Goal: Task Accomplishment & Management: Manage account settings

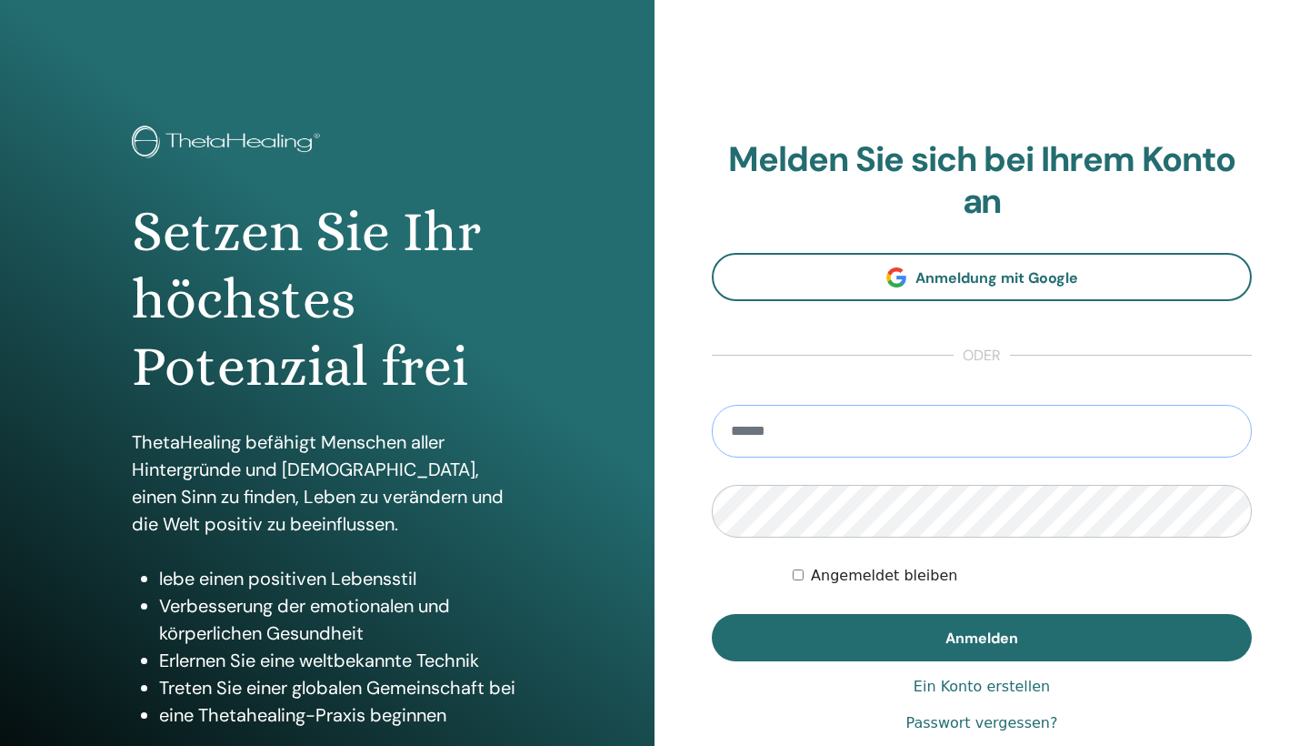
paste input "**********"
type input "**********"
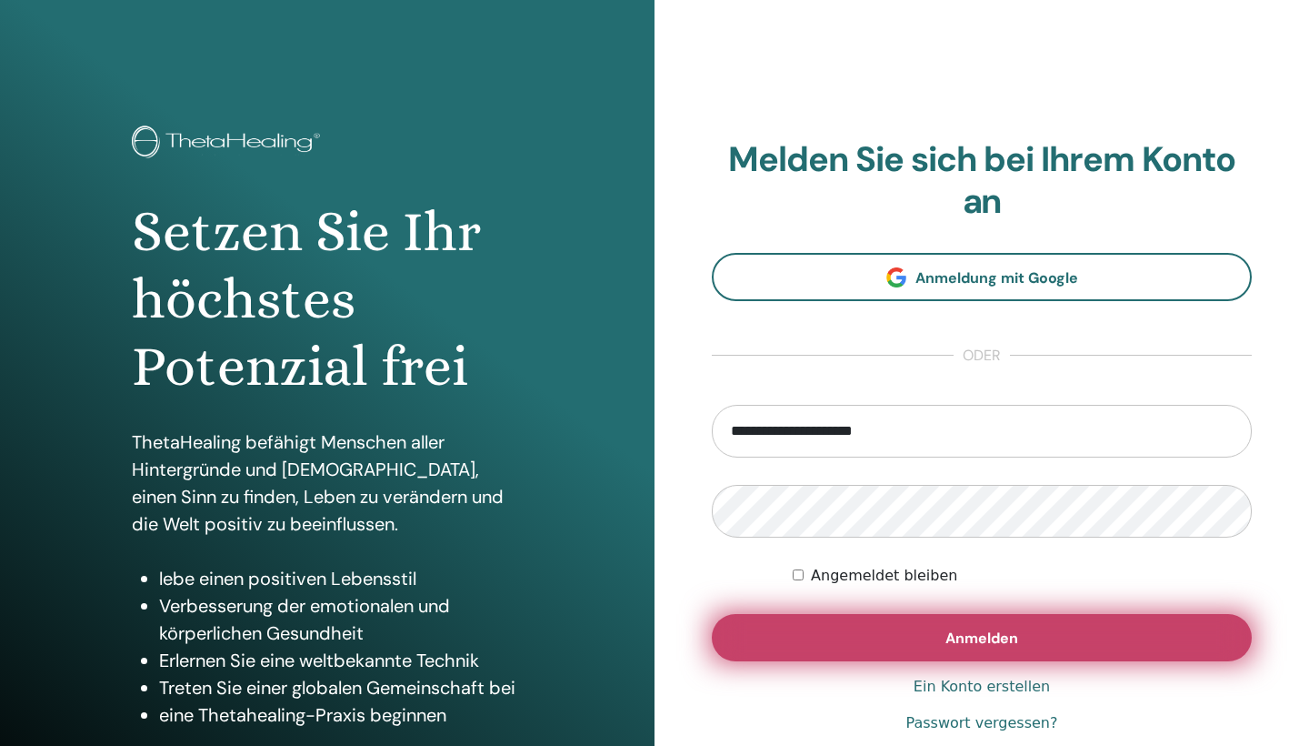
click at [878, 640] on button "Anmelden" at bounding box center [982, 637] width 540 height 47
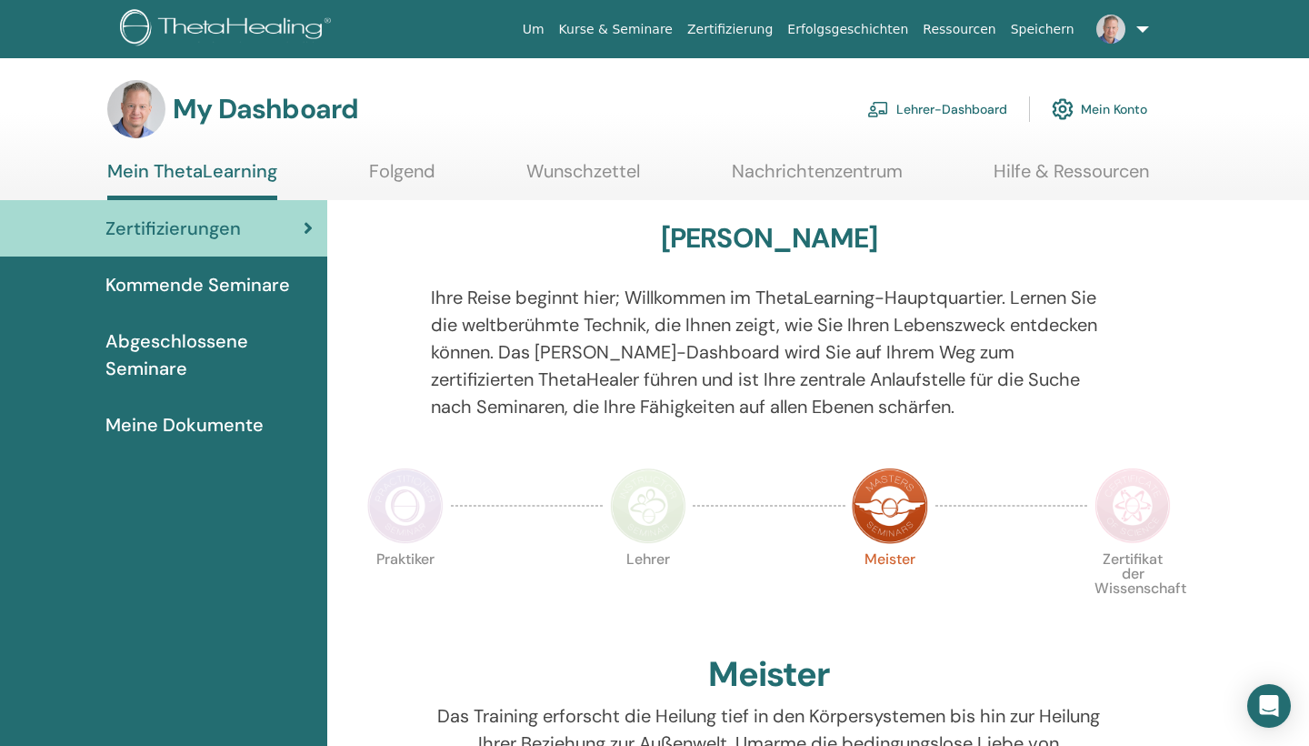
click at [276, 283] on span "Kommende Seminare" at bounding box center [197, 284] width 185 height 27
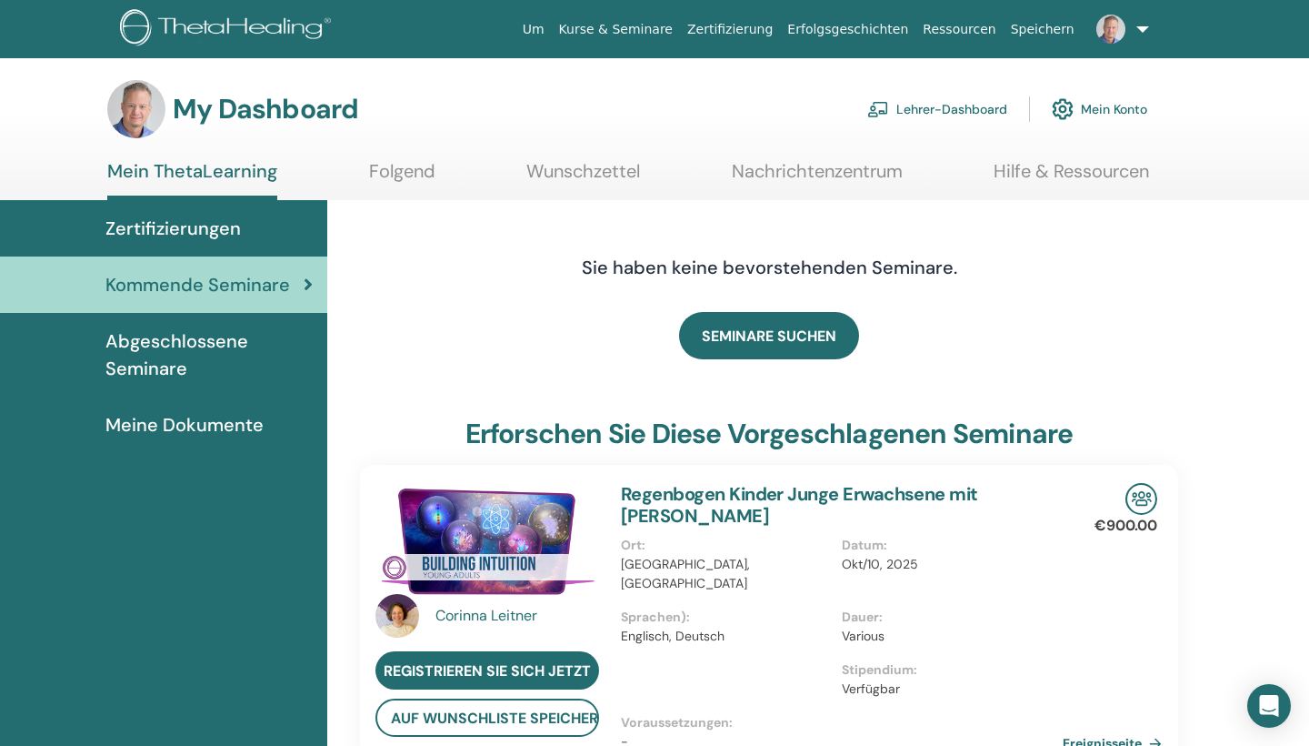
click at [945, 103] on link "Lehrer-Dashboard" at bounding box center [937, 109] width 140 height 40
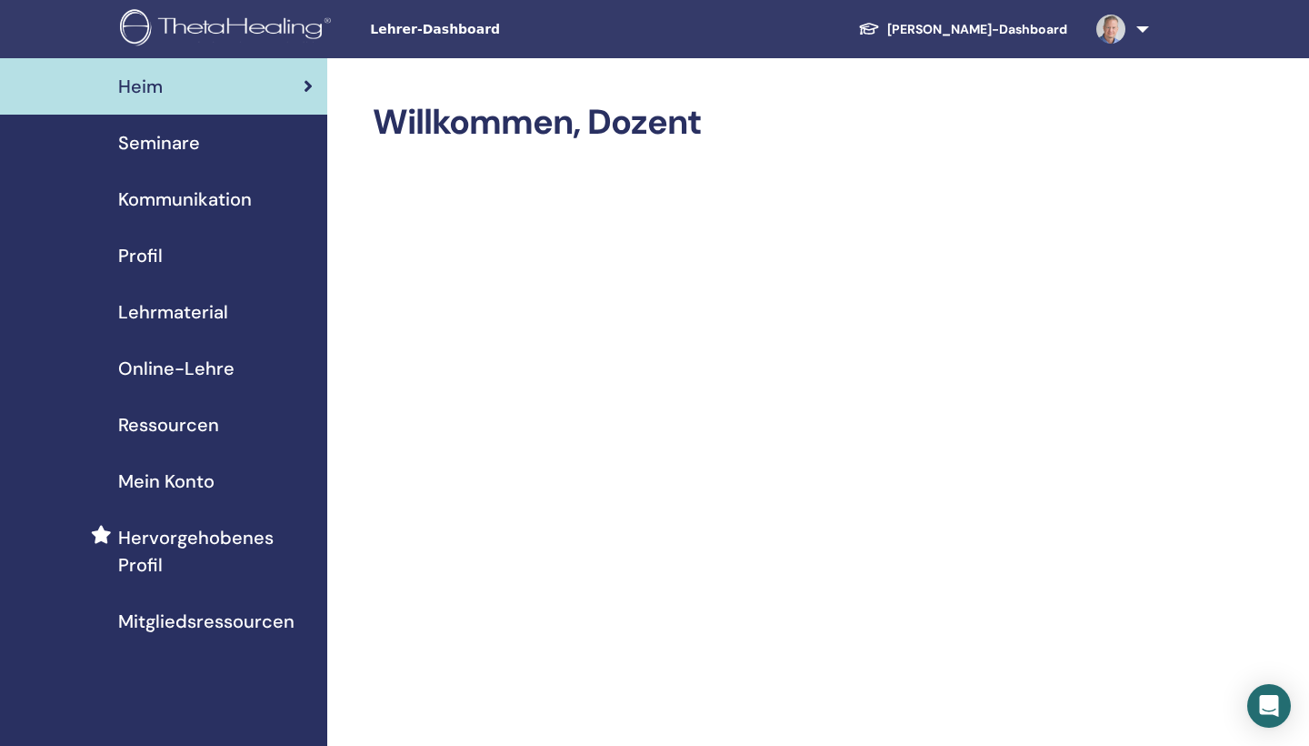
click at [179, 138] on span "Seminare" at bounding box center [159, 142] width 82 height 27
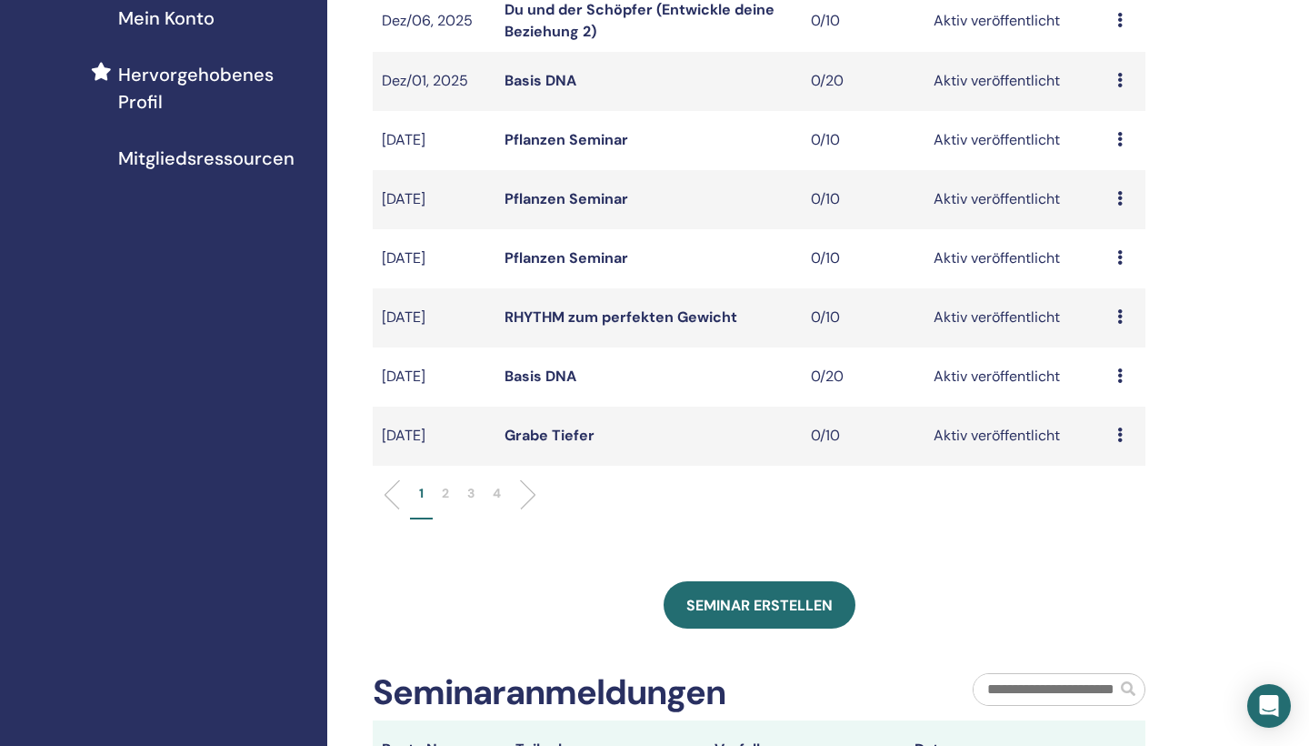
scroll to position [469, 0]
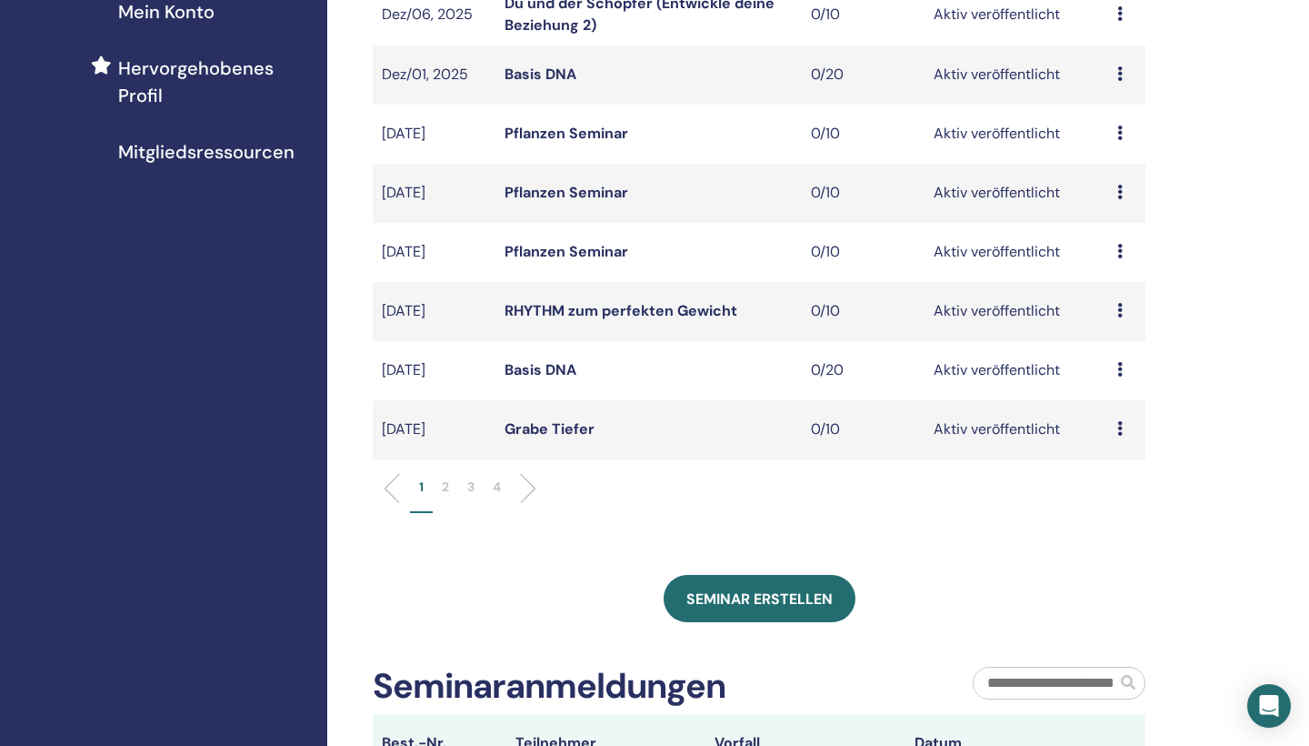
click at [427, 488] on li "1" at bounding box center [421, 494] width 23 height 35
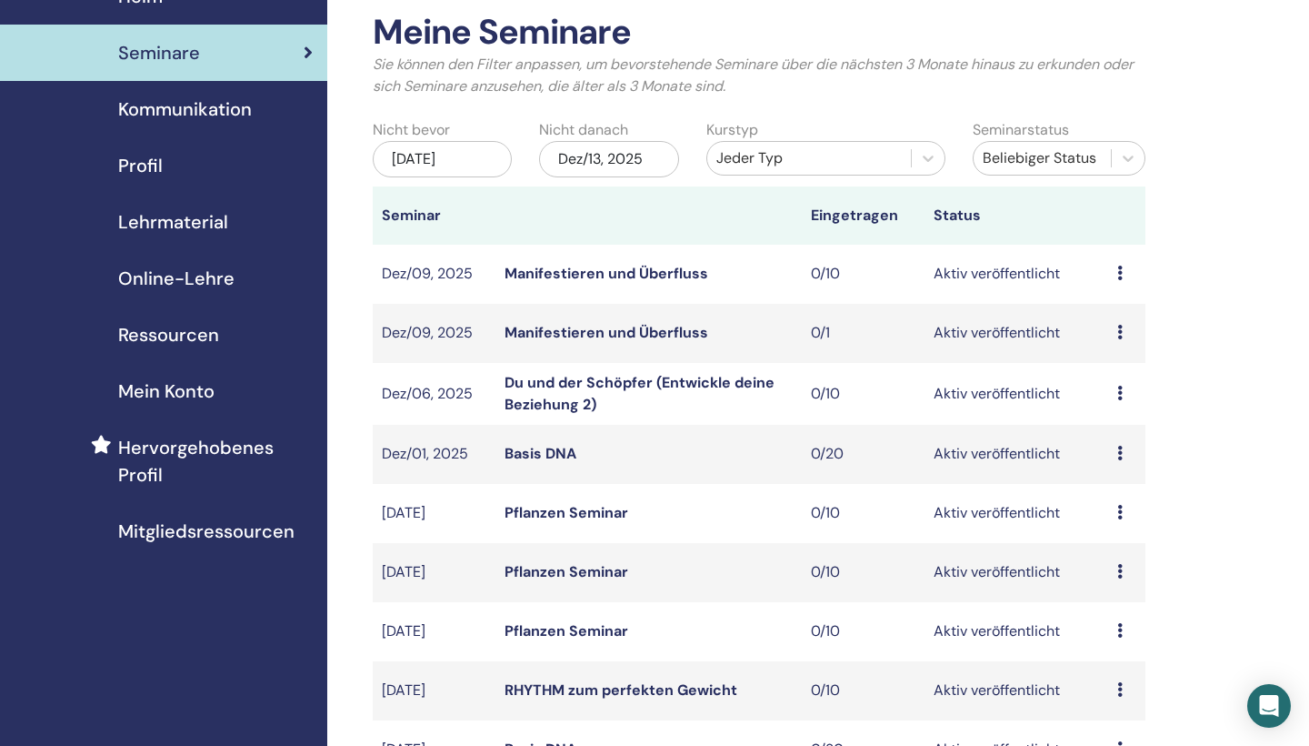
scroll to position [88, 0]
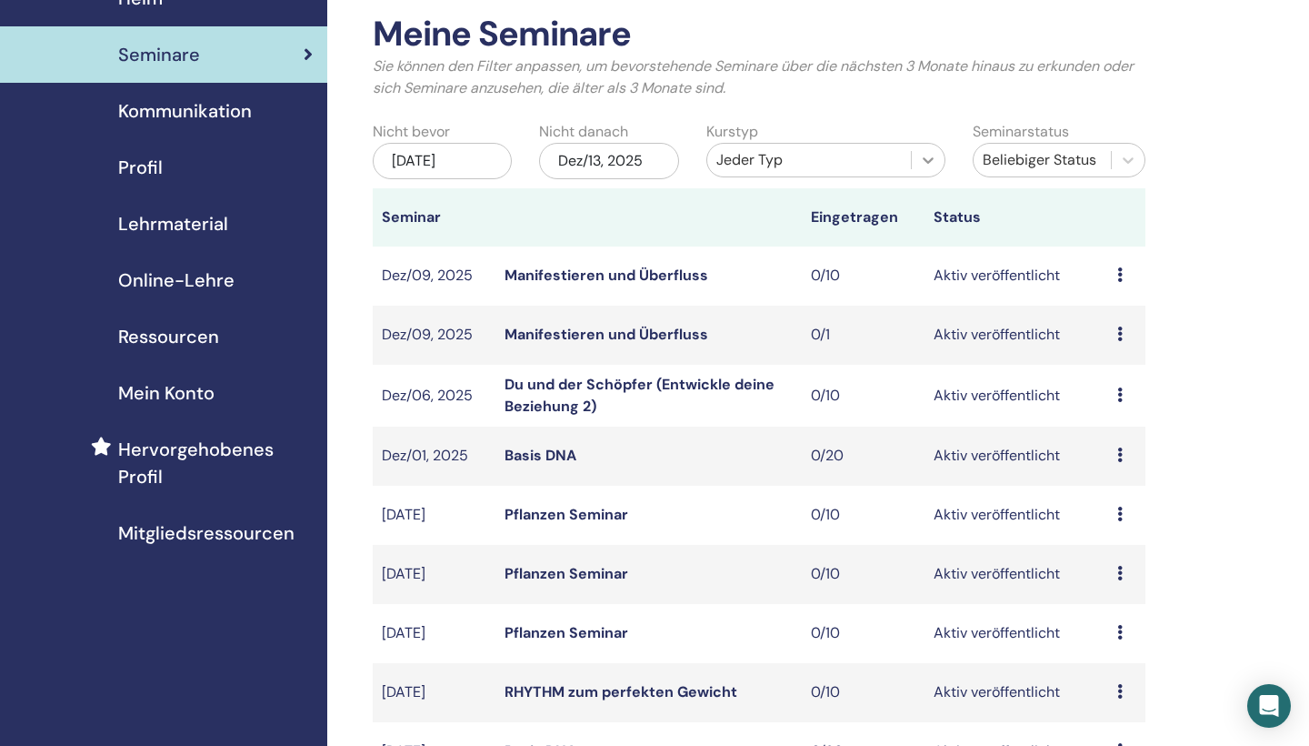
click at [927, 151] on icon at bounding box center [928, 160] width 18 height 18
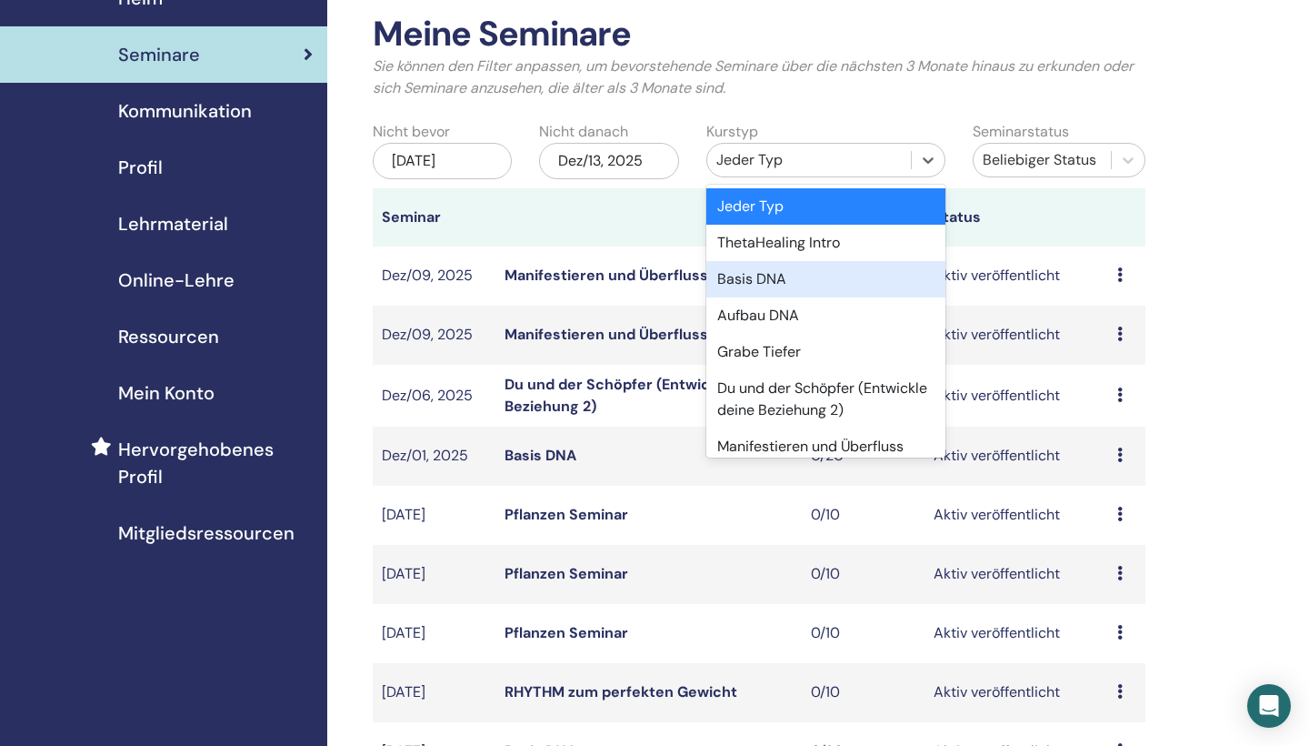
click at [795, 284] on div "Basis DNA" at bounding box center [826, 279] width 239 height 36
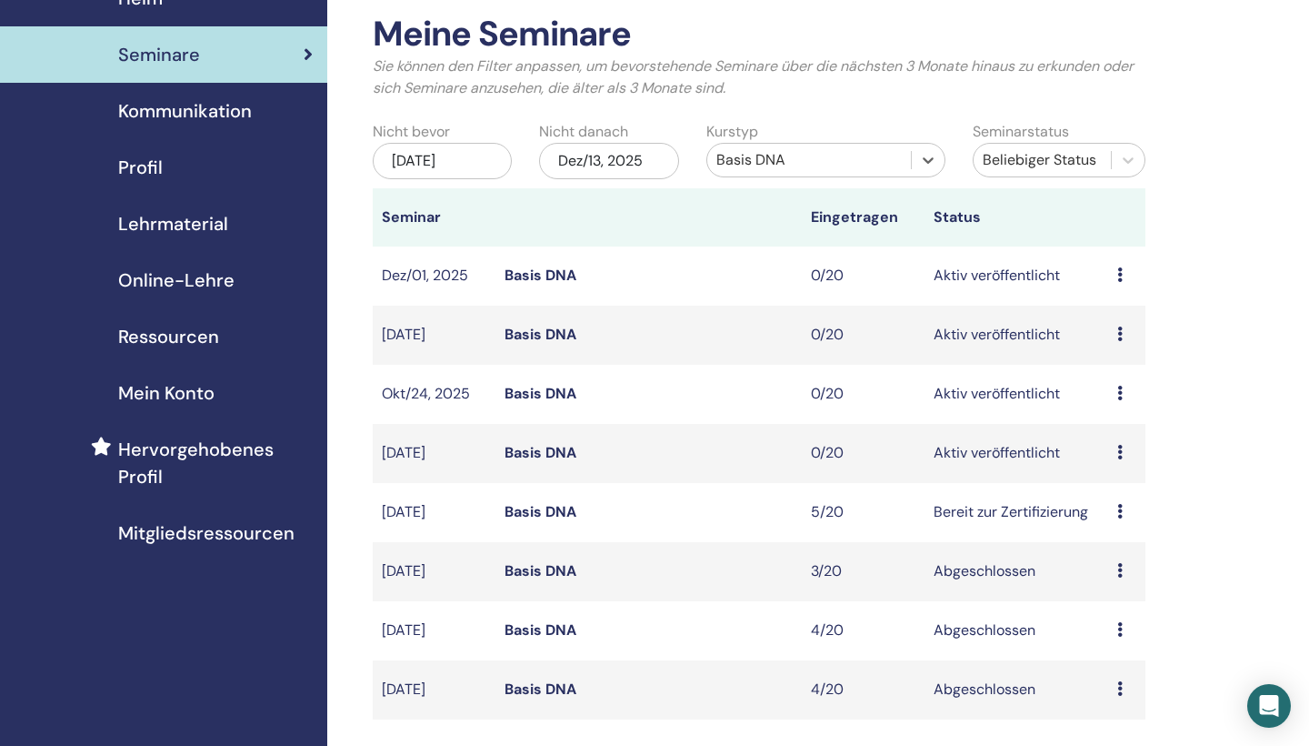
click at [543, 451] on link "Basis DNA" at bounding box center [541, 452] width 72 height 19
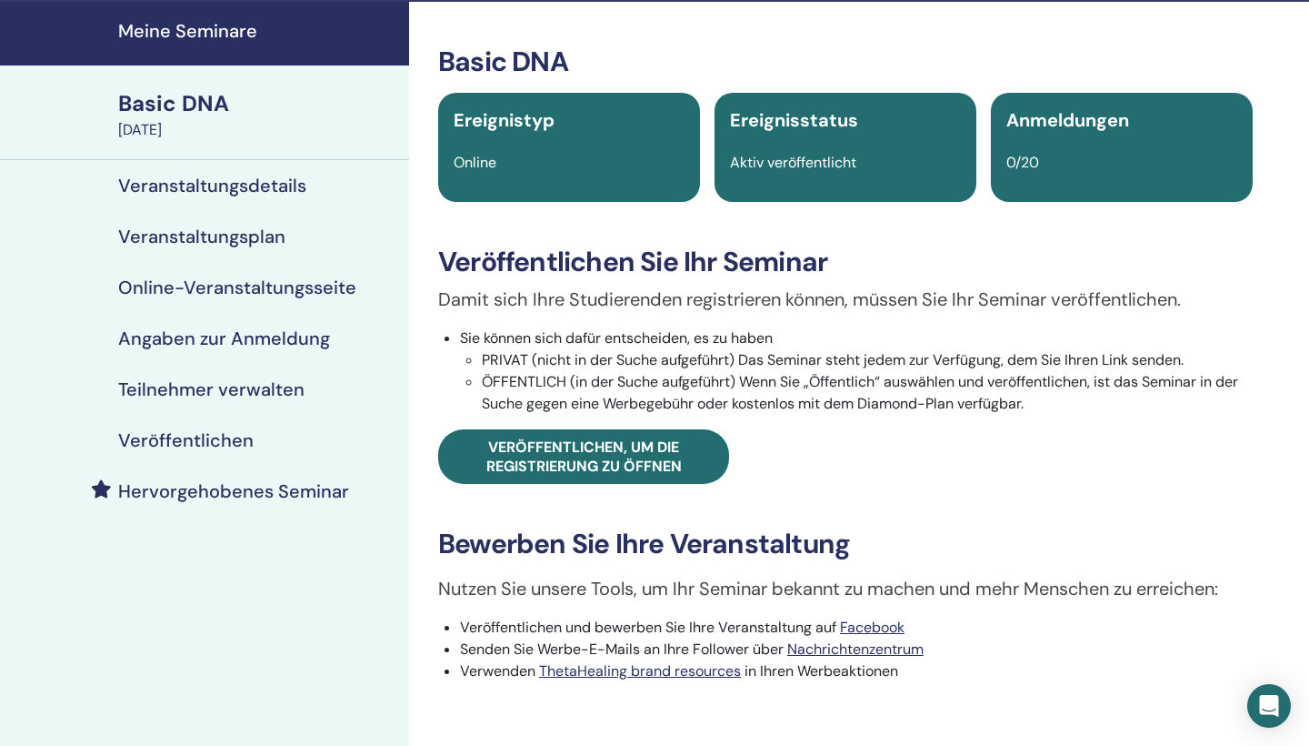
scroll to position [55, 0]
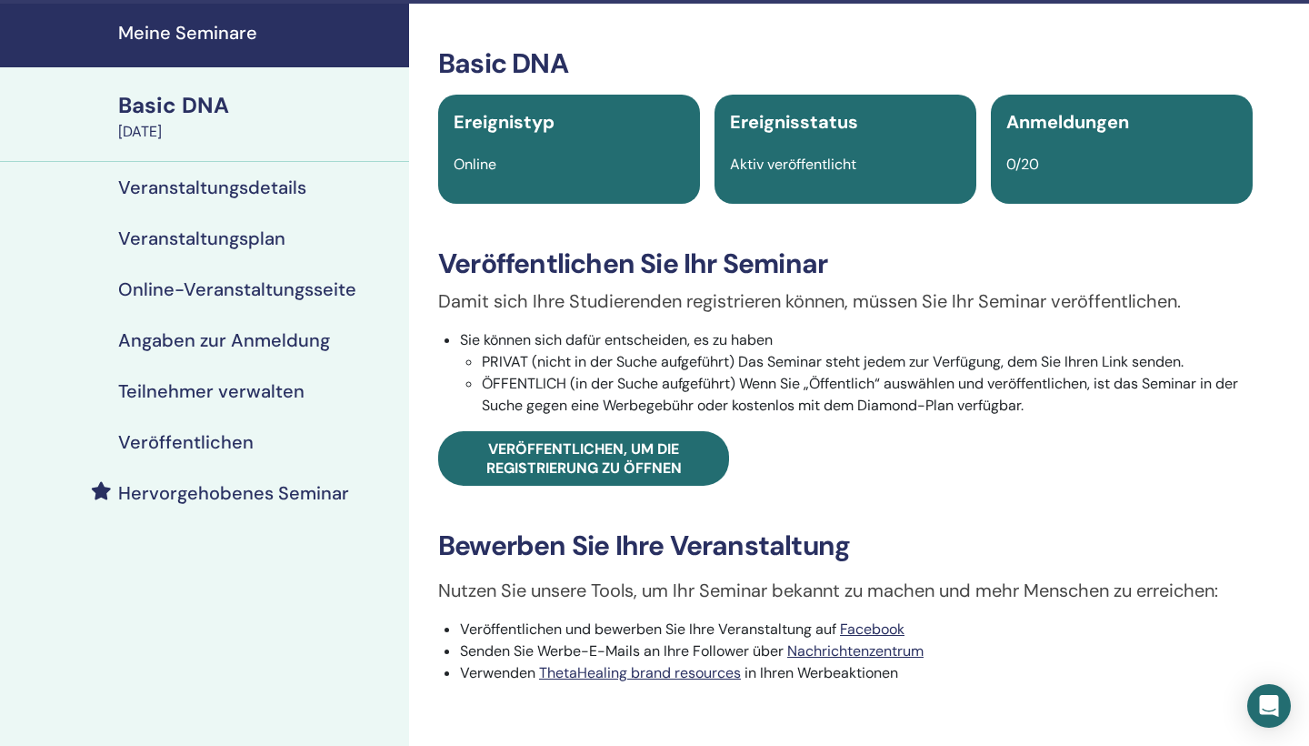
click at [299, 186] on h4 "Veranstaltungsdetails" at bounding box center [212, 187] width 188 height 22
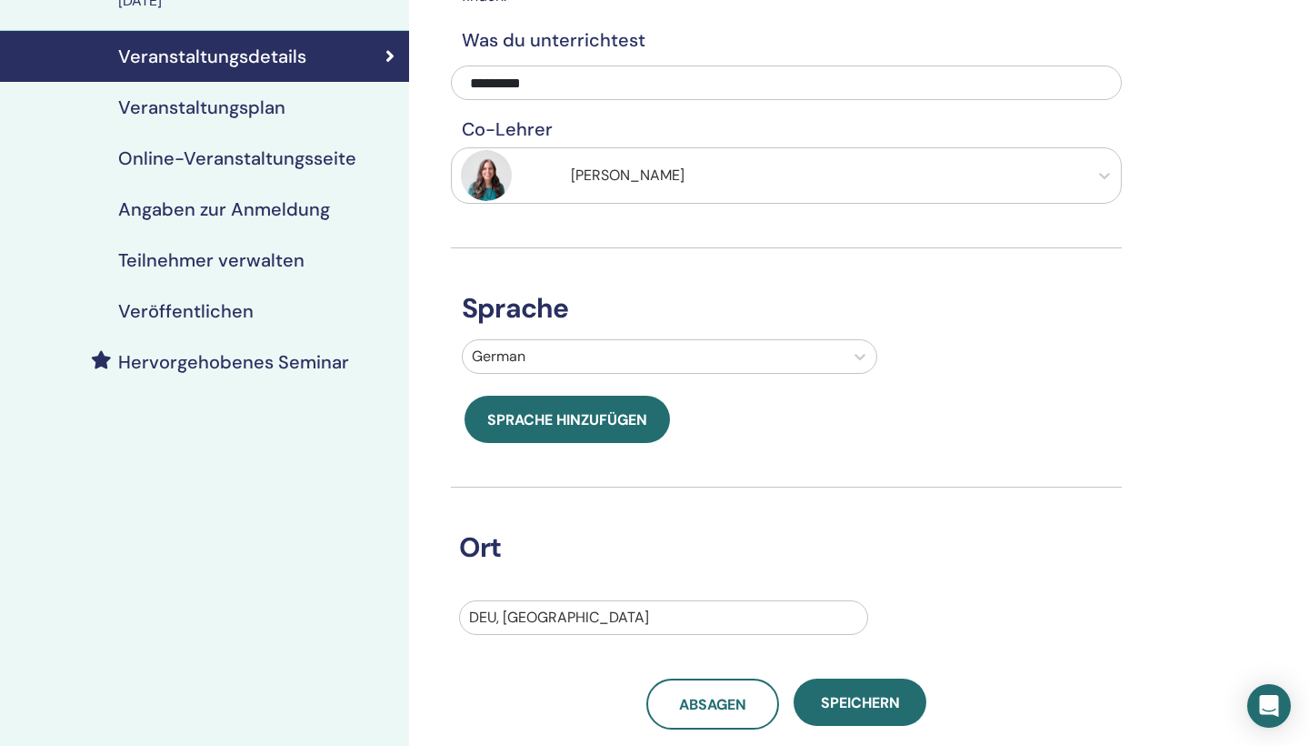
scroll to position [125, 0]
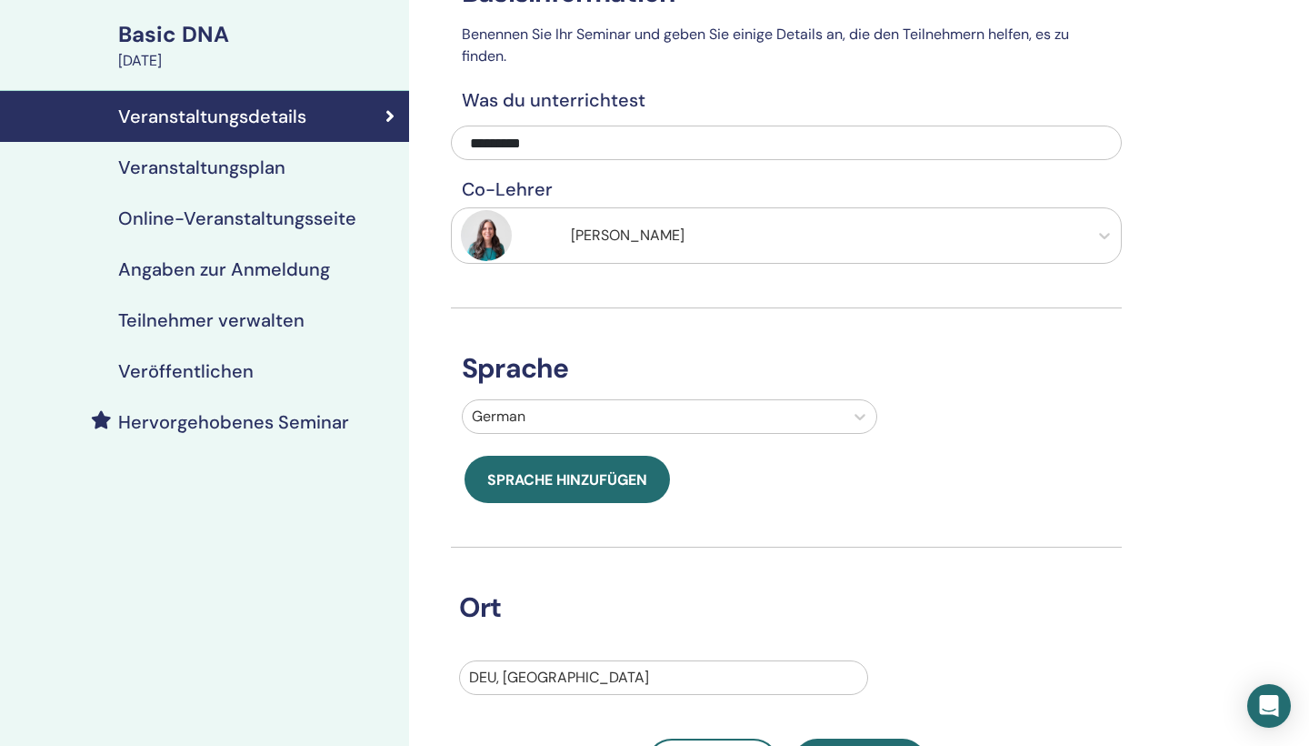
click at [255, 175] on h4 "Veranstaltungsplan" at bounding box center [201, 167] width 167 height 22
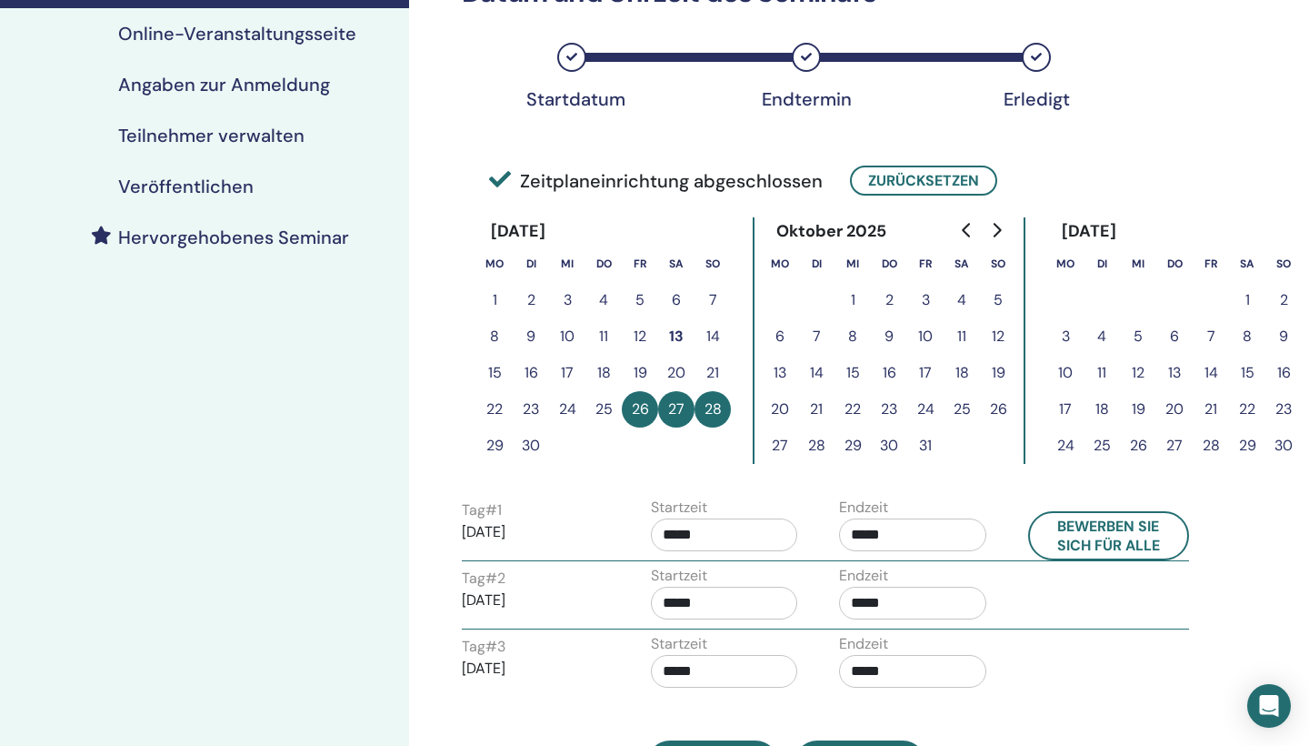
scroll to position [310, 0]
click at [701, 529] on input "*****" at bounding box center [724, 534] width 147 height 33
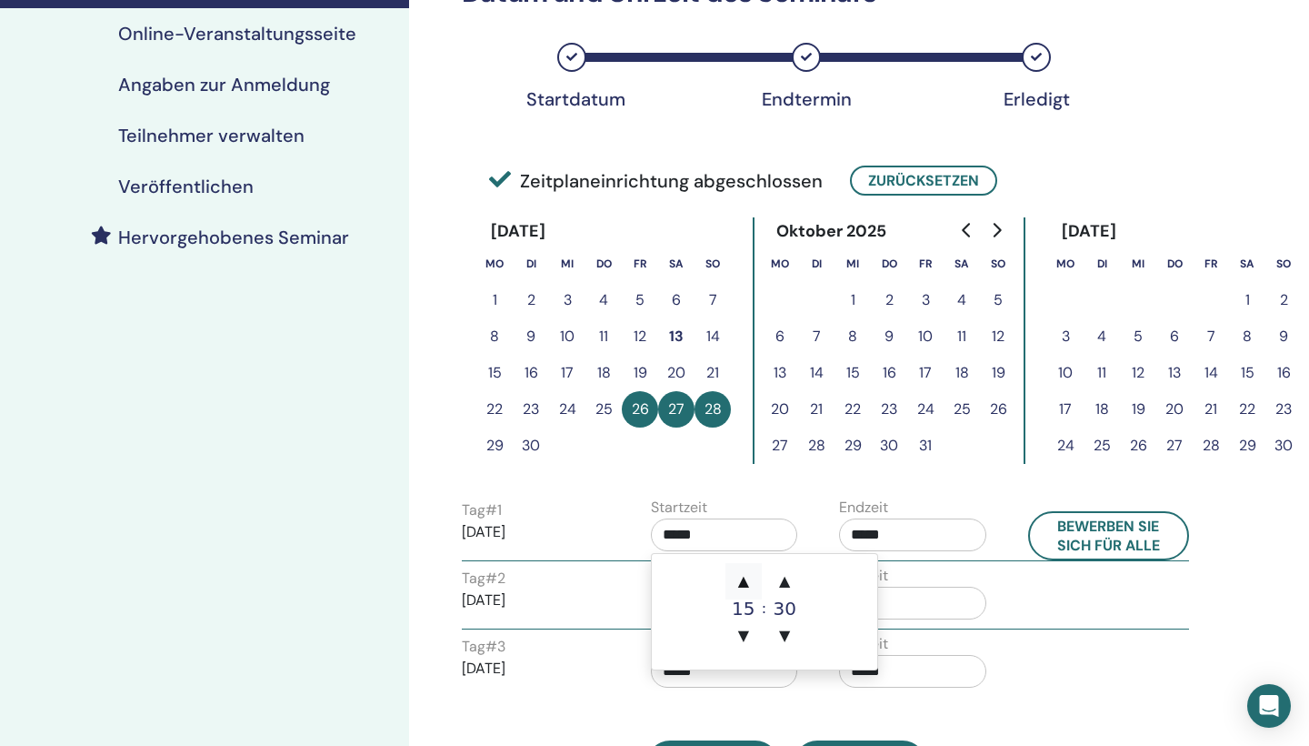
click at [747, 576] on span "▲" at bounding box center [744, 581] width 36 height 36
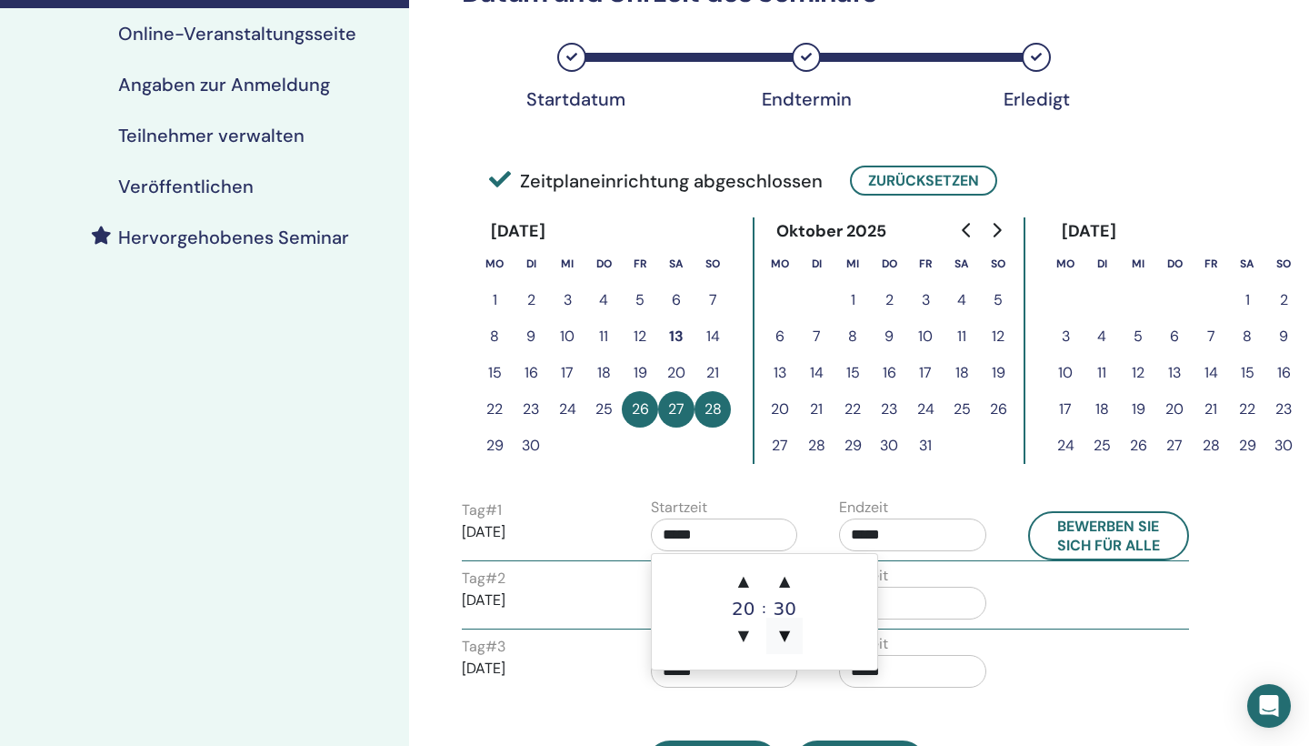
click at [787, 624] on span "▼" at bounding box center [785, 635] width 36 height 36
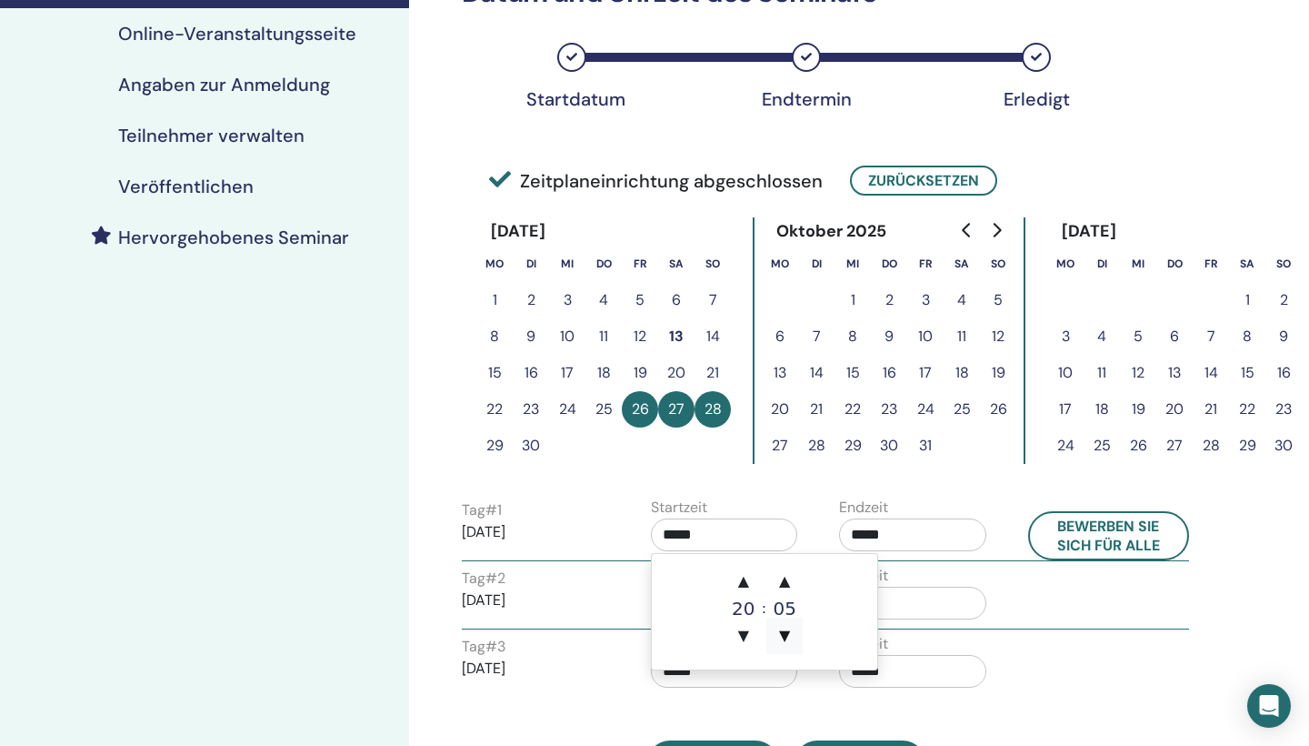
click at [787, 624] on span "▼" at bounding box center [785, 635] width 36 height 36
type input "*****"
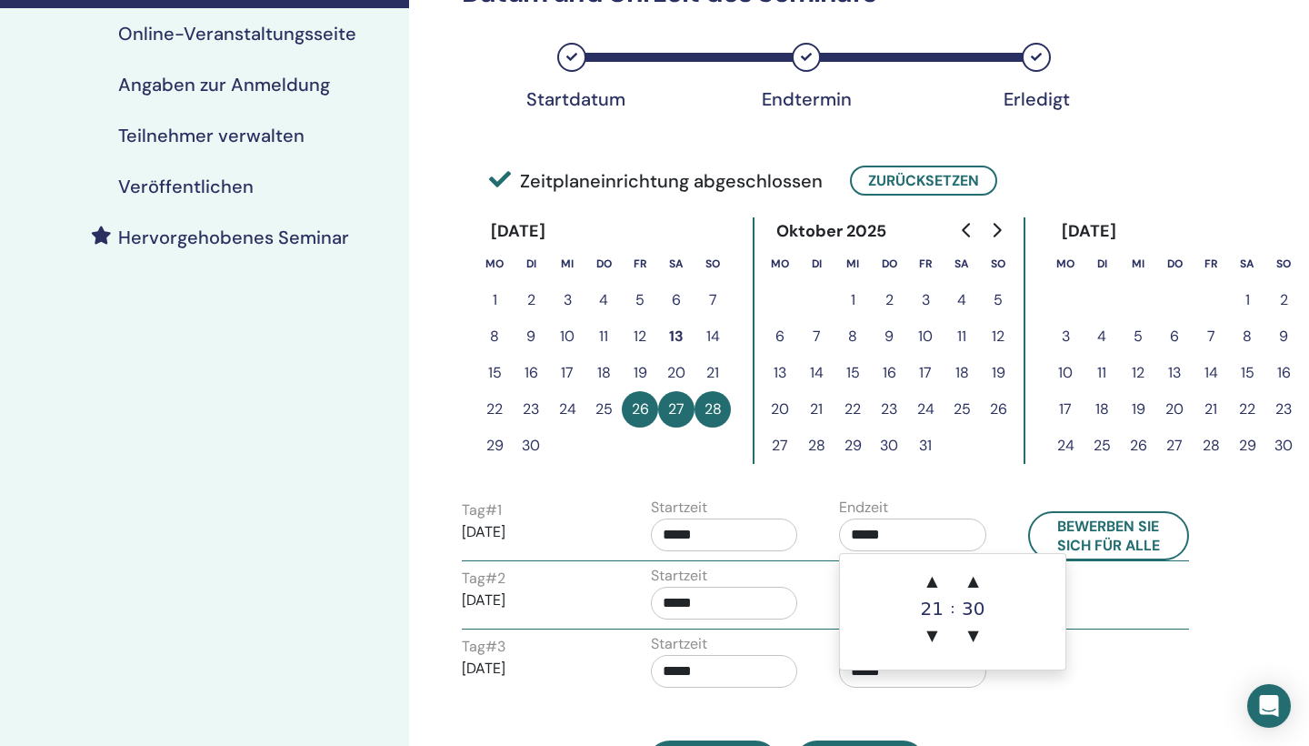
click at [880, 536] on input "*****" at bounding box center [912, 534] width 147 height 33
click at [925, 574] on span "▲" at bounding box center [932, 581] width 36 height 36
click at [975, 628] on span "▼" at bounding box center [974, 635] width 36 height 36
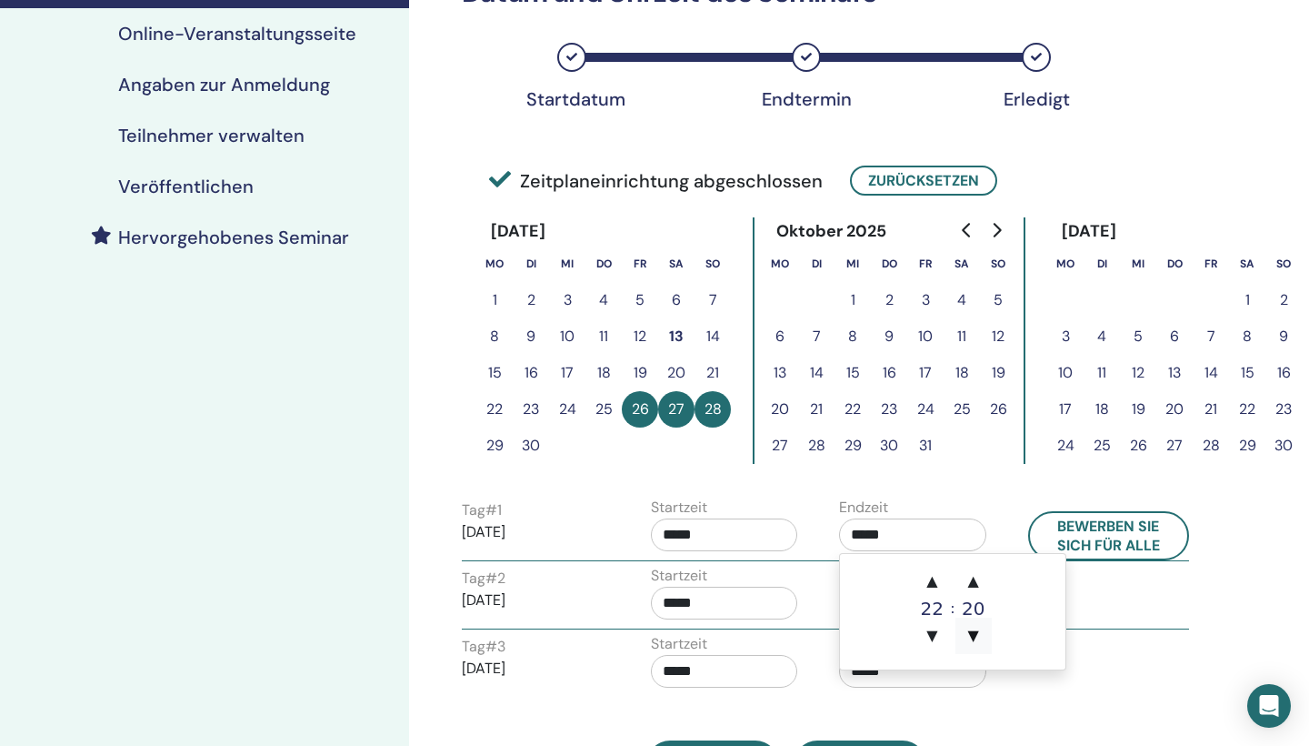
click at [975, 628] on span "▼" at bounding box center [974, 635] width 36 height 36
click at [977, 577] on span "▲" at bounding box center [974, 581] width 36 height 36
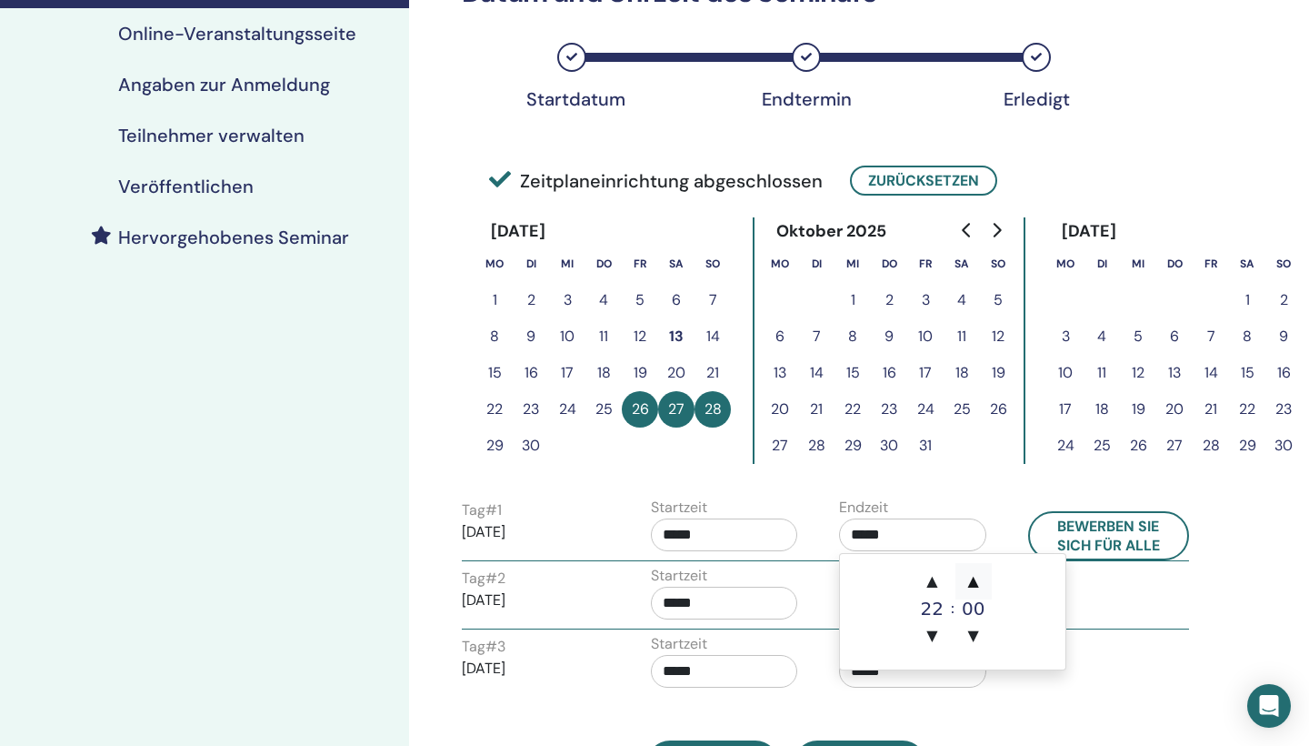
type input "*****"
click at [763, 599] on input "*****" at bounding box center [724, 603] width 147 height 33
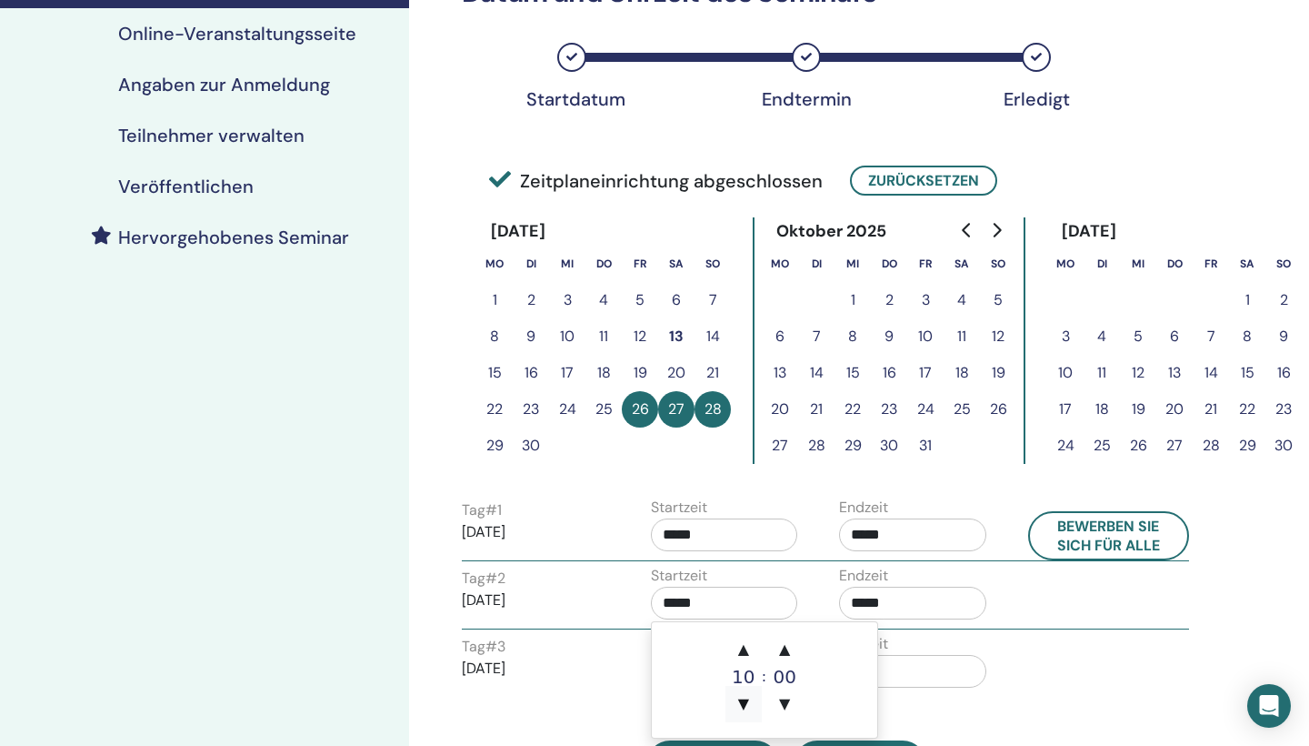
click at [748, 697] on span "▼" at bounding box center [744, 704] width 36 height 36
type input "*****"
click at [917, 599] on input "*****" at bounding box center [912, 603] width 147 height 33
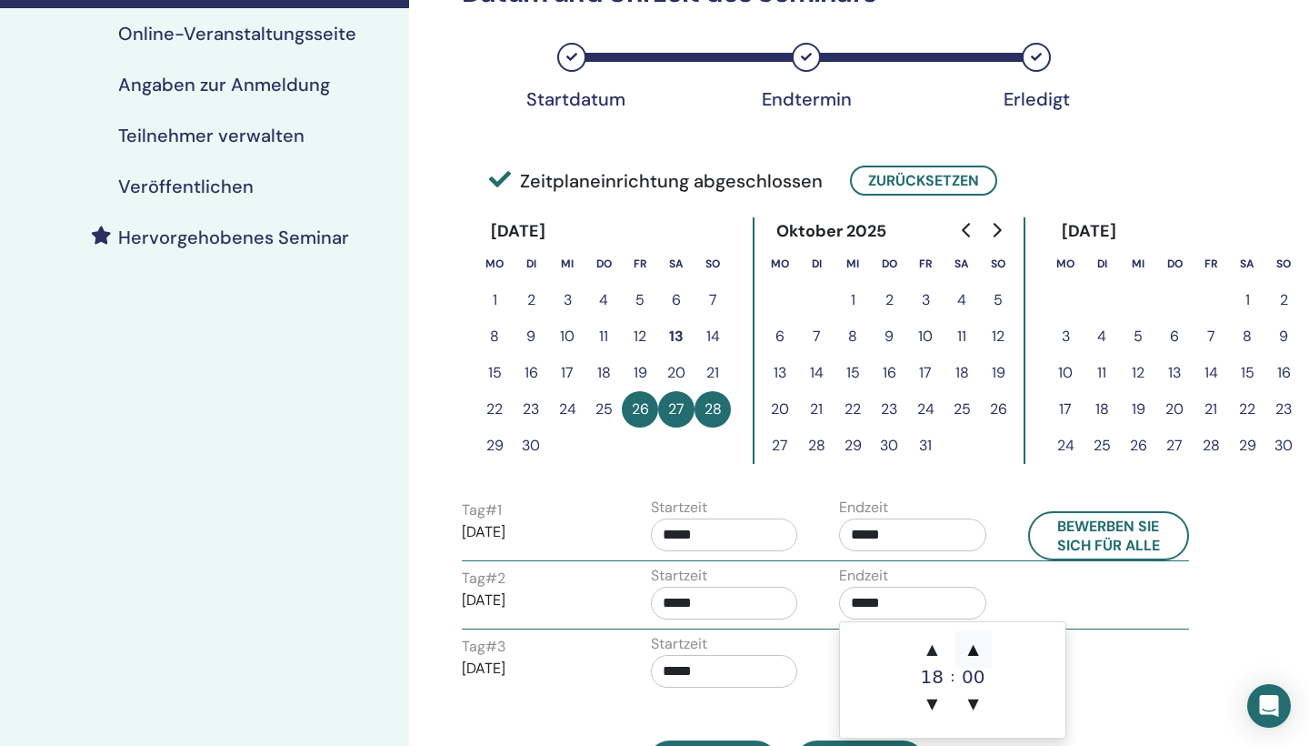
click at [977, 645] on span "▲" at bounding box center [974, 649] width 36 height 36
click at [978, 707] on span "▼" at bounding box center [974, 704] width 36 height 36
click at [935, 649] on span "▲" at bounding box center [932, 649] width 36 height 36
type input "*****"
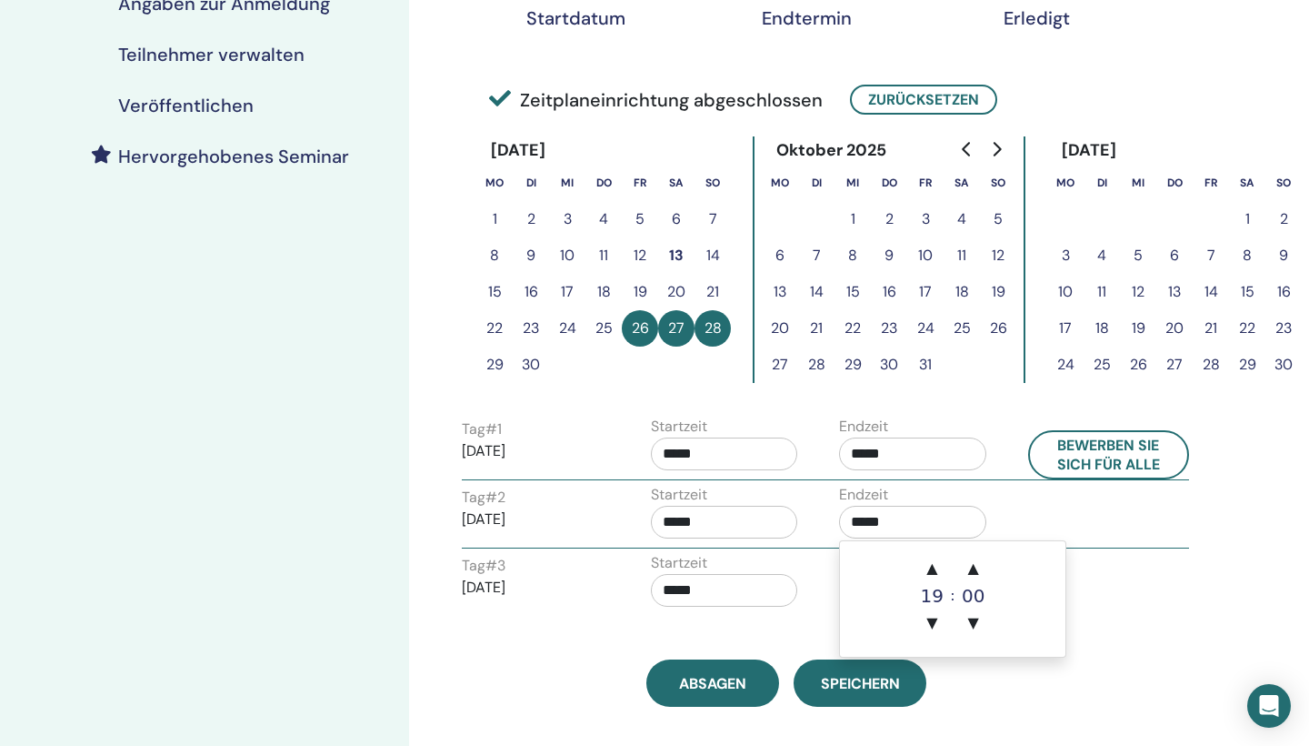
scroll to position [415, 0]
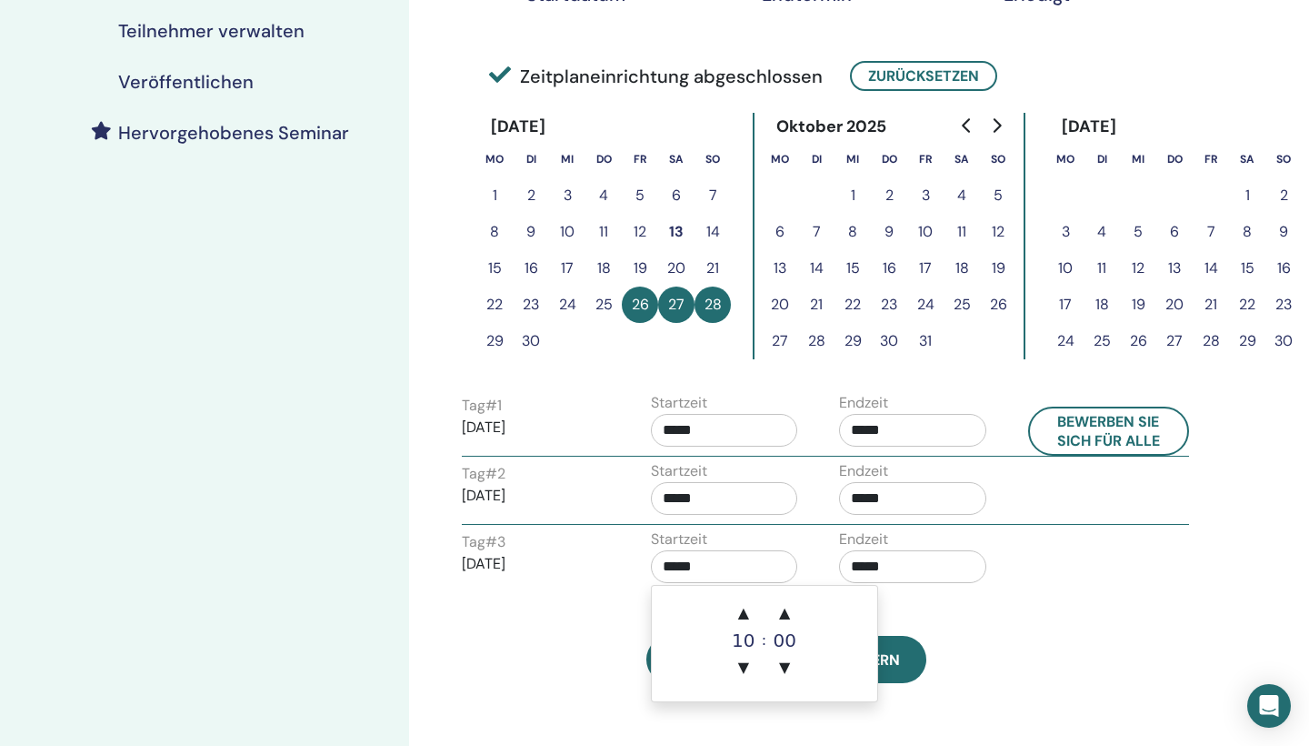
click at [732, 566] on input "*****" at bounding box center [724, 566] width 147 height 33
click at [746, 664] on span "▼" at bounding box center [744, 667] width 36 height 36
type input "*****"
click at [927, 557] on input "*****" at bounding box center [912, 566] width 147 height 33
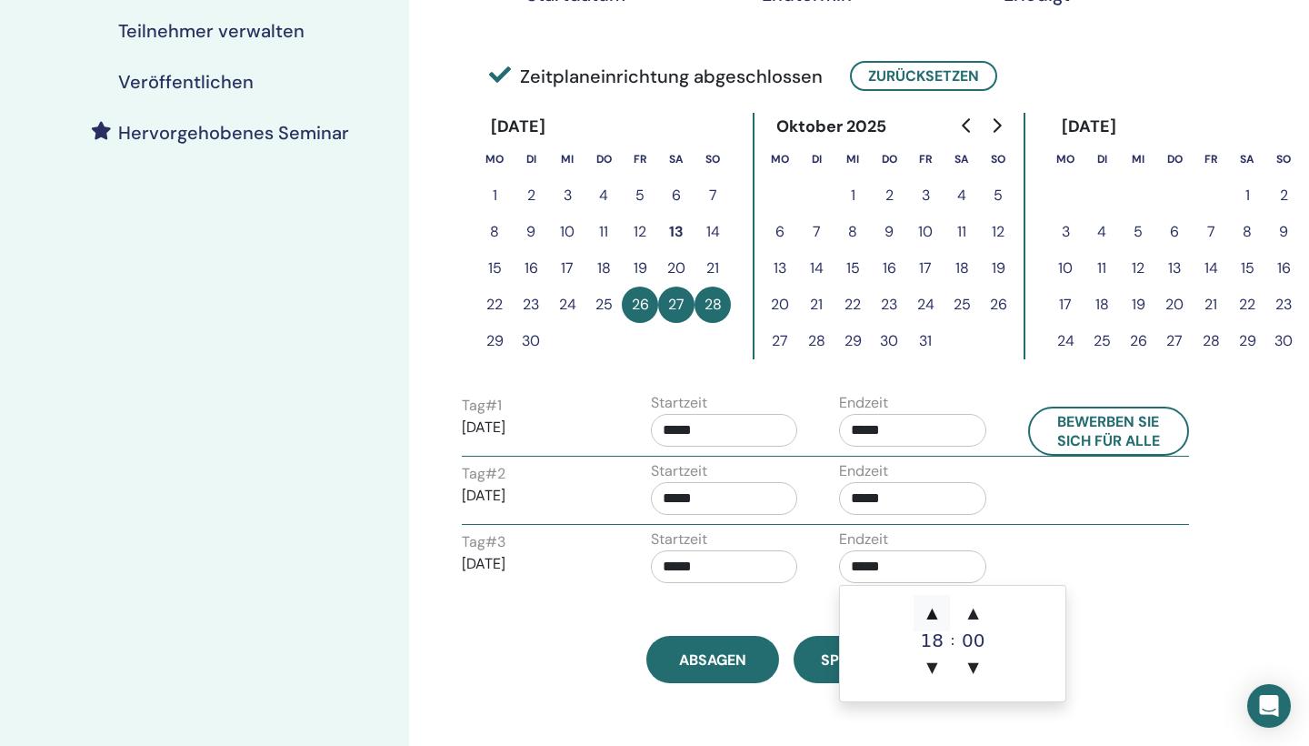
click at [933, 613] on span "▲" at bounding box center [932, 613] width 36 height 36
type input "*****"
click at [775, 610] on div "Zeitzone (GMT+2) Europe/Berlin Datum und Uhrzeit des Seminars Startdatum Endter…" at bounding box center [786, 163] width 671 height 1039
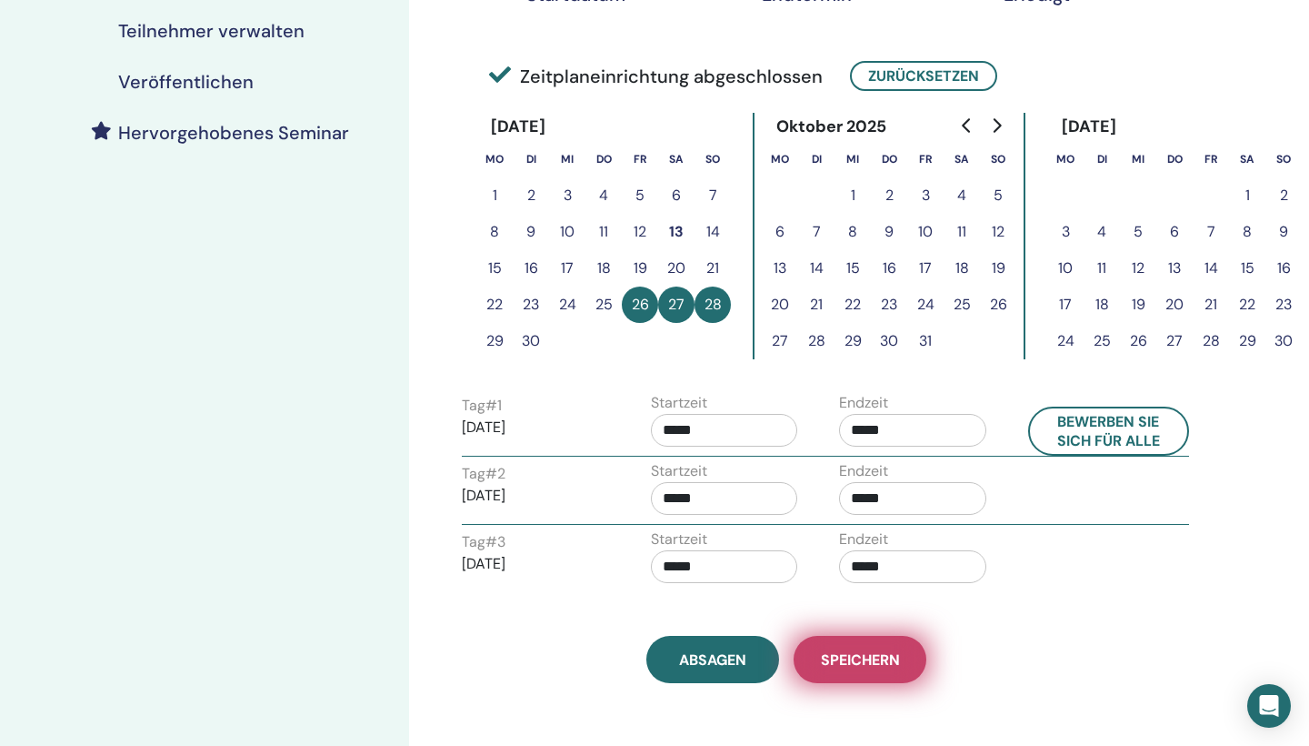
click at [836, 654] on span "Speichern" at bounding box center [860, 659] width 79 height 19
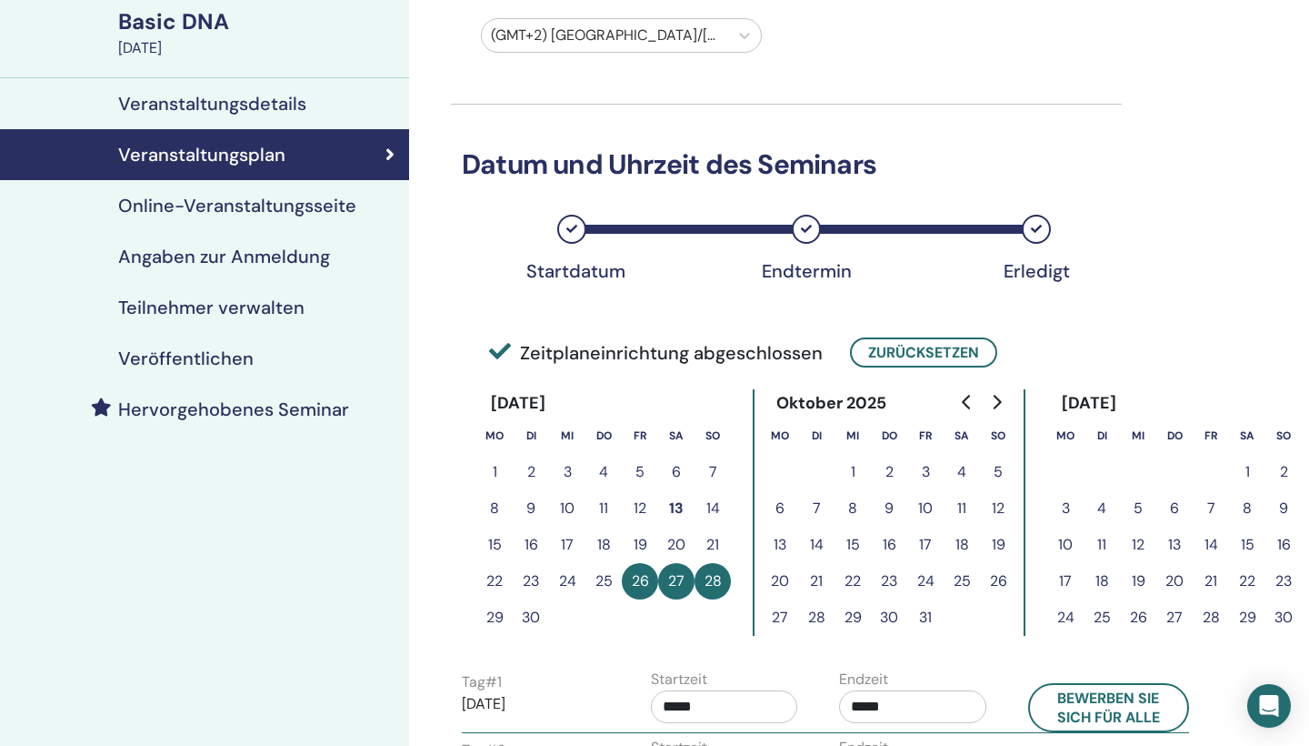
scroll to position [86, 0]
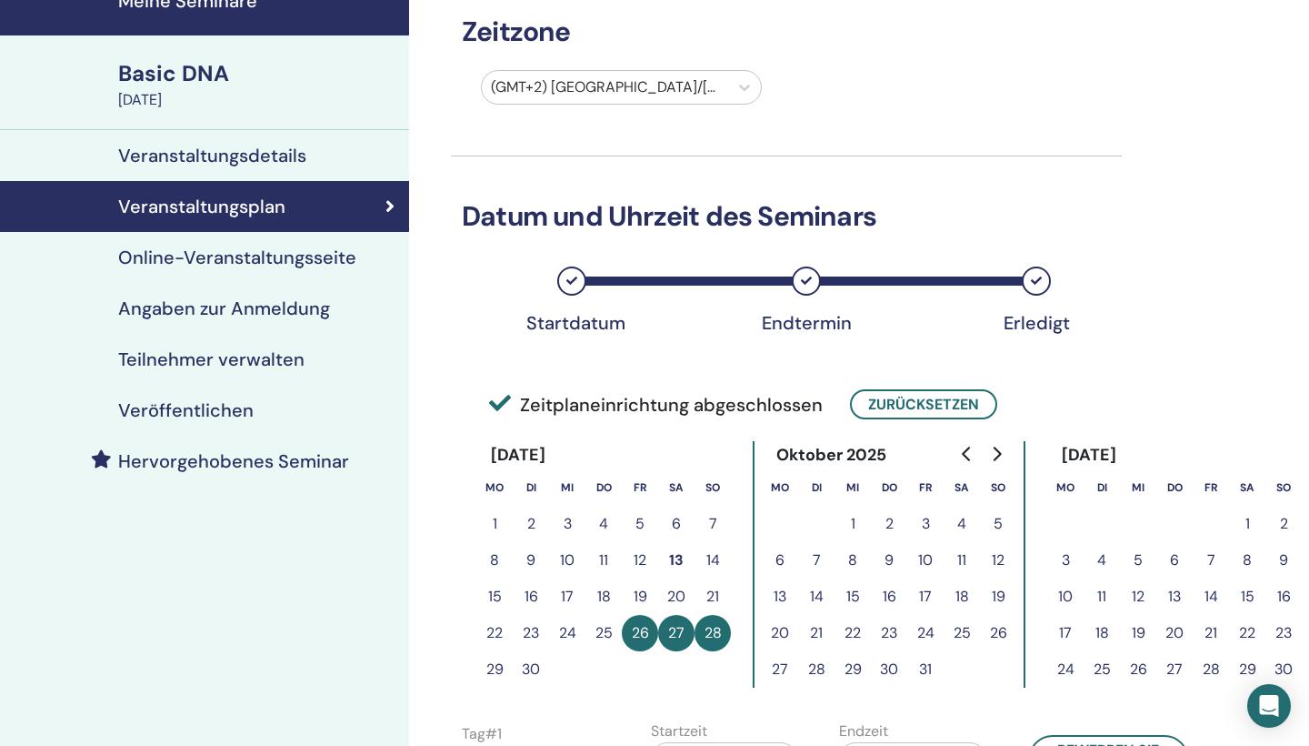
click at [267, 254] on h4 "Online-Veranstaltungsseite" at bounding box center [237, 257] width 238 height 22
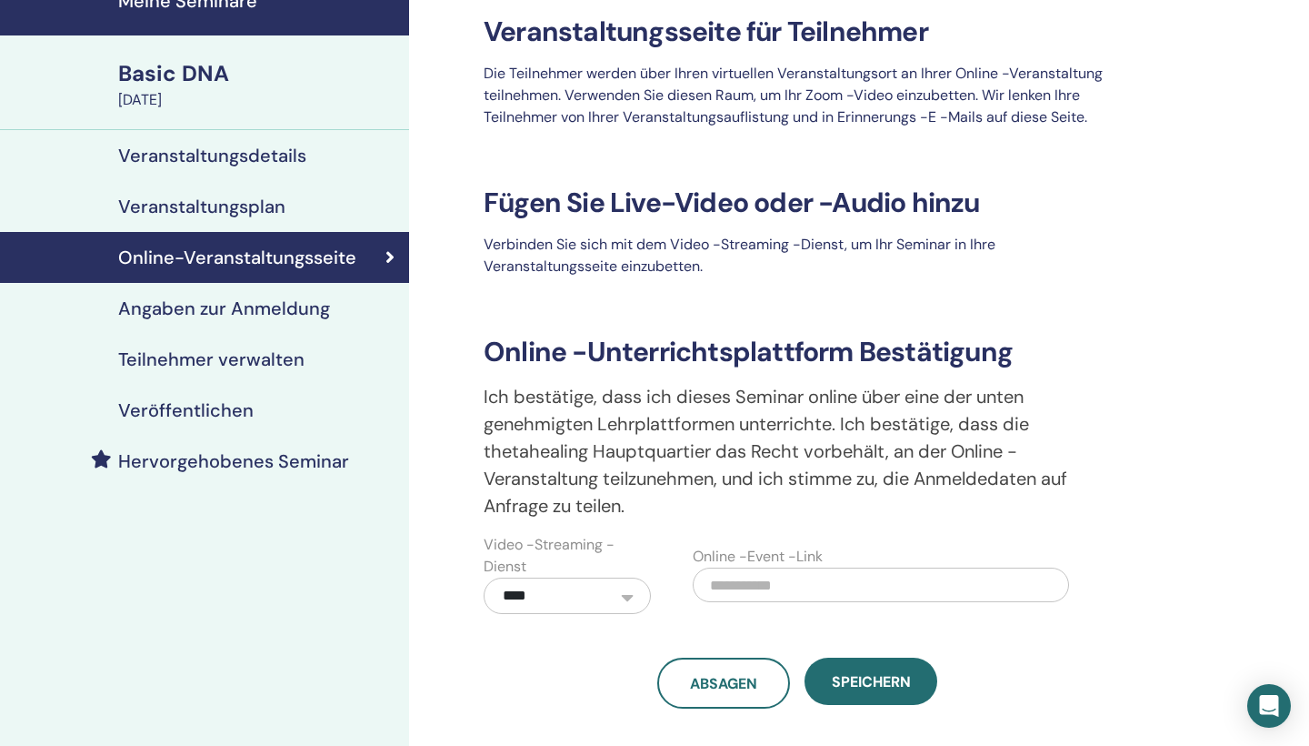
click at [239, 407] on h4 "Veröffentlichen" at bounding box center [185, 410] width 135 height 22
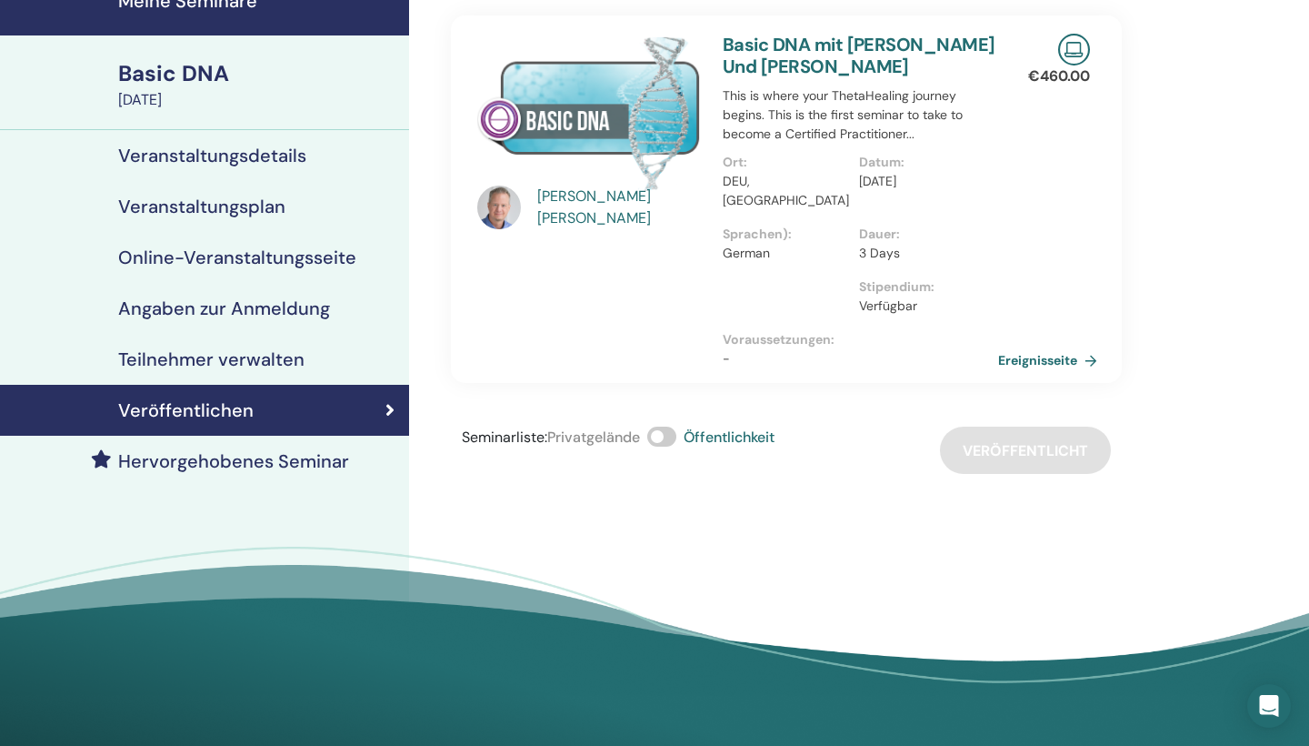
click at [1030, 346] on link "Ereignisseite" at bounding box center [1051, 359] width 106 height 27
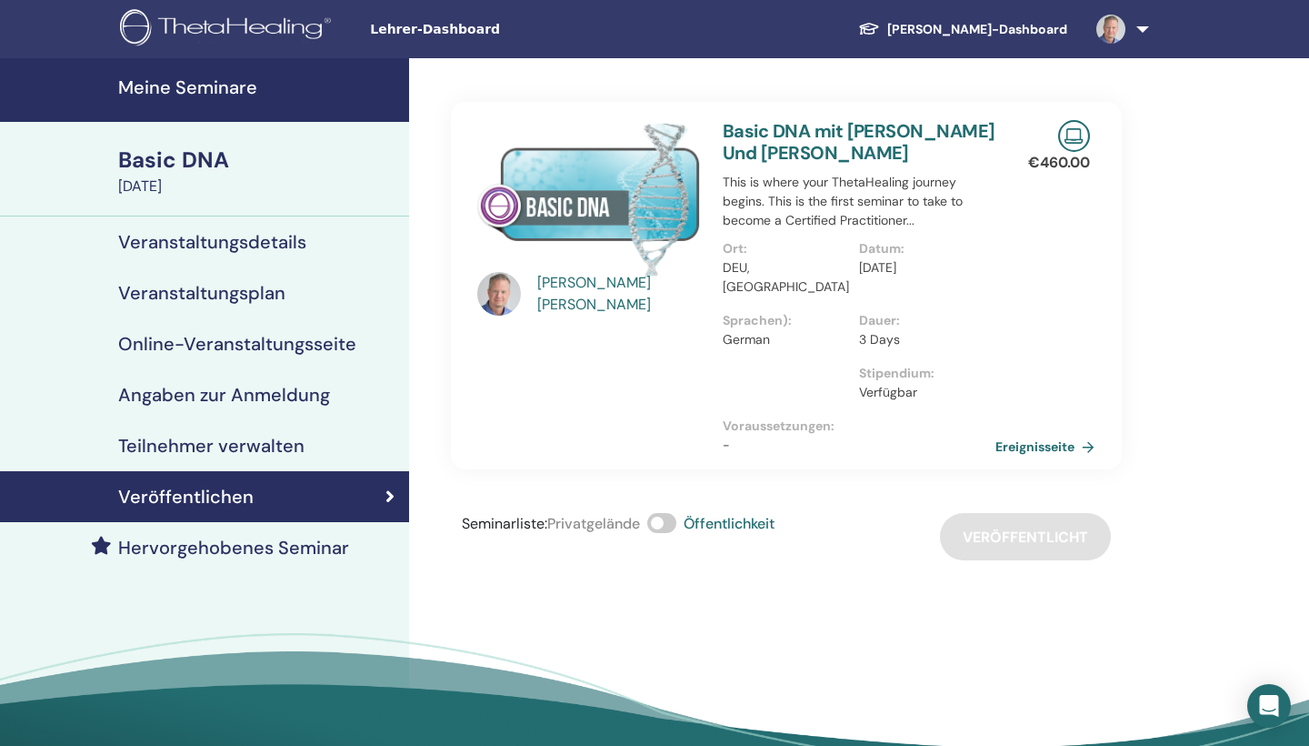
click at [813, 135] on link "Basic DNA mit Stefan Rath Und Dana Schmidt" at bounding box center [859, 141] width 273 height 45
click at [217, 85] on h4 "Meine Seminare" at bounding box center [258, 87] width 280 height 22
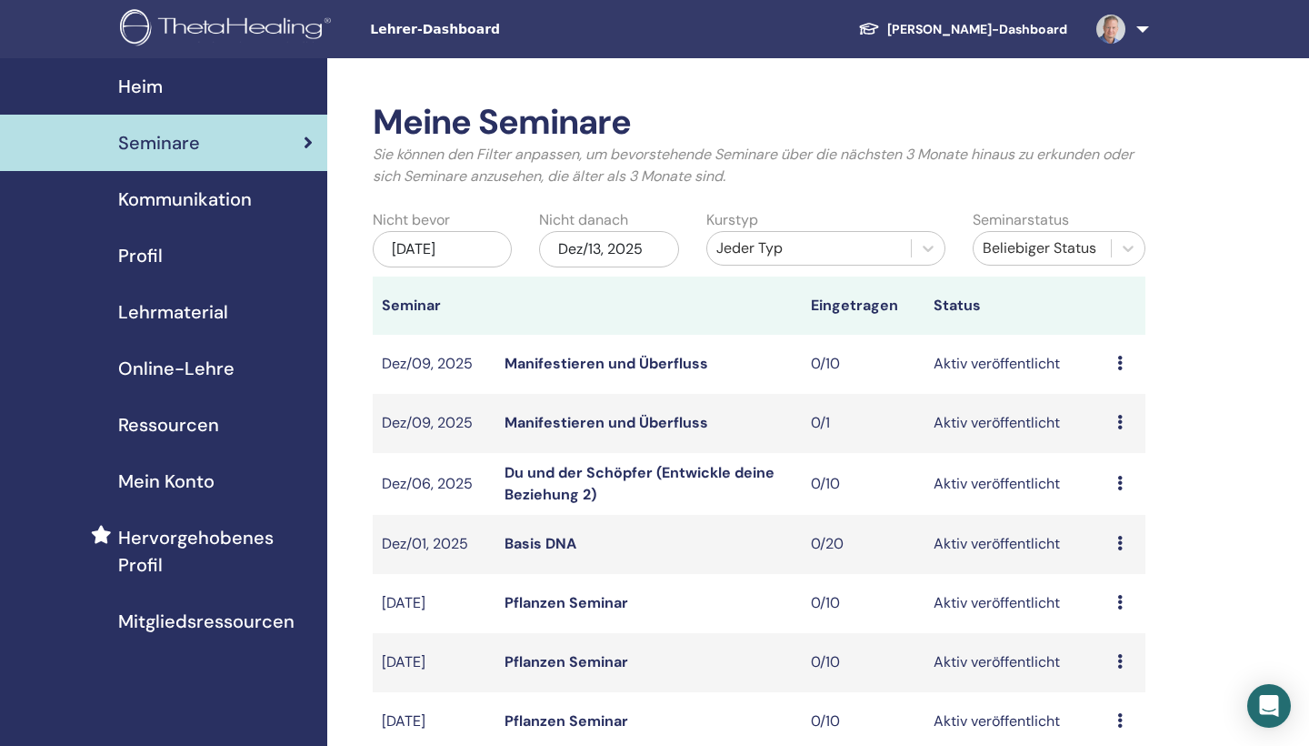
click at [883, 249] on div "Jeder Typ" at bounding box center [809, 248] width 185 height 22
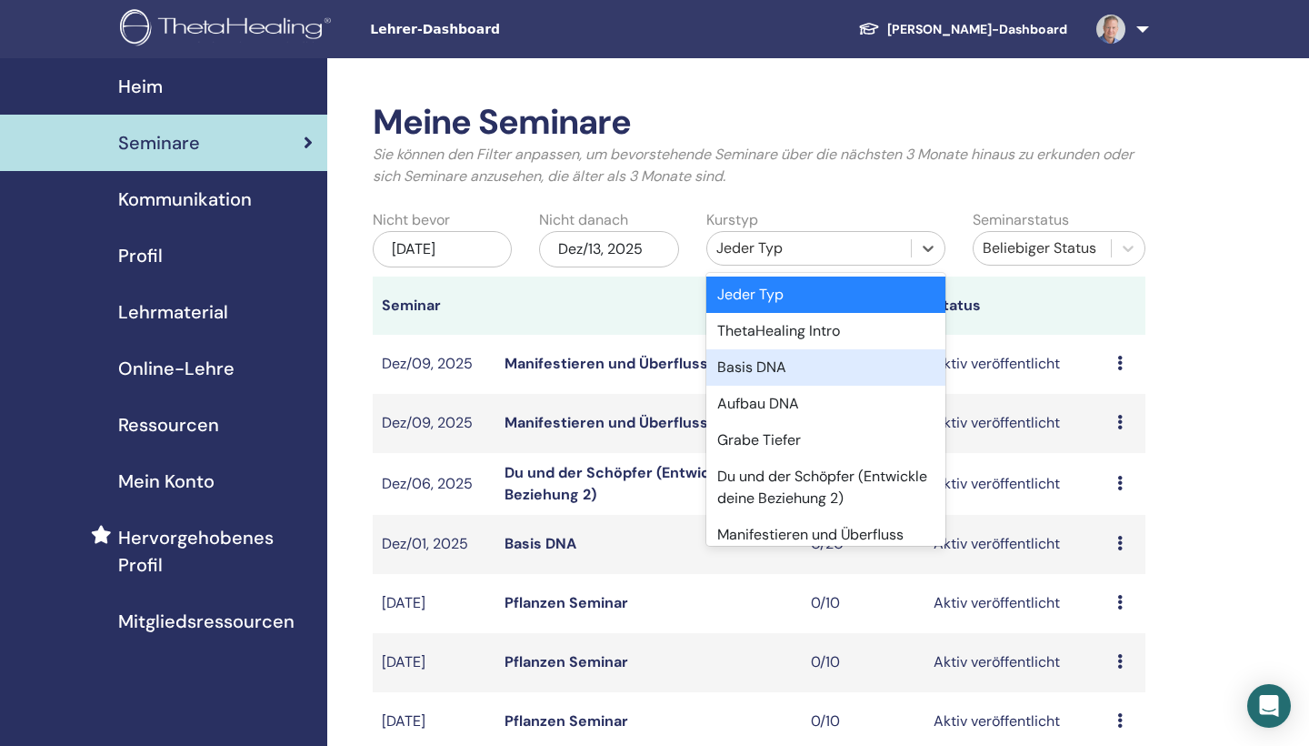
click at [828, 374] on div "Basis DNA" at bounding box center [826, 367] width 239 height 36
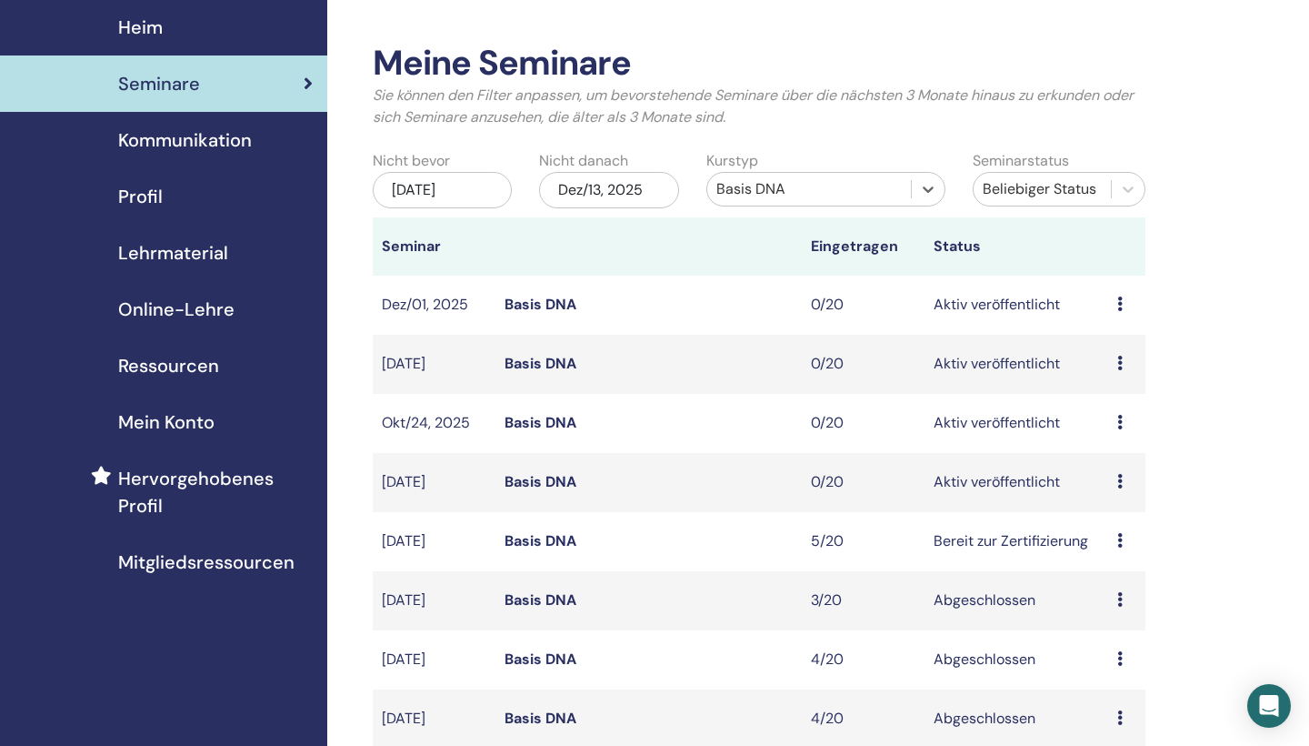
scroll to position [72, 0]
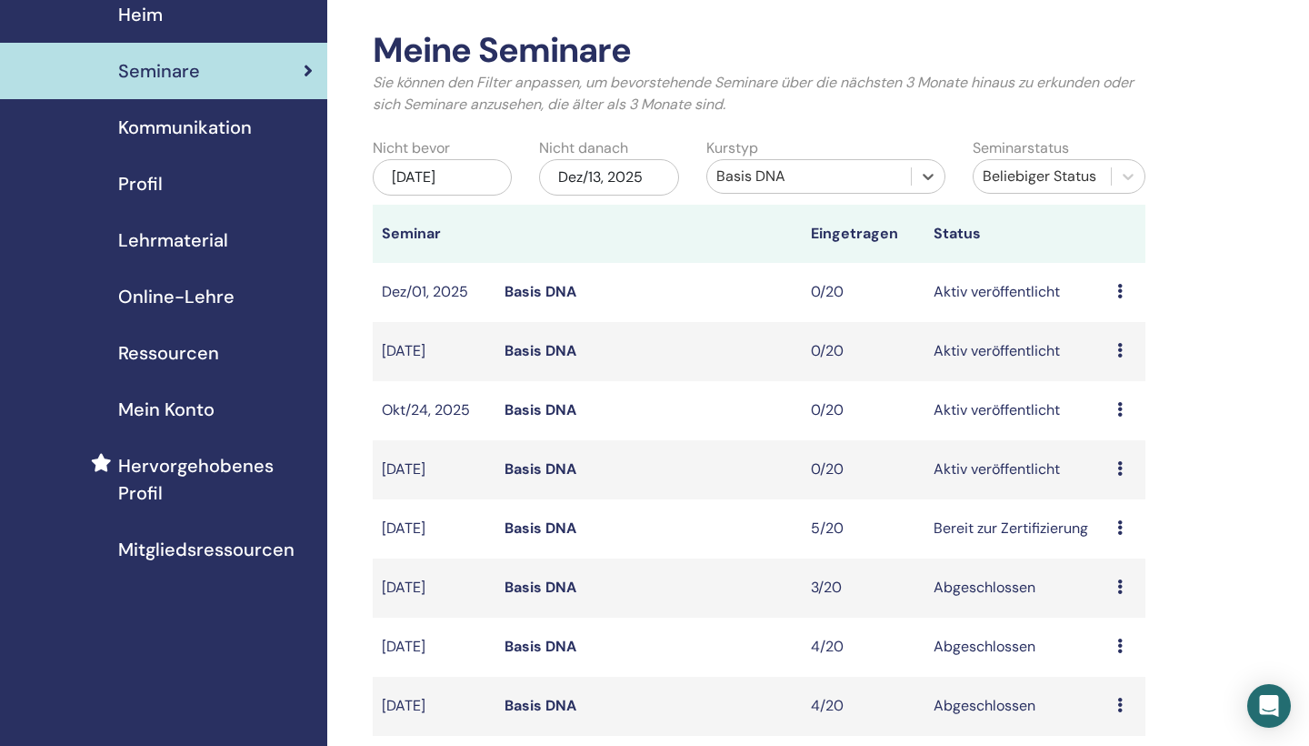
click at [539, 467] on link "Basis DNA" at bounding box center [541, 468] width 72 height 19
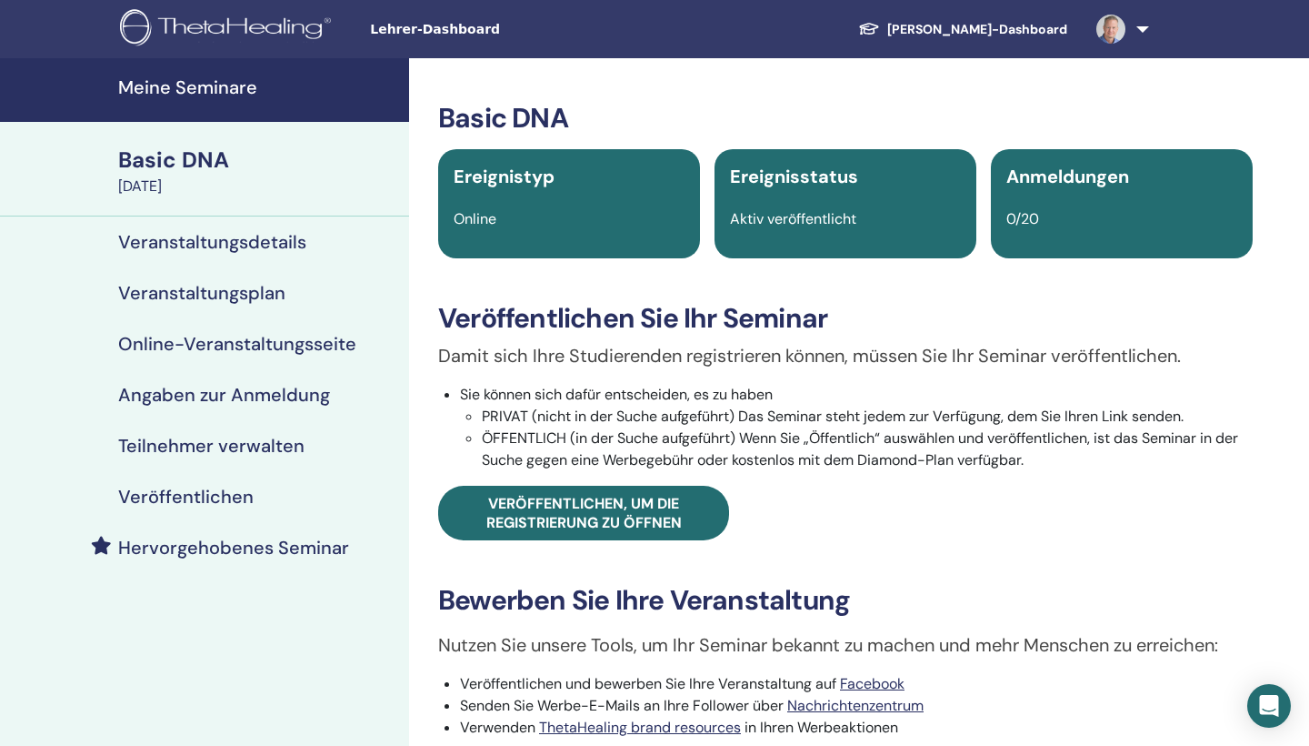
click at [327, 344] on h4 "Online-Veranstaltungsseite" at bounding box center [237, 344] width 238 height 22
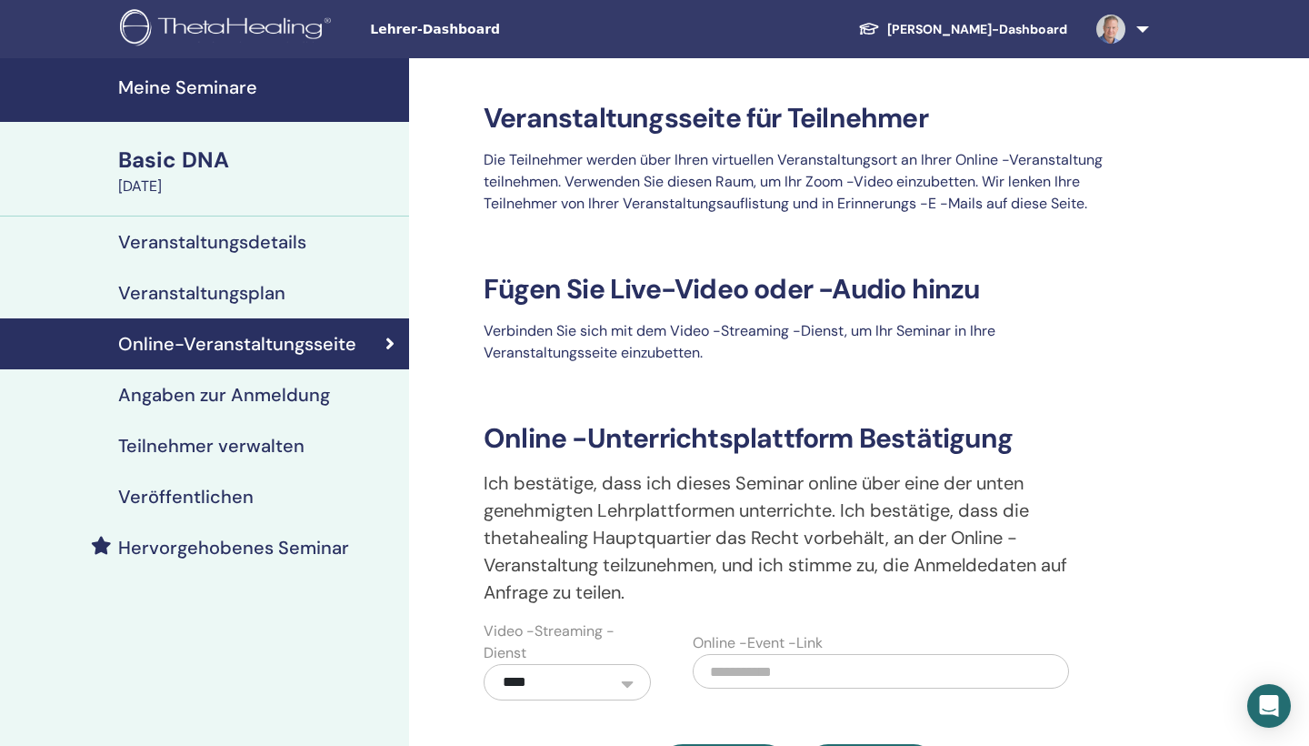
click at [219, 510] on link "Veröffentlichen" at bounding box center [204, 496] width 409 height 51
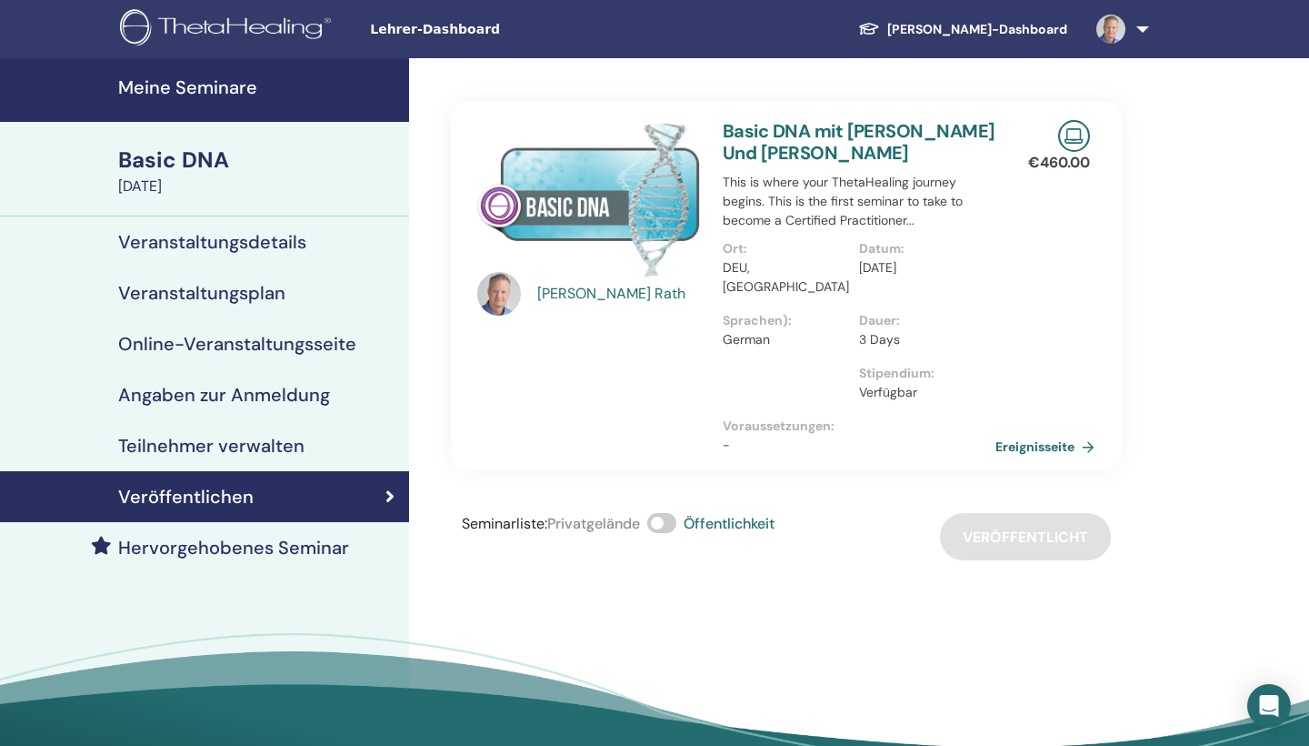
click at [802, 155] on link "Basic DNA mit Stefan Rath Und Dana Schmidt" at bounding box center [859, 141] width 273 height 45
click at [988, 23] on link "Schüler-Dashboard" at bounding box center [963, 30] width 238 height 34
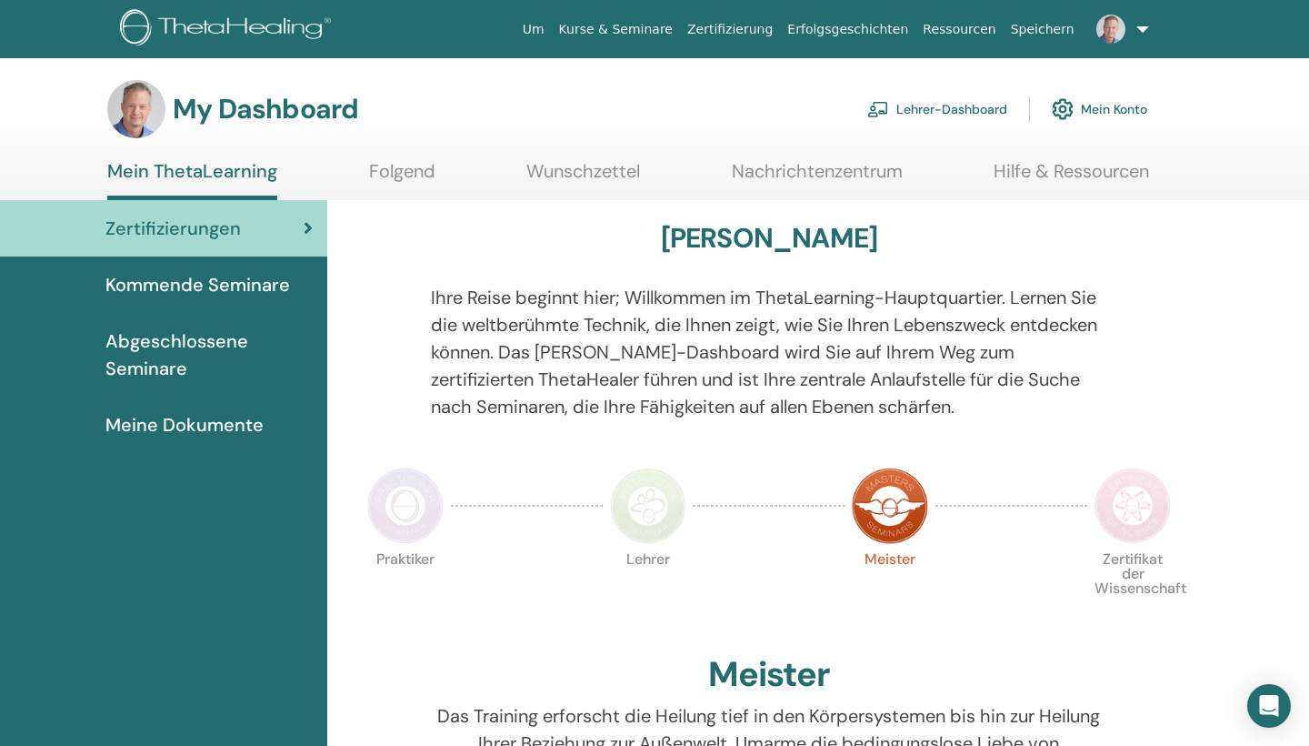
click at [386, 179] on link "Folgend" at bounding box center [402, 177] width 66 height 35
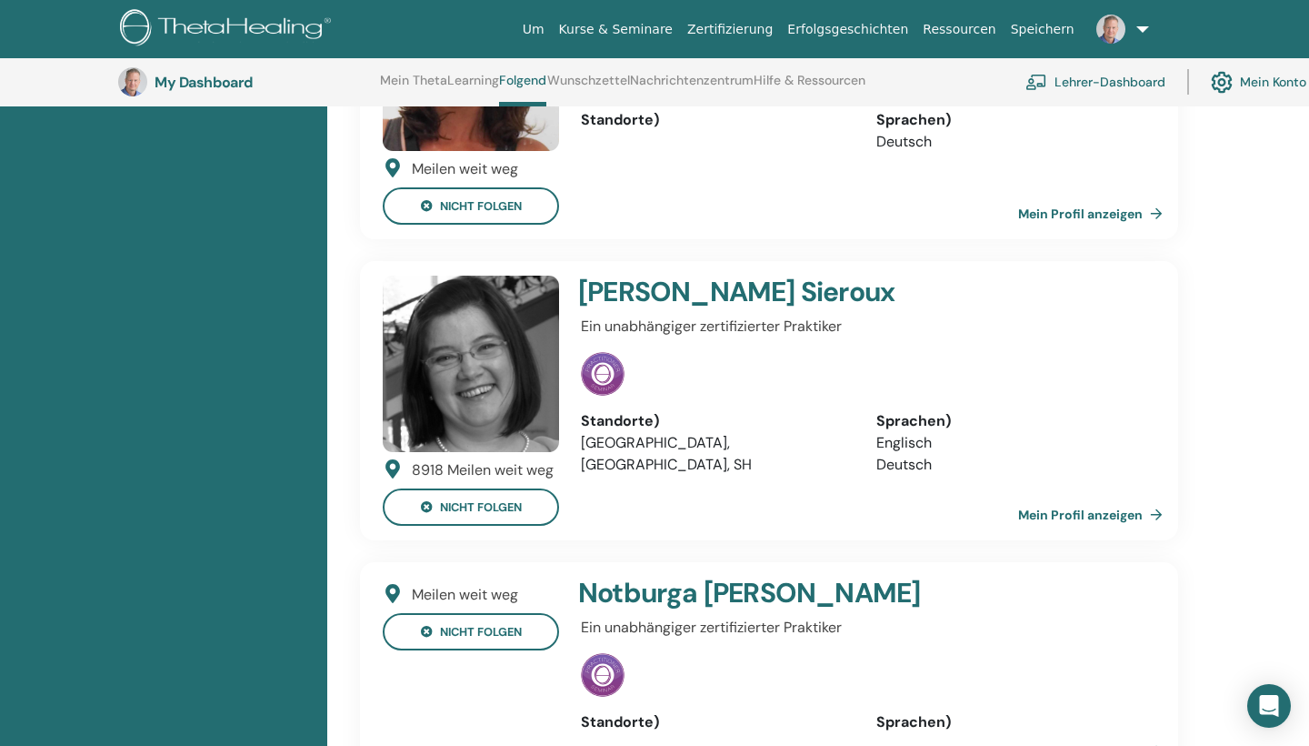
scroll to position [6488, 0]
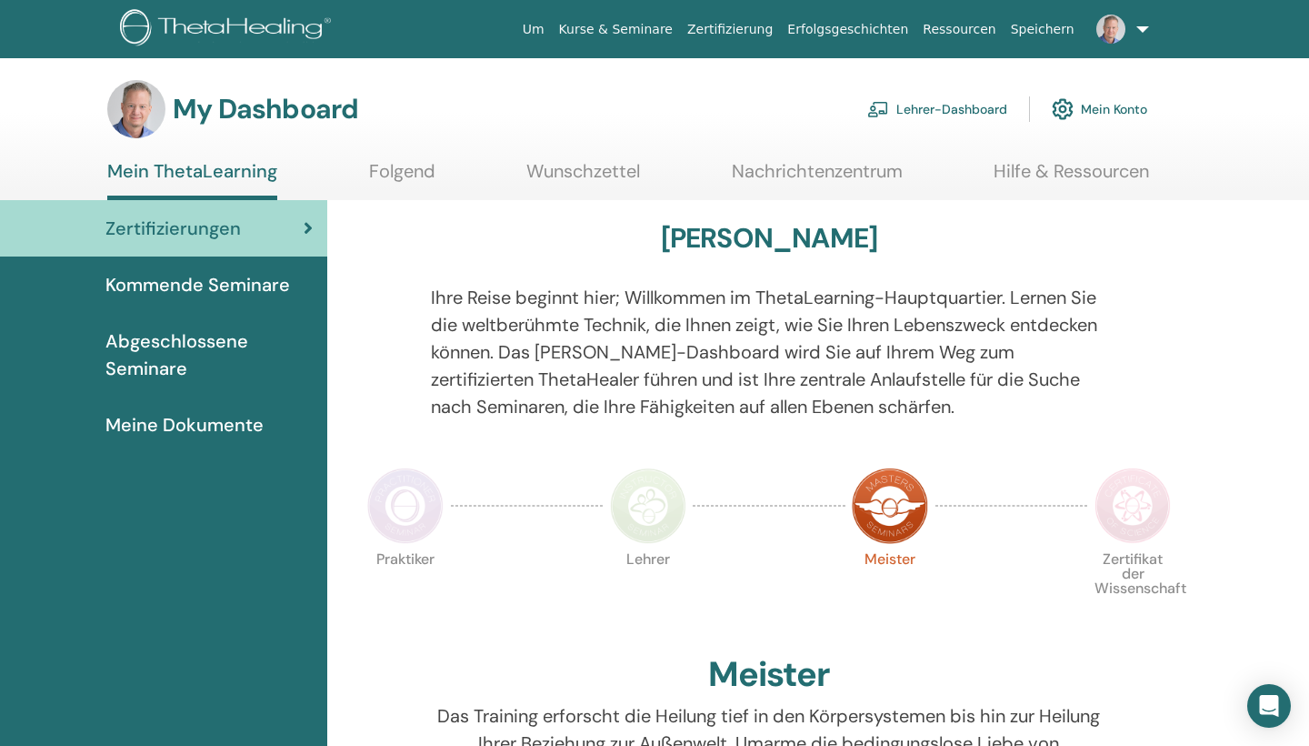
click at [901, 108] on link "Lehrer-Dashboard" at bounding box center [937, 109] width 140 height 40
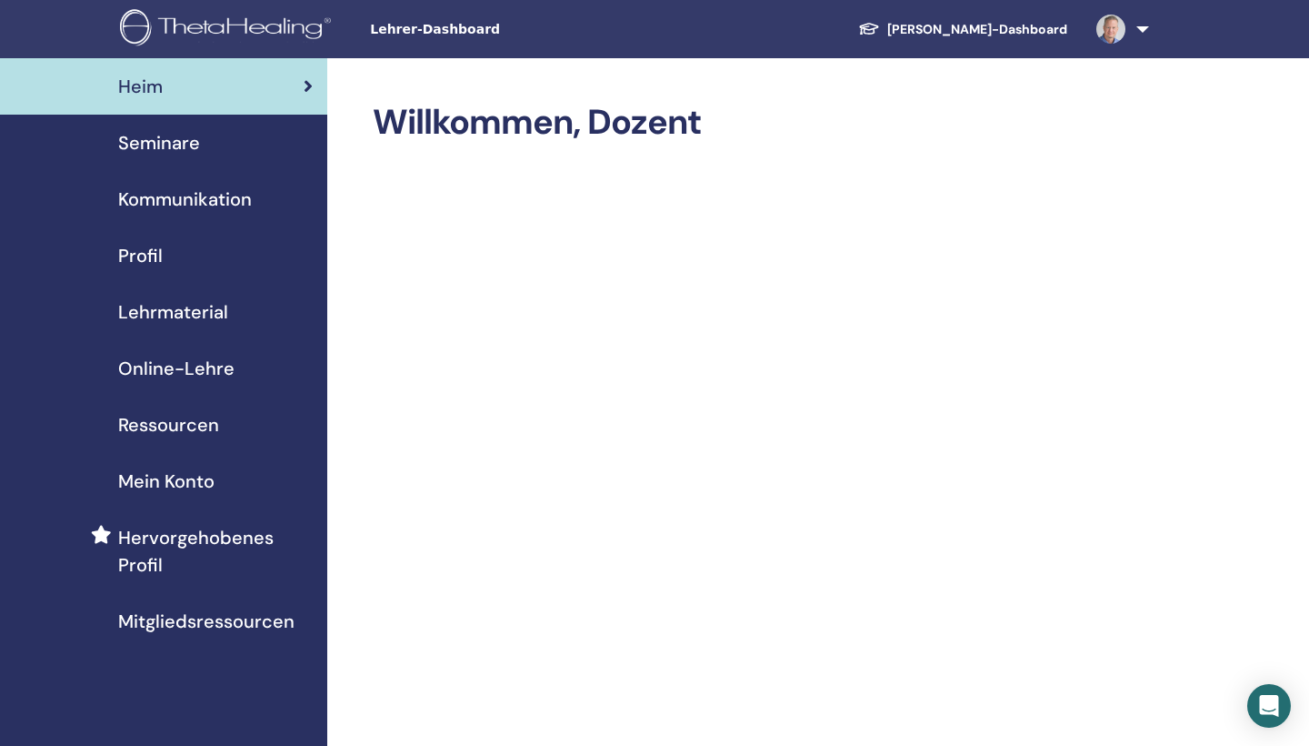
click at [234, 621] on span "Mitgliedsressourcen" at bounding box center [206, 620] width 176 height 27
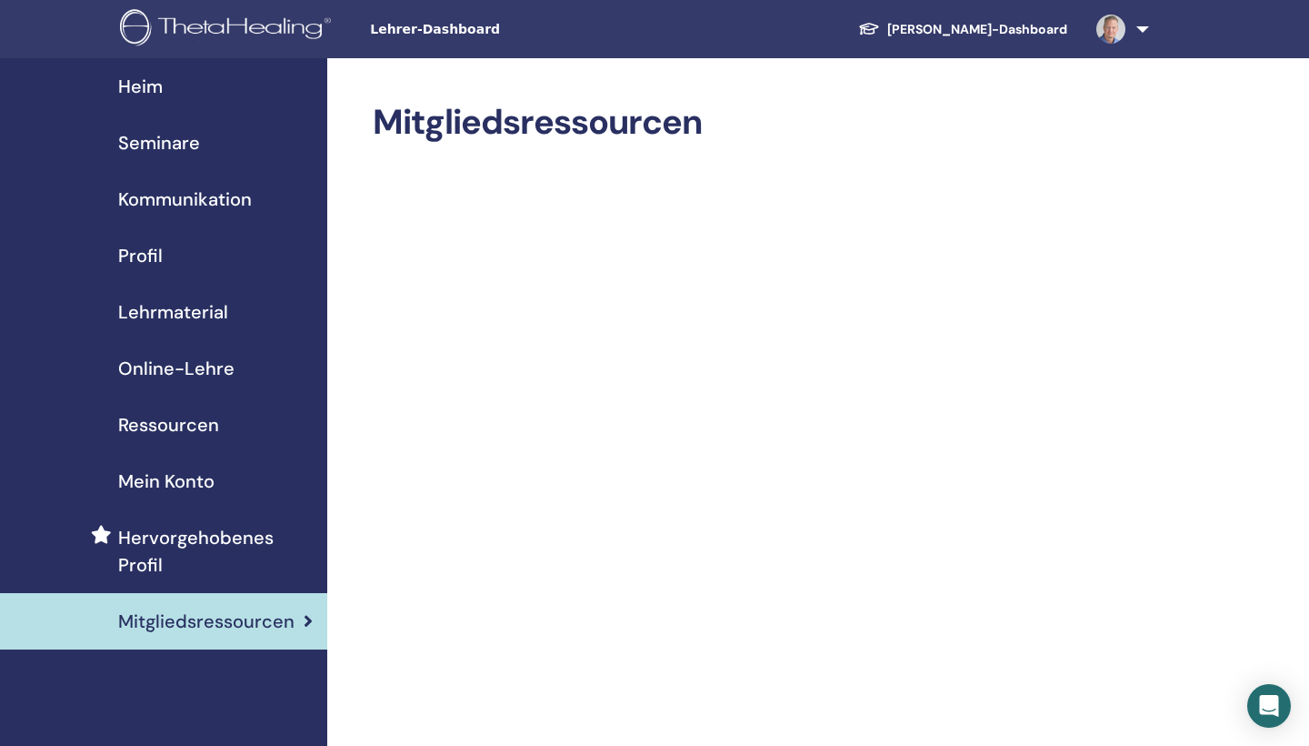
click at [204, 426] on span "Ressourcen" at bounding box center [168, 424] width 101 height 27
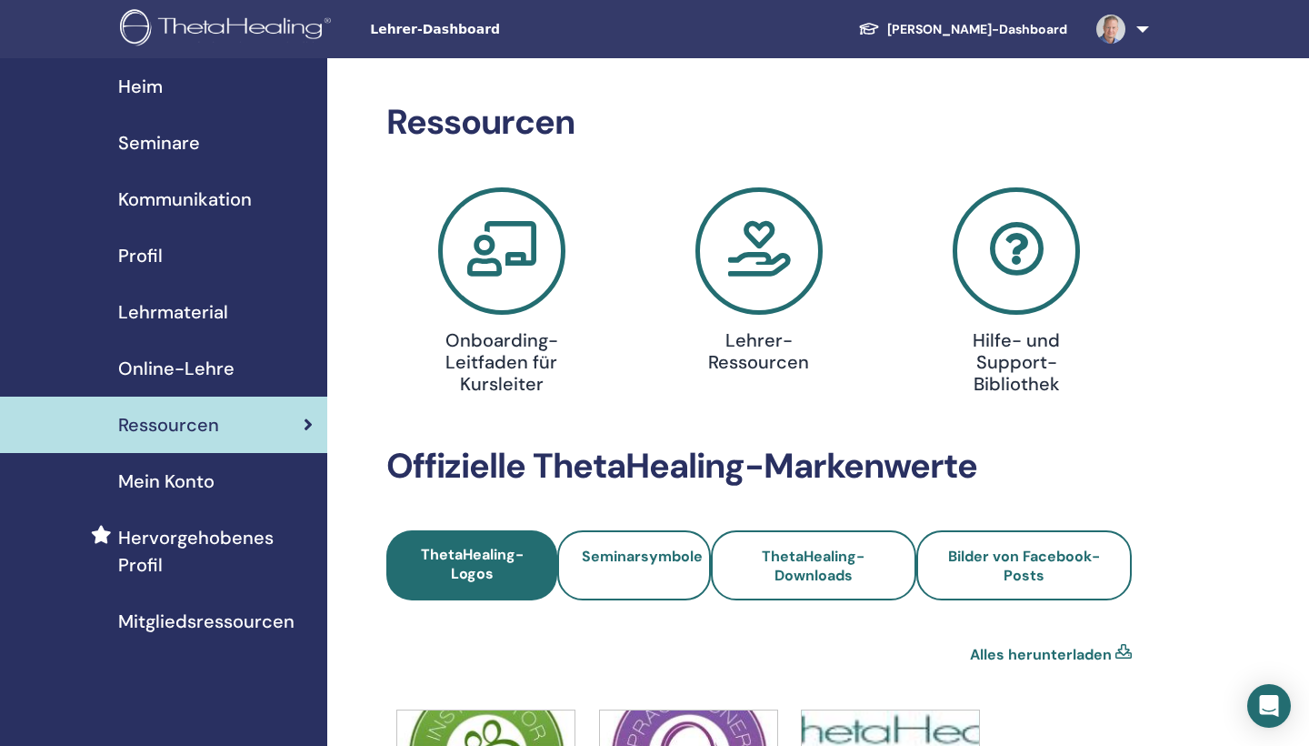
click at [482, 231] on icon at bounding box center [501, 250] width 127 height 127
click at [1023, 252] on icon at bounding box center [1016, 250] width 127 height 127
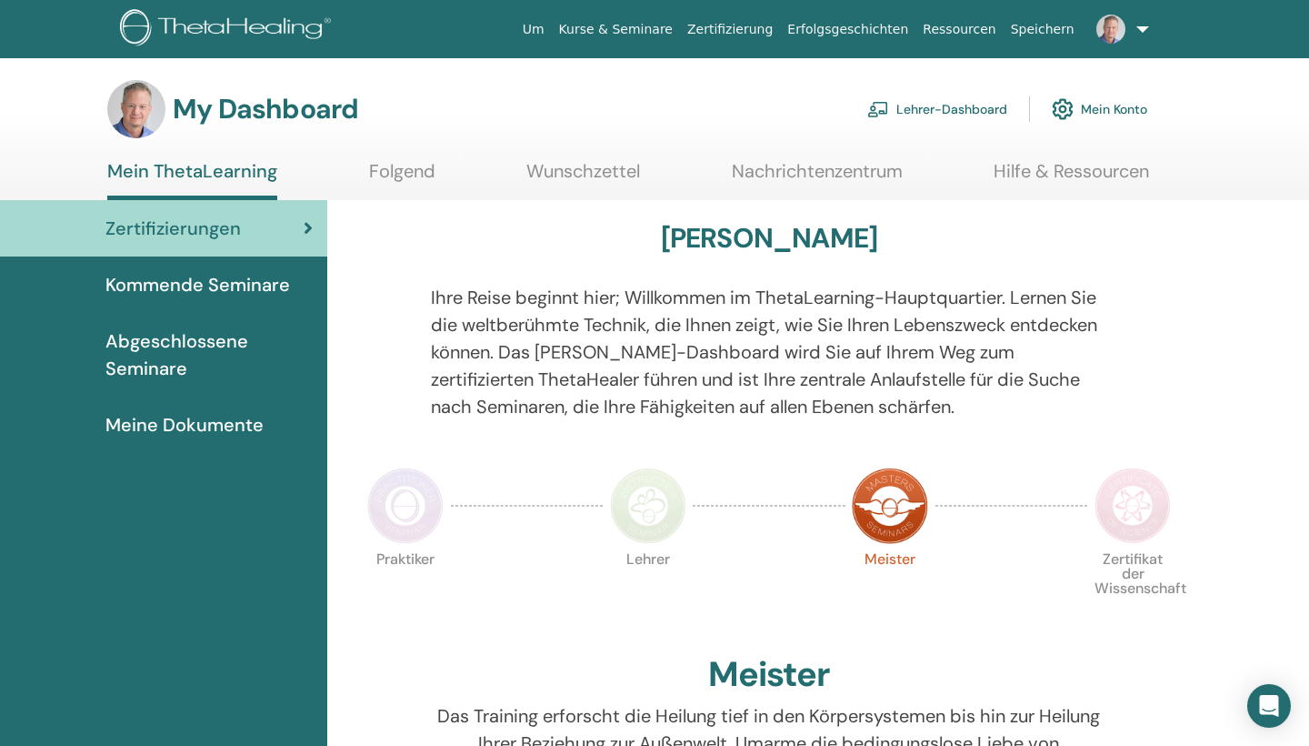
click at [400, 176] on link "Folgend" at bounding box center [402, 177] width 66 height 35
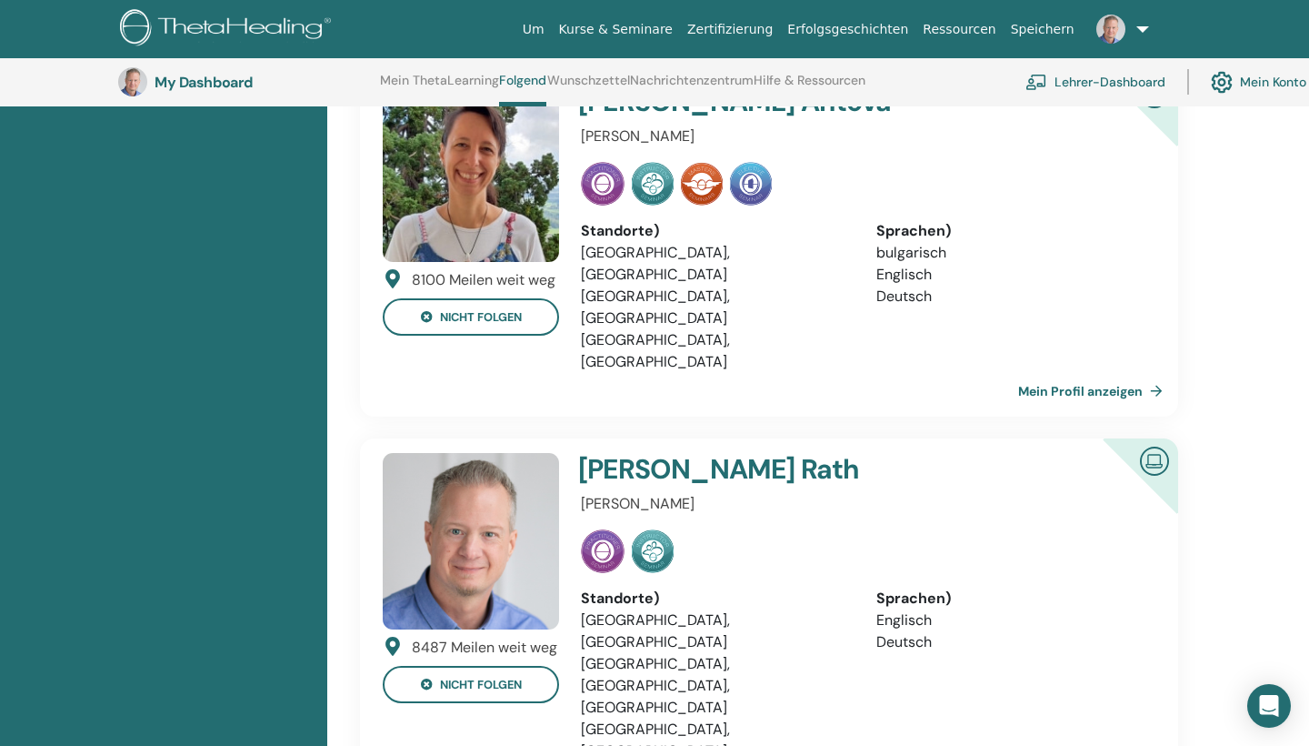
scroll to position [1649, 0]
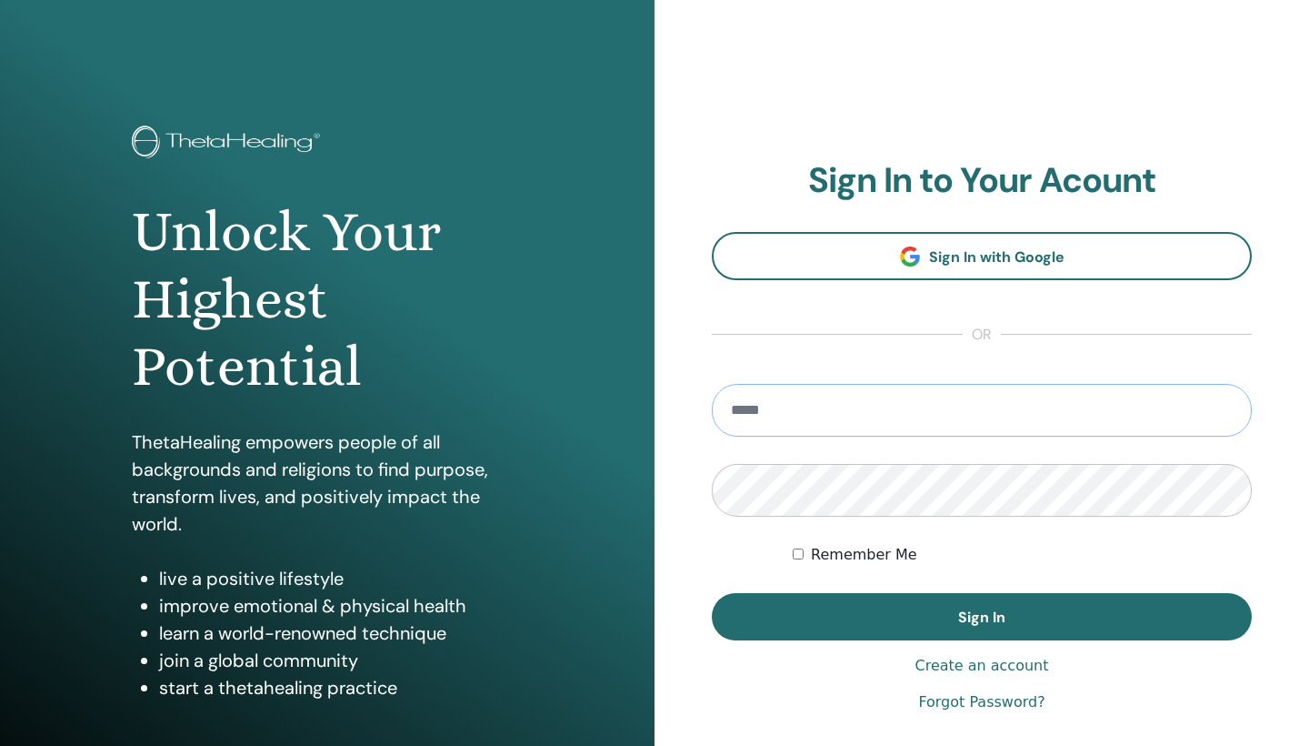
type input "**********"
click at [982, 617] on button "Sign In" at bounding box center [982, 616] width 540 height 47
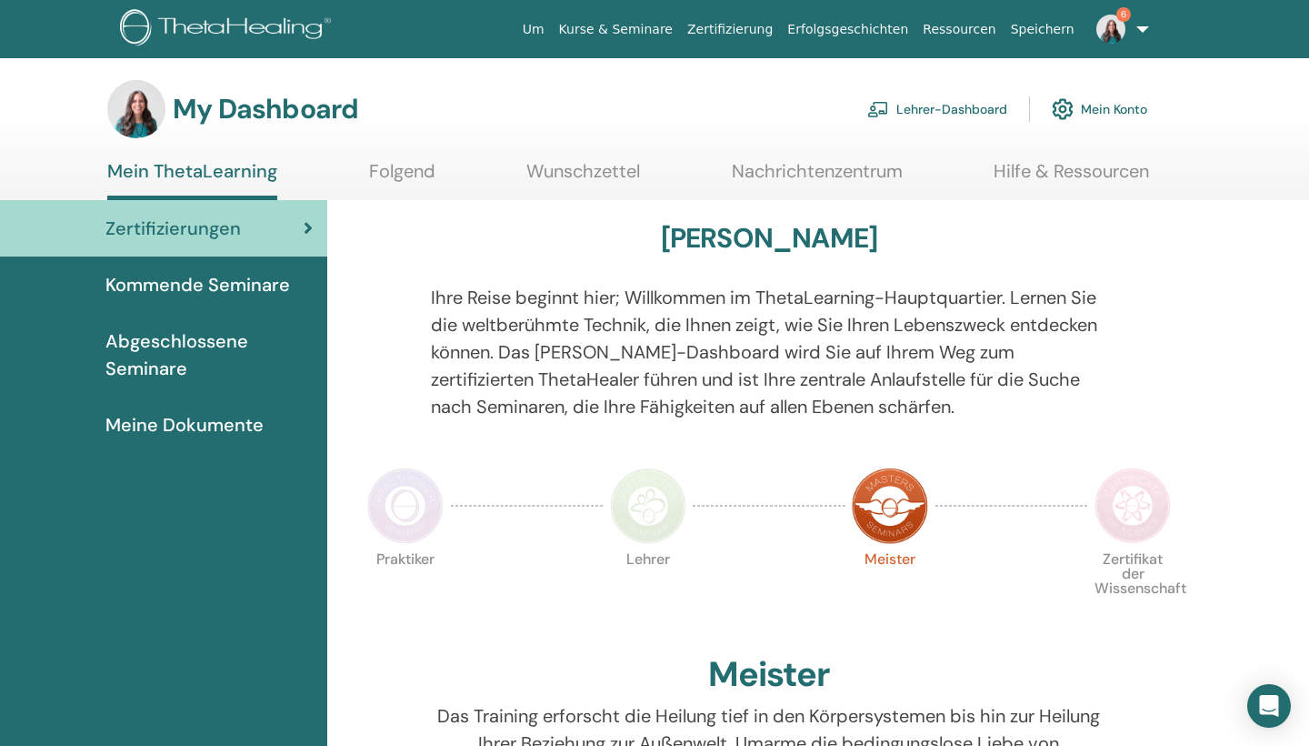
click at [396, 173] on link "Folgend" at bounding box center [402, 177] width 66 height 35
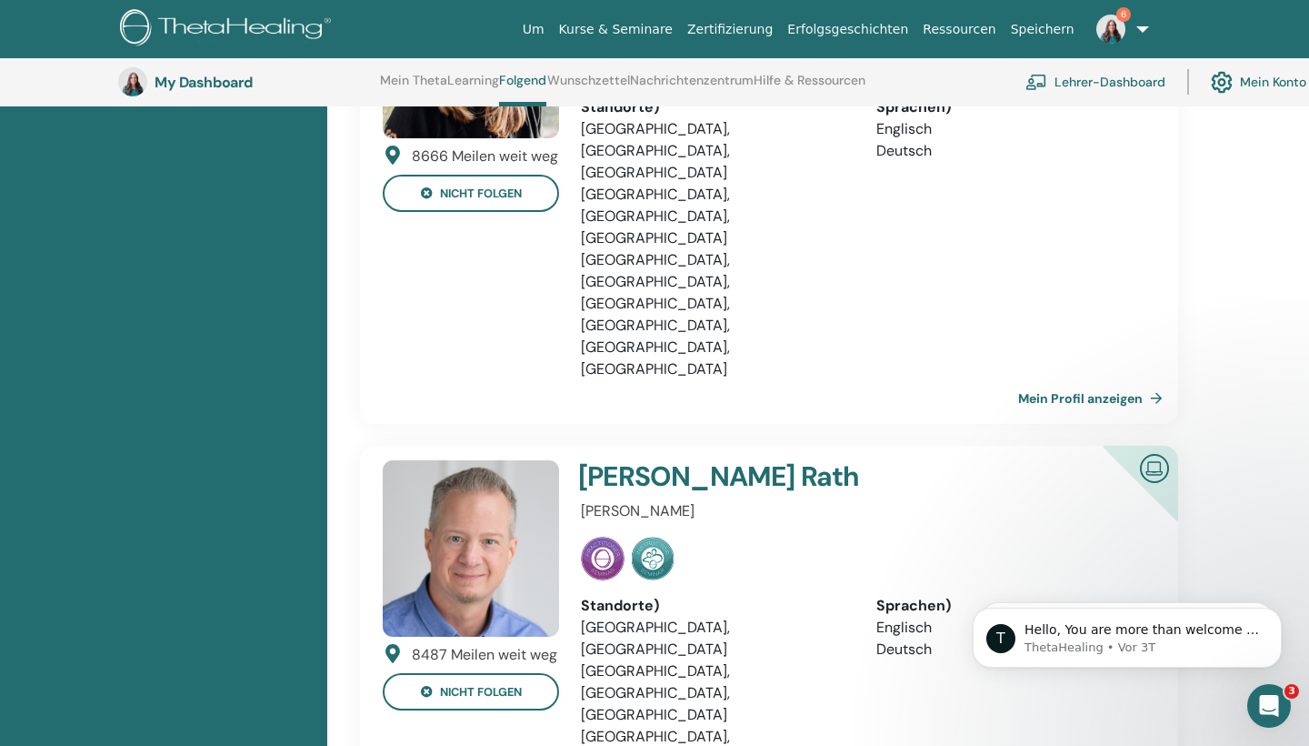
scroll to position [435, 0]
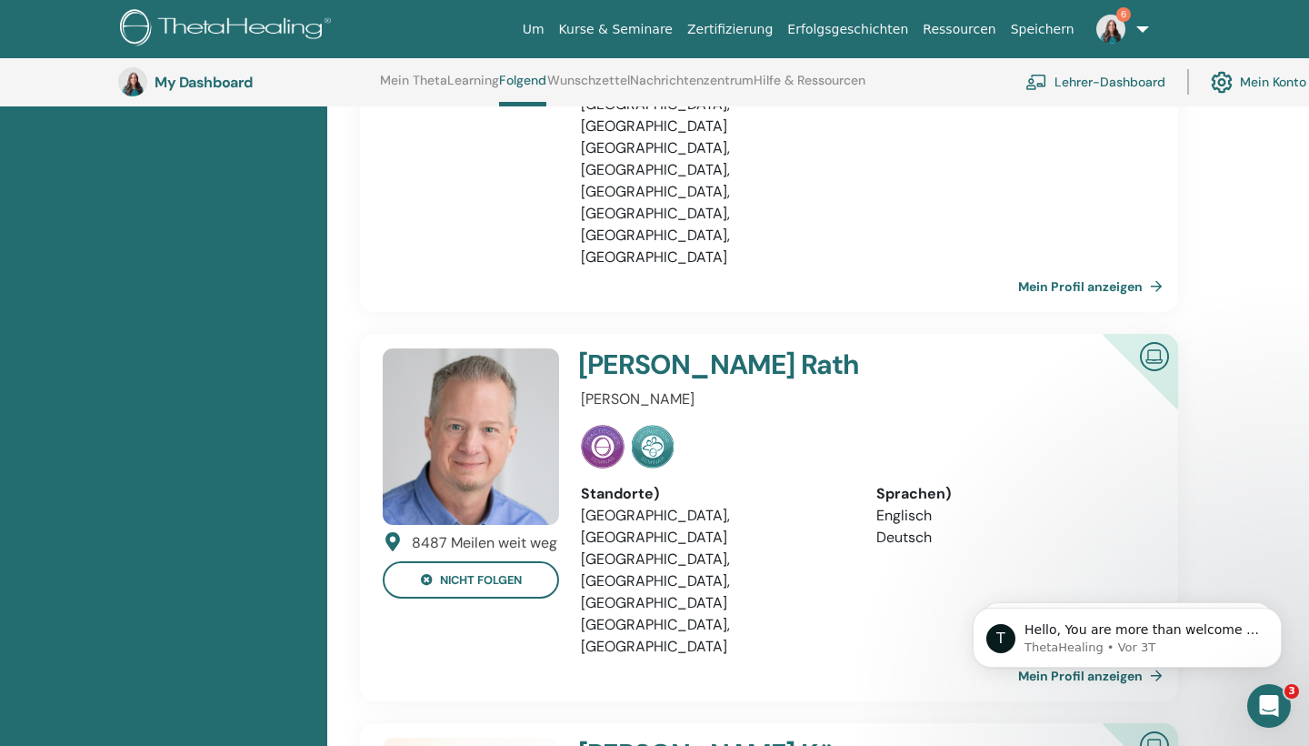
click at [1068, 657] on link "Mein Profil anzeigen" at bounding box center [1094, 675] width 152 height 36
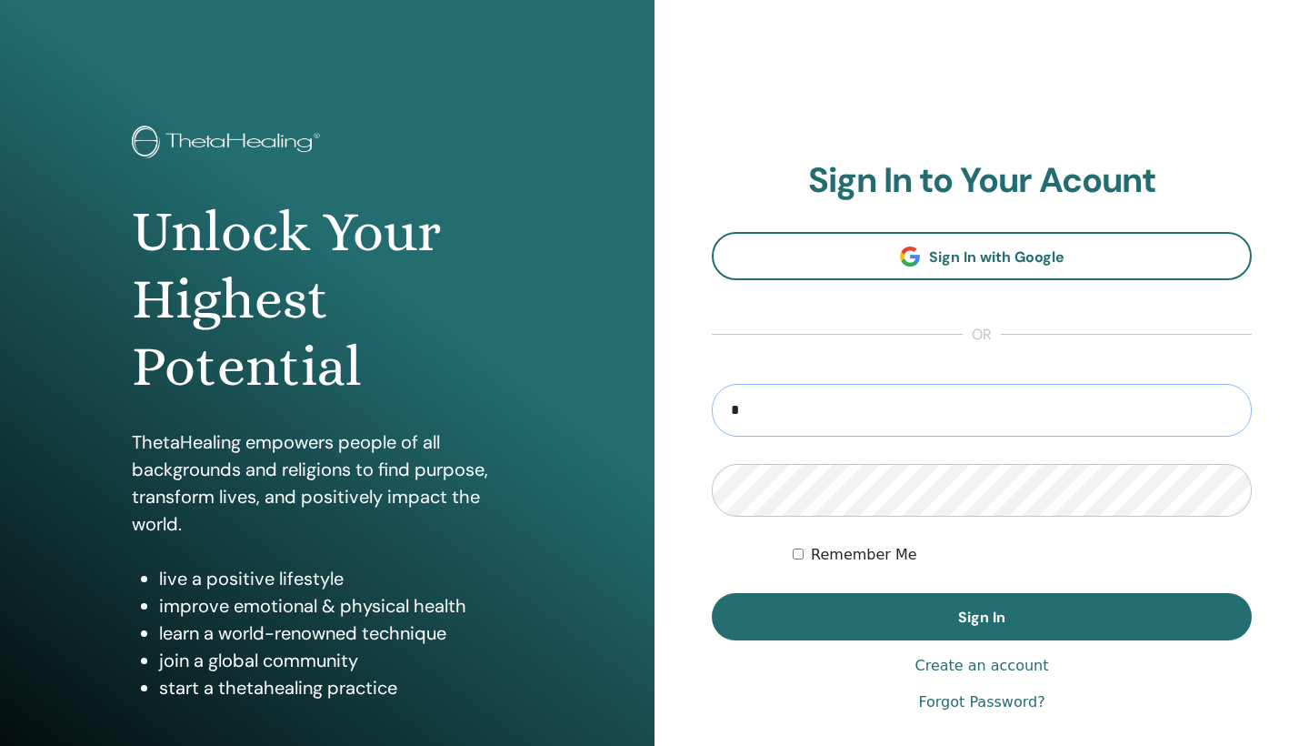
type input "**********"
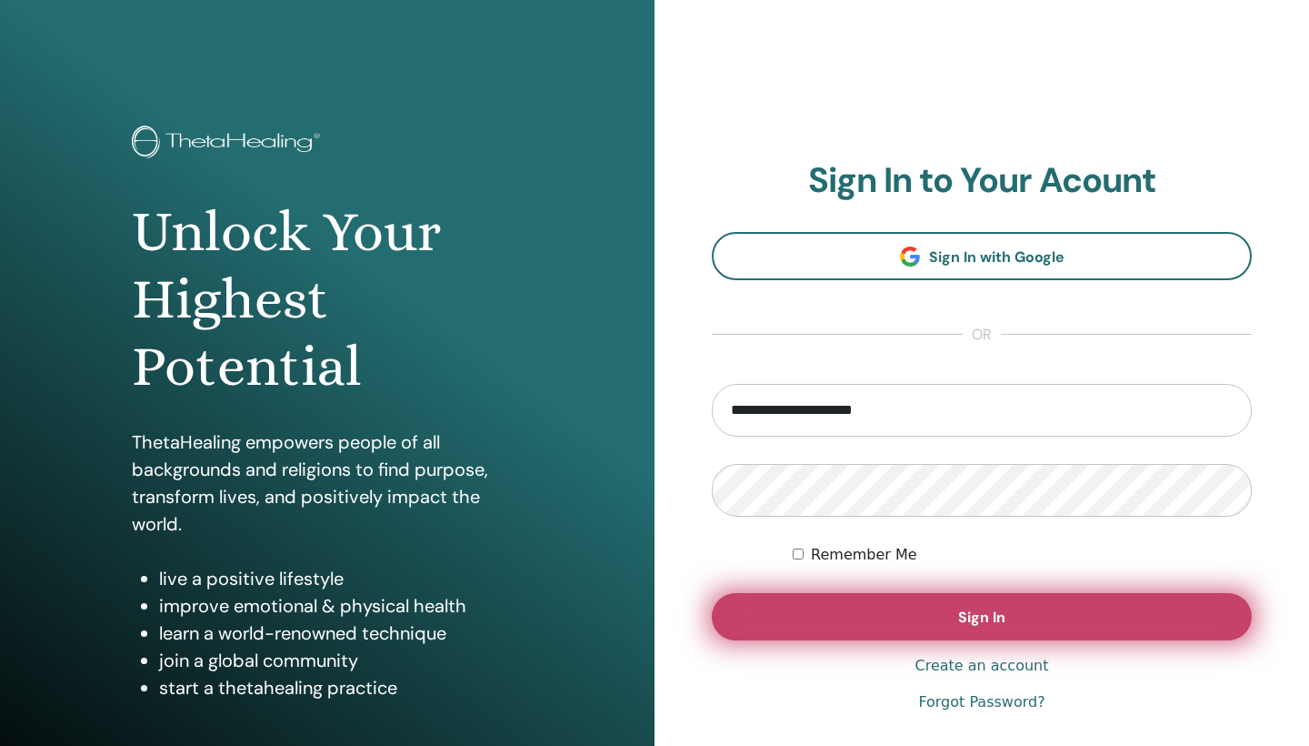
click at [914, 637] on button "Sign In" at bounding box center [982, 616] width 540 height 47
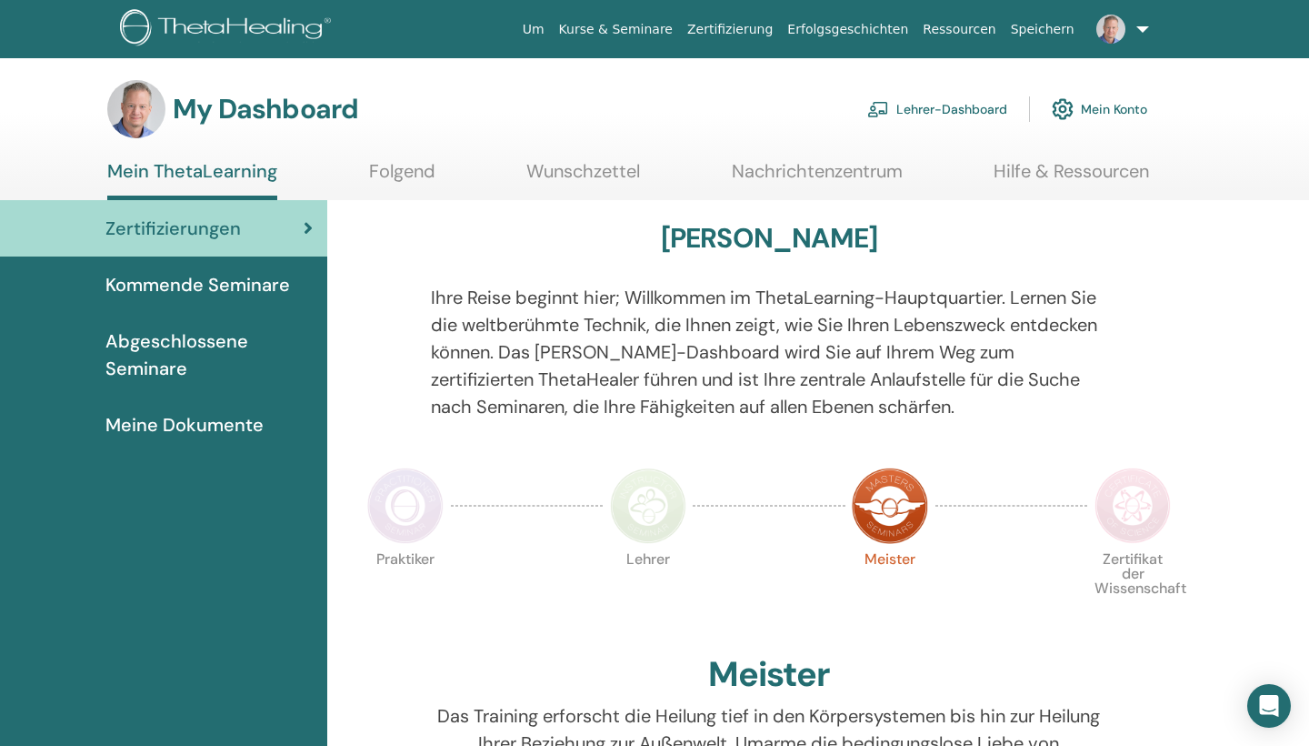
click at [415, 160] on link "Folgend" at bounding box center [402, 177] width 66 height 35
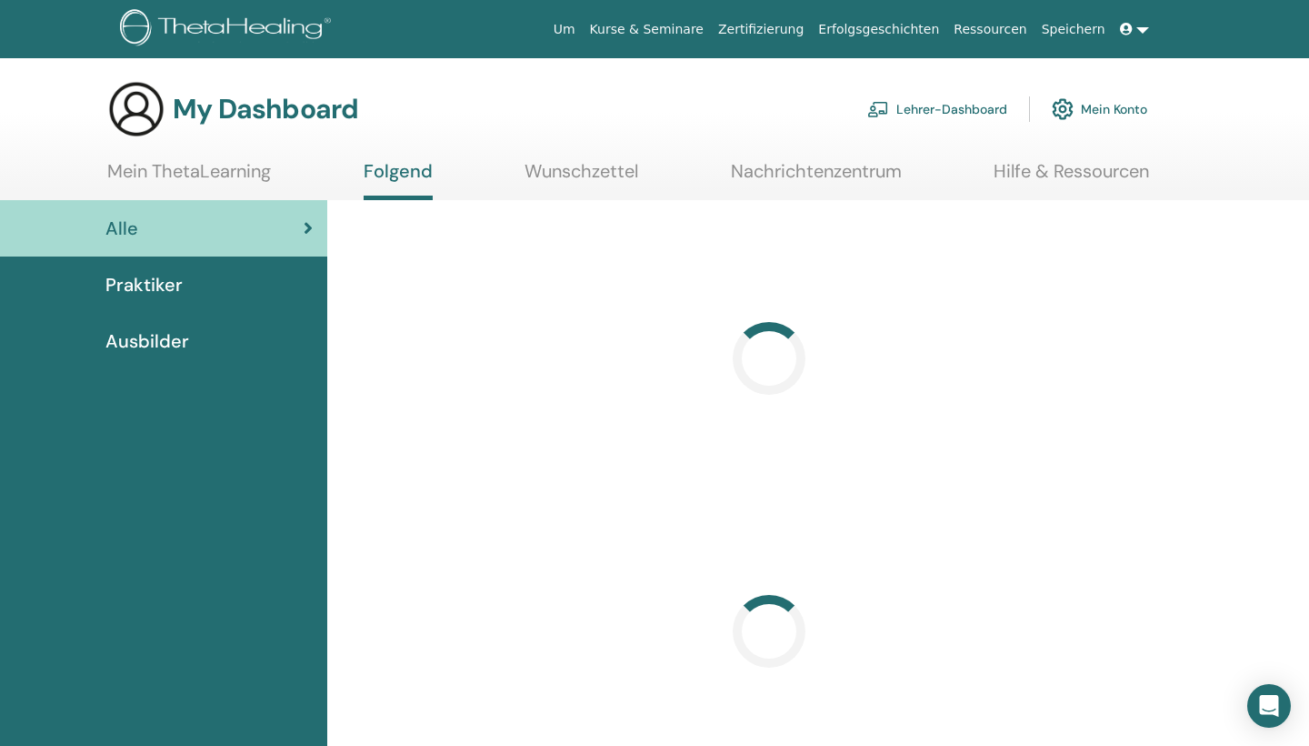
click at [415, 166] on link "Folgend" at bounding box center [398, 180] width 69 height 40
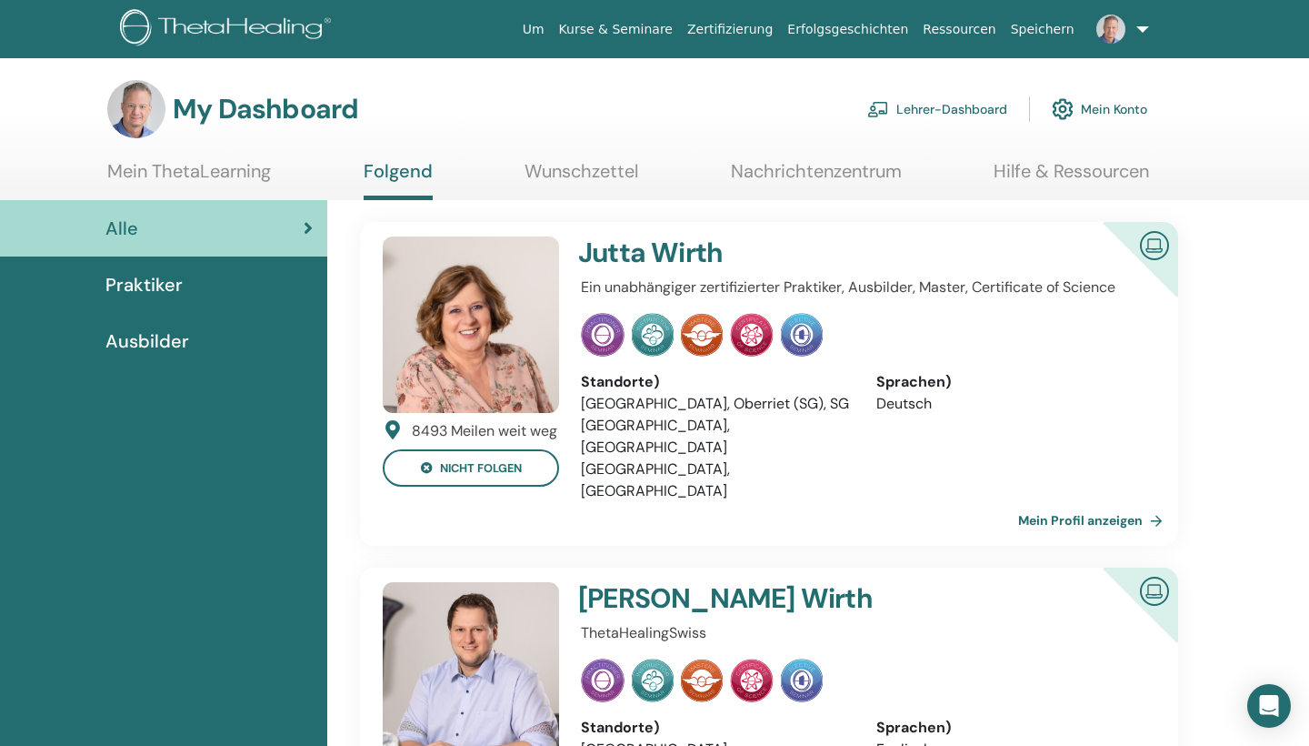
click at [170, 353] on span "Ausbilder" at bounding box center [147, 340] width 84 height 27
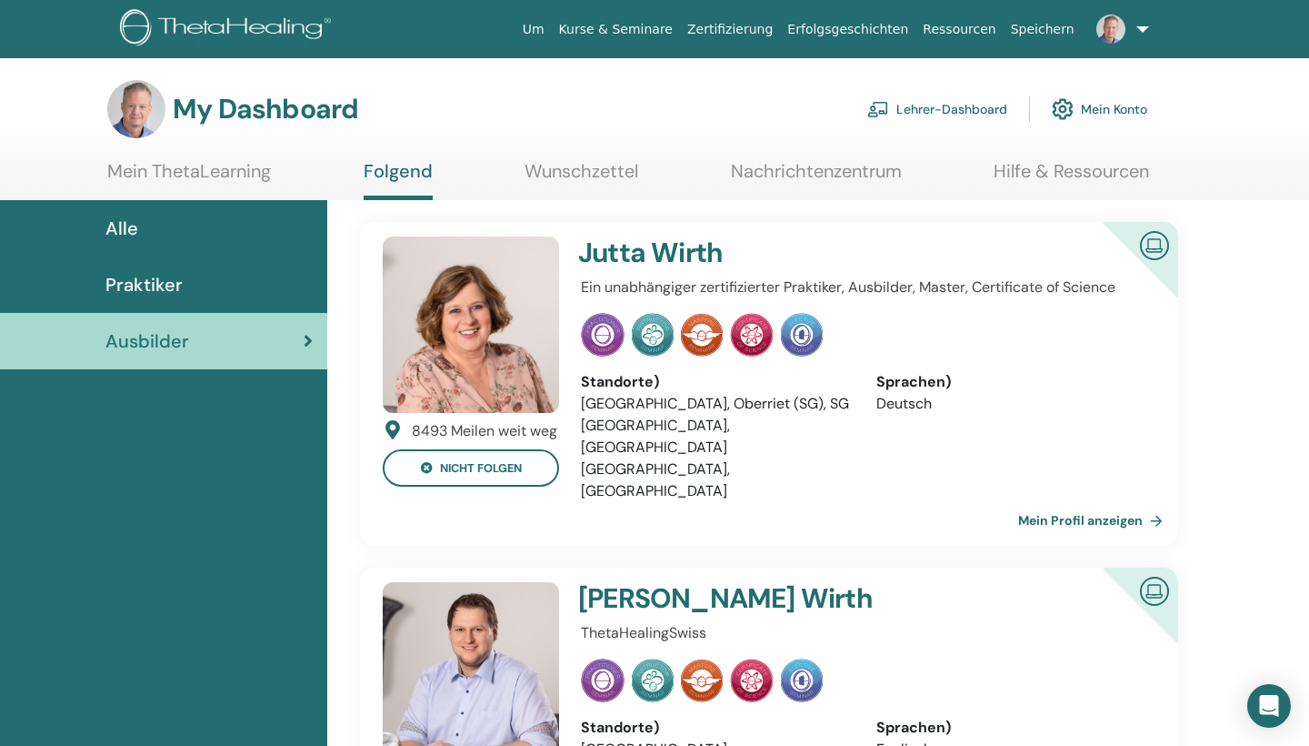
click at [953, 105] on link "Lehrer-Dashboard" at bounding box center [937, 109] width 140 height 40
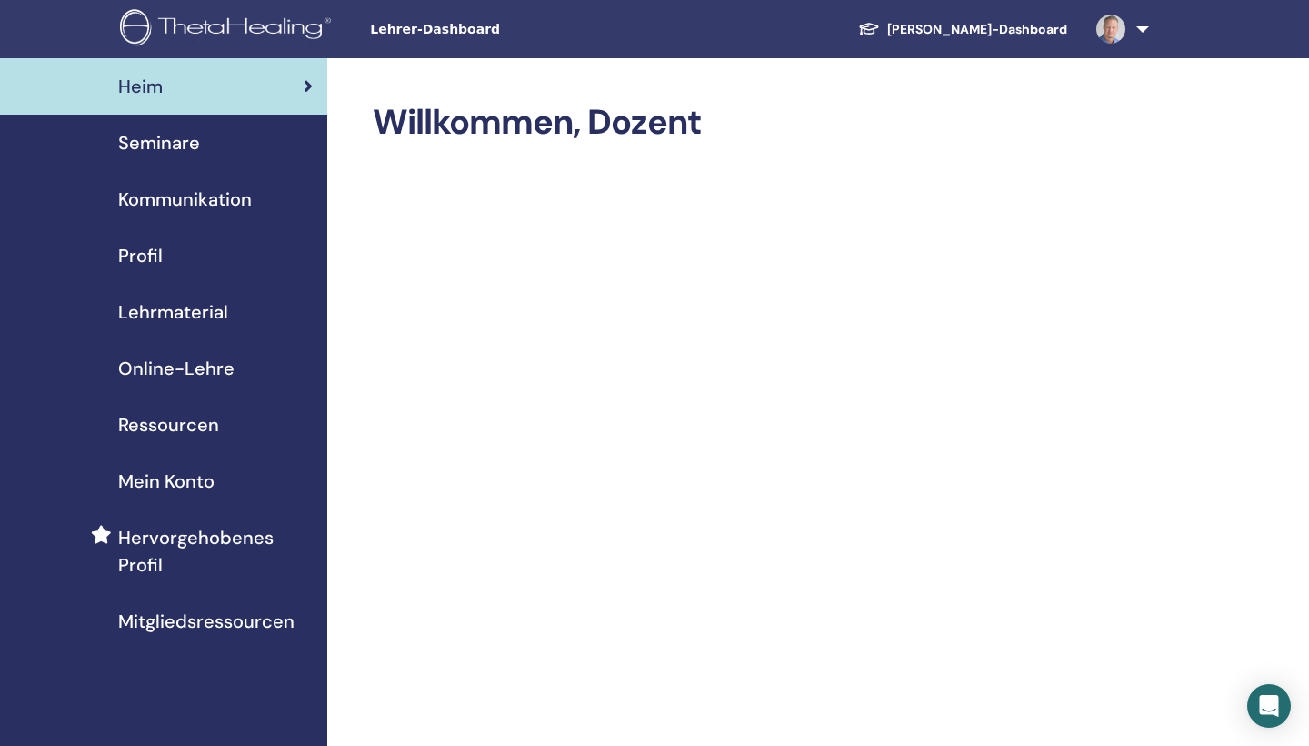
click at [177, 147] on span "Seminare" at bounding box center [159, 142] width 82 height 27
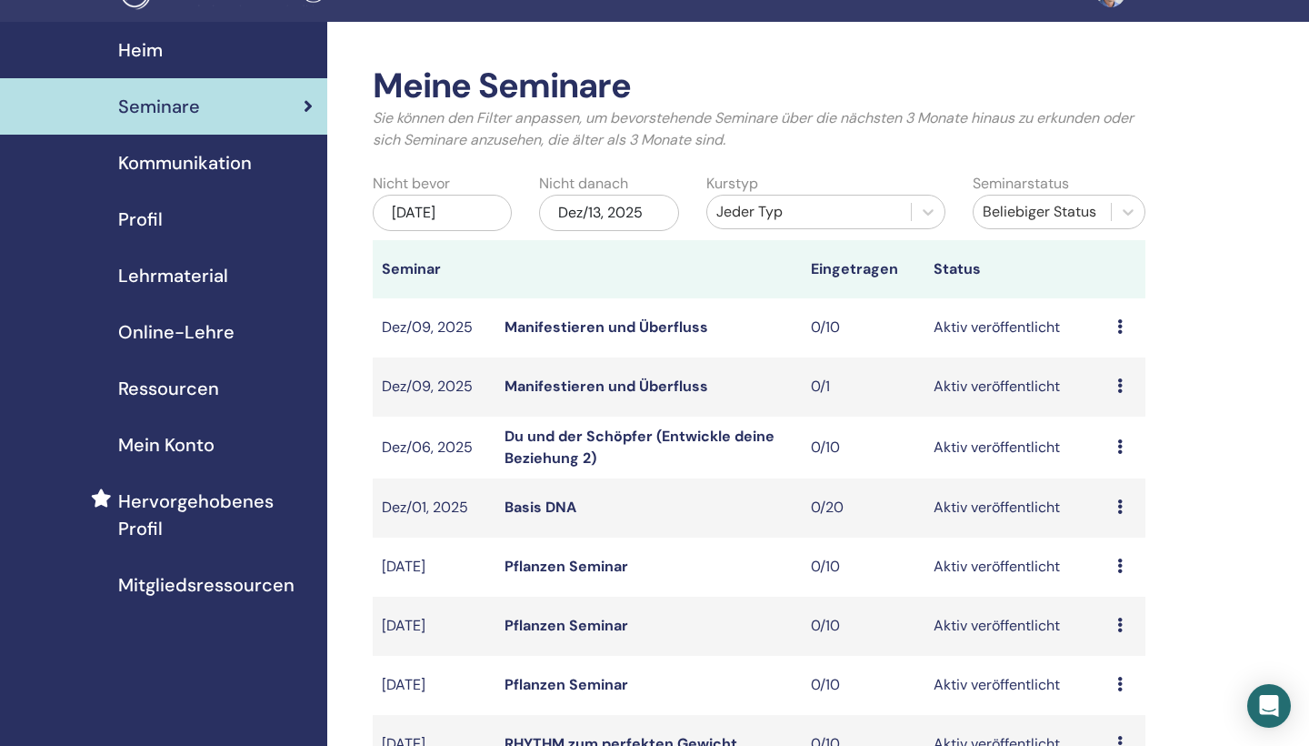
scroll to position [12, 0]
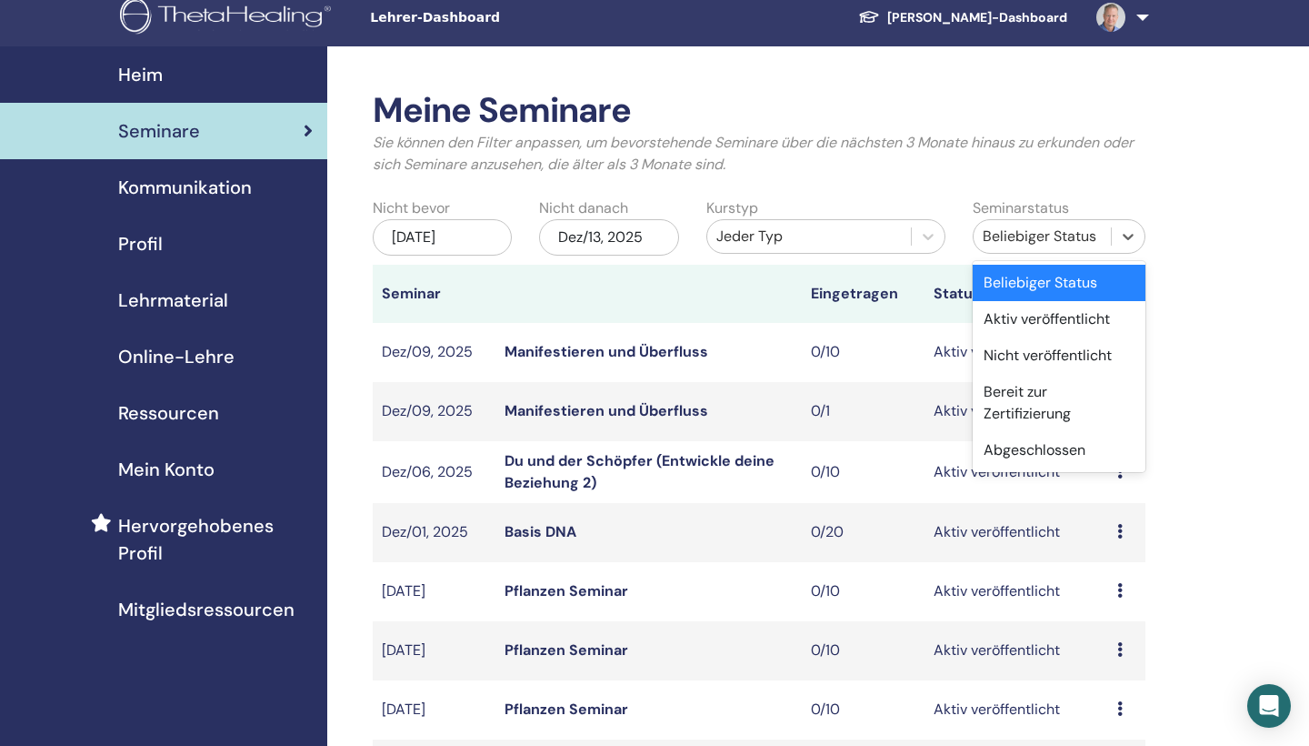
click at [1070, 229] on div "Beliebiger Status" at bounding box center [1042, 237] width 119 height 22
click at [1052, 449] on div "Abgeschlossen" at bounding box center [1059, 450] width 173 height 36
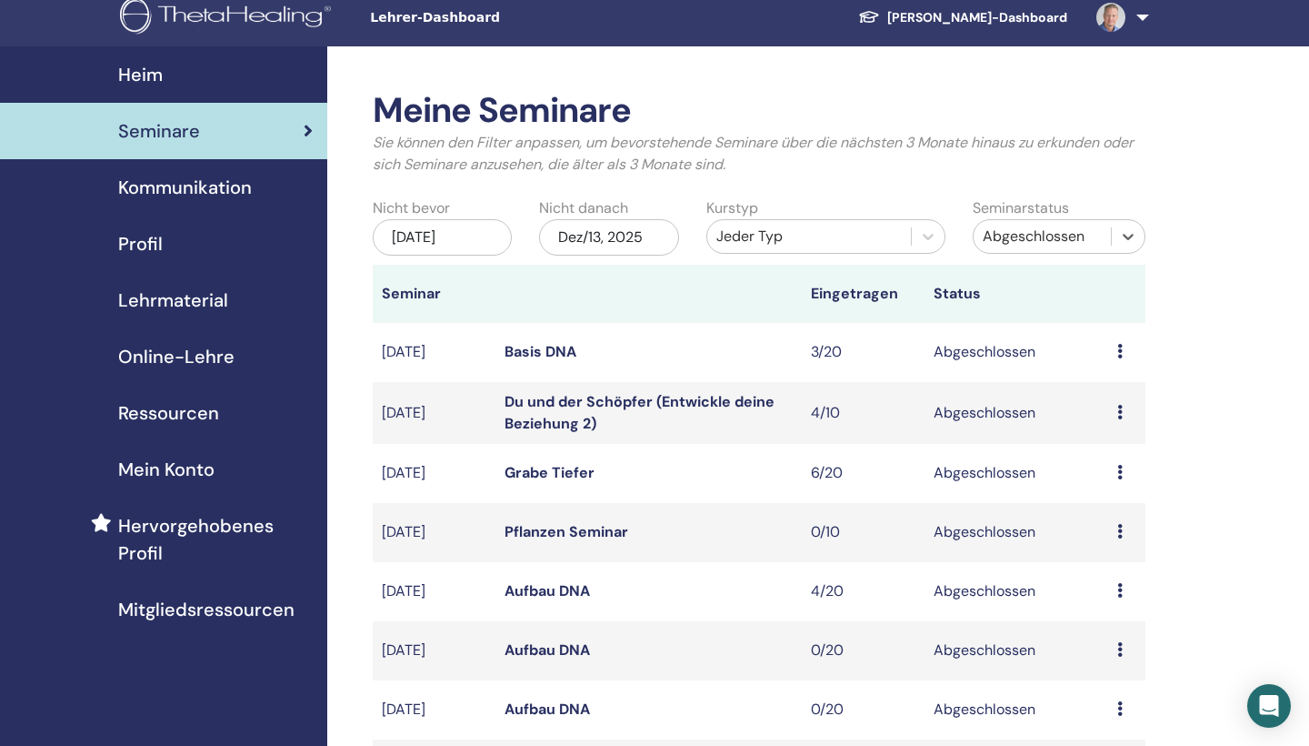
click at [551, 413] on link "Du und der Schöpfer (Entwickle deine Beziehung 2)" at bounding box center [640, 412] width 270 height 41
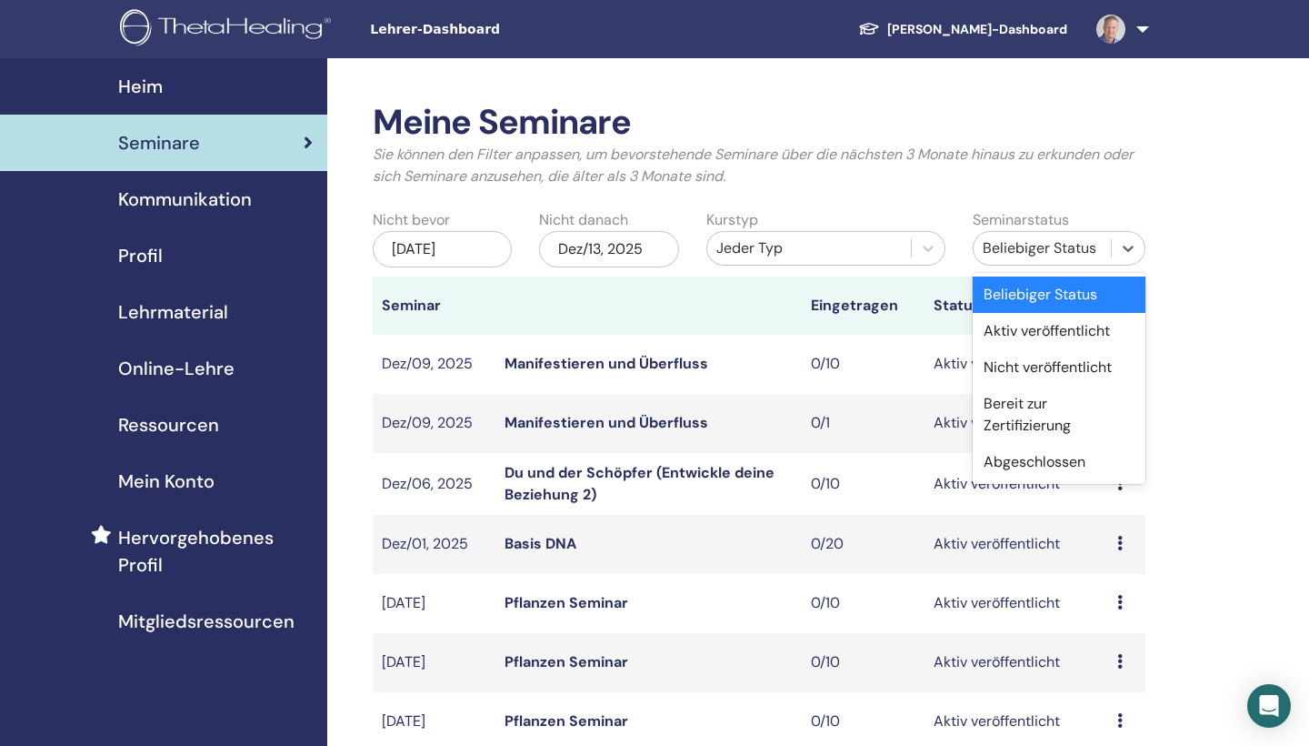
click at [1046, 241] on div "Beliebiger Status" at bounding box center [1042, 248] width 119 height 22
click at [1034, 456] on div "Abgeschlossen" at bounding box center [1059, 462] width 173 height 36
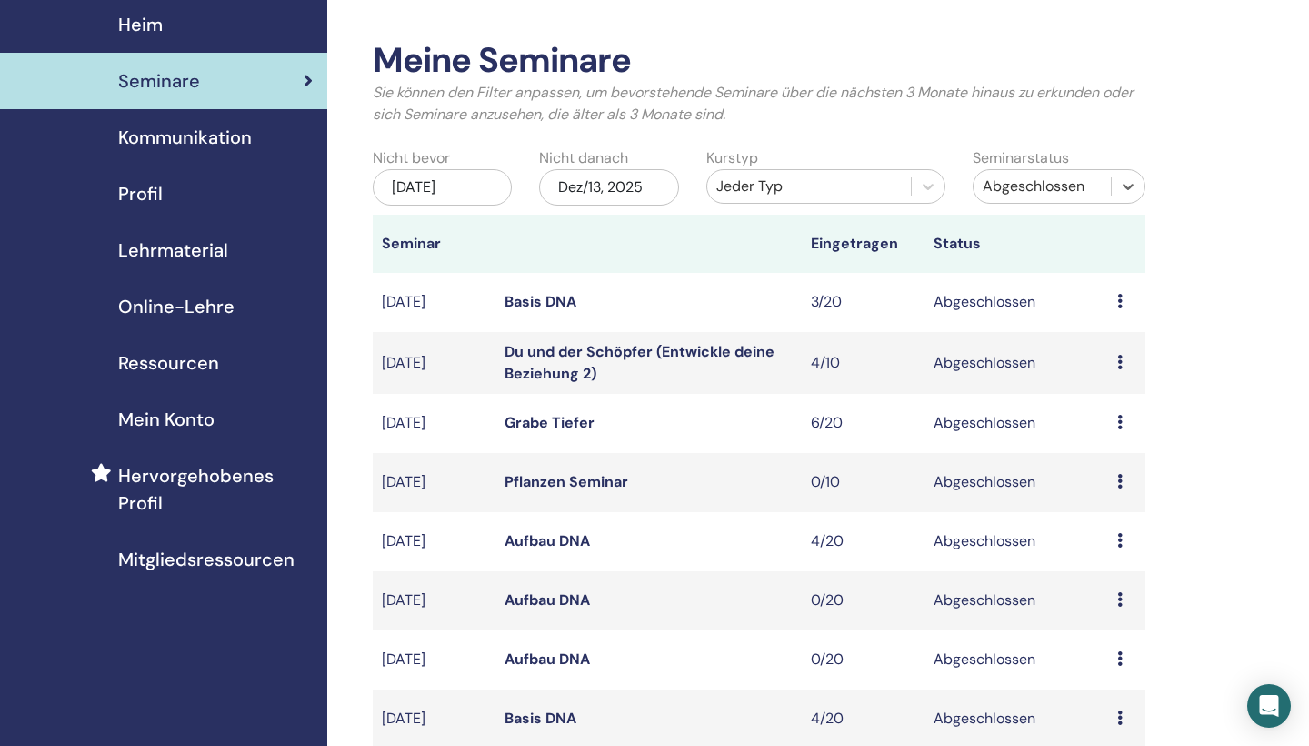
scroll to position [74, 0]
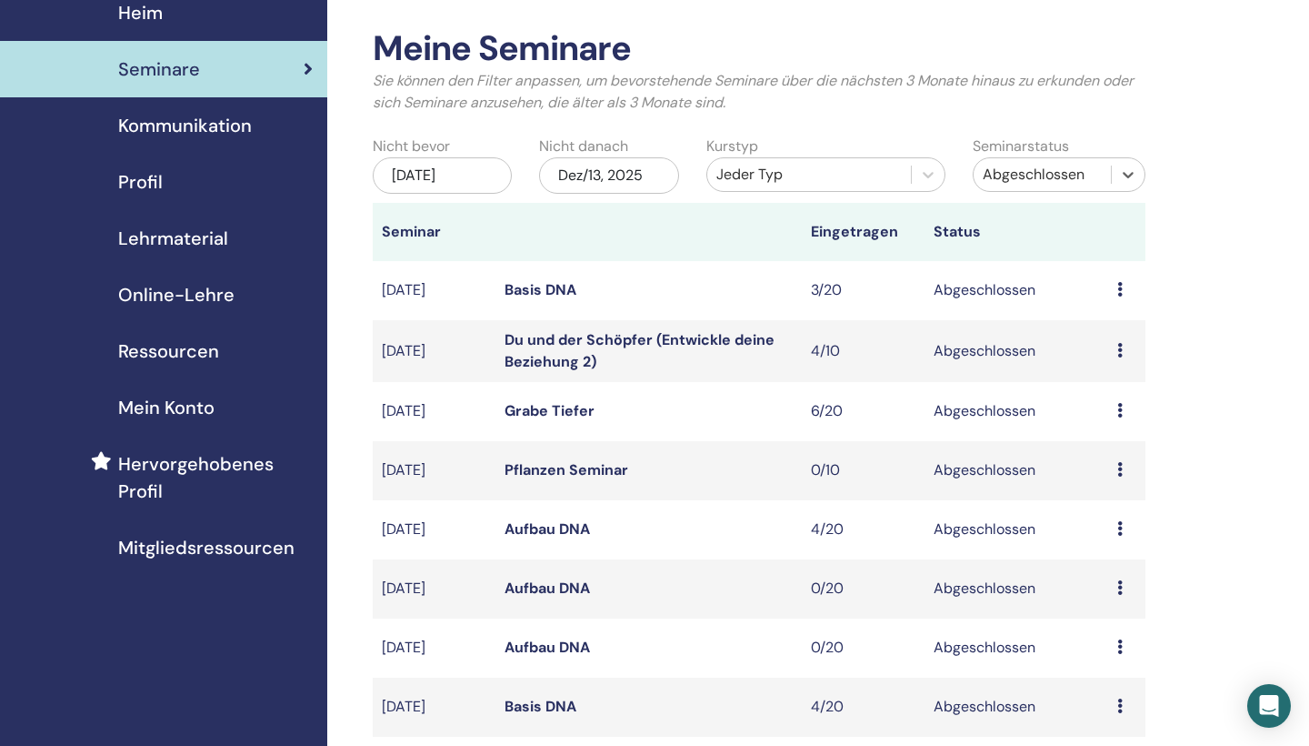
click at [527, 526] on link "Aufbau DNA" at bounding box center [547, 528] width 85 height 19
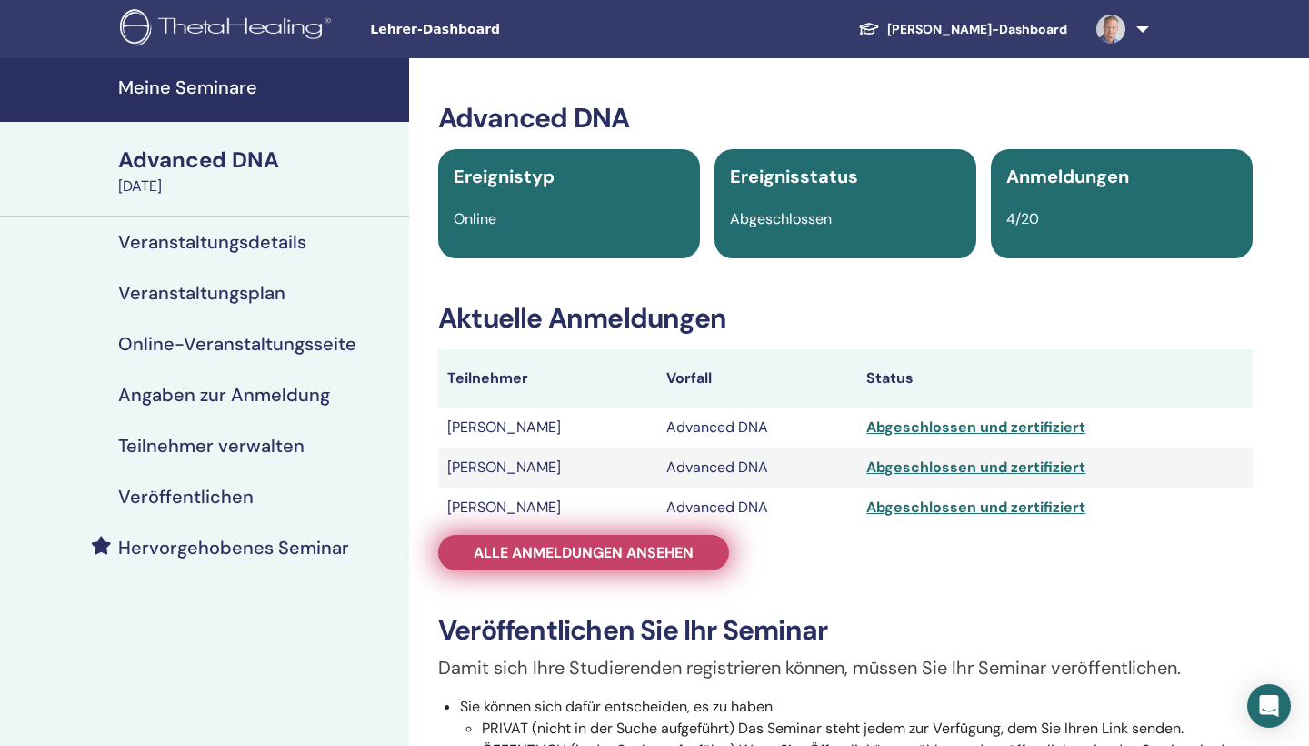
click at [585, 558] on span "Alle Anmeldungen ansehen" at bounding box center [584, 552] width 220 height 19
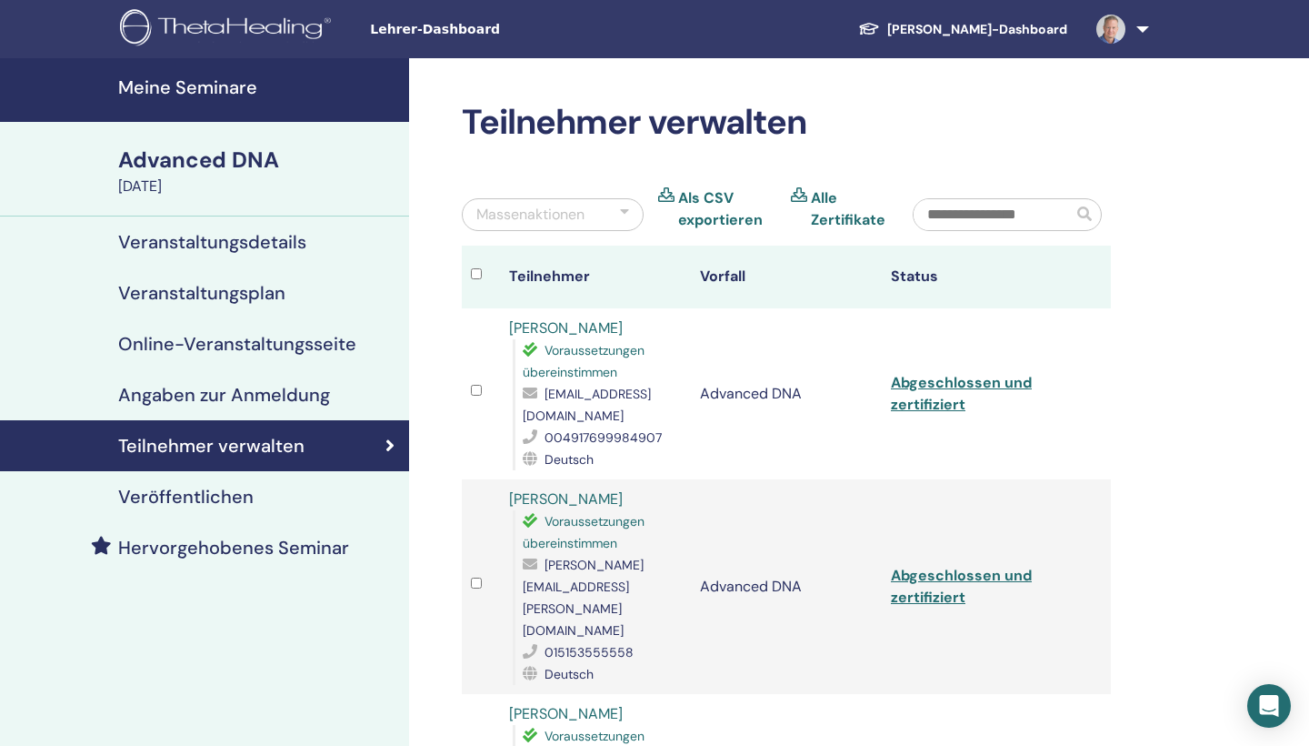
click at [947, 399] on link "Abgeschlossen und zertifiziert" at bounding box center [961, 393] width 141 height 41
click at [199, 85] on h4 "Meine Seminare" at bounding box center [258, 87] width 280 height 22
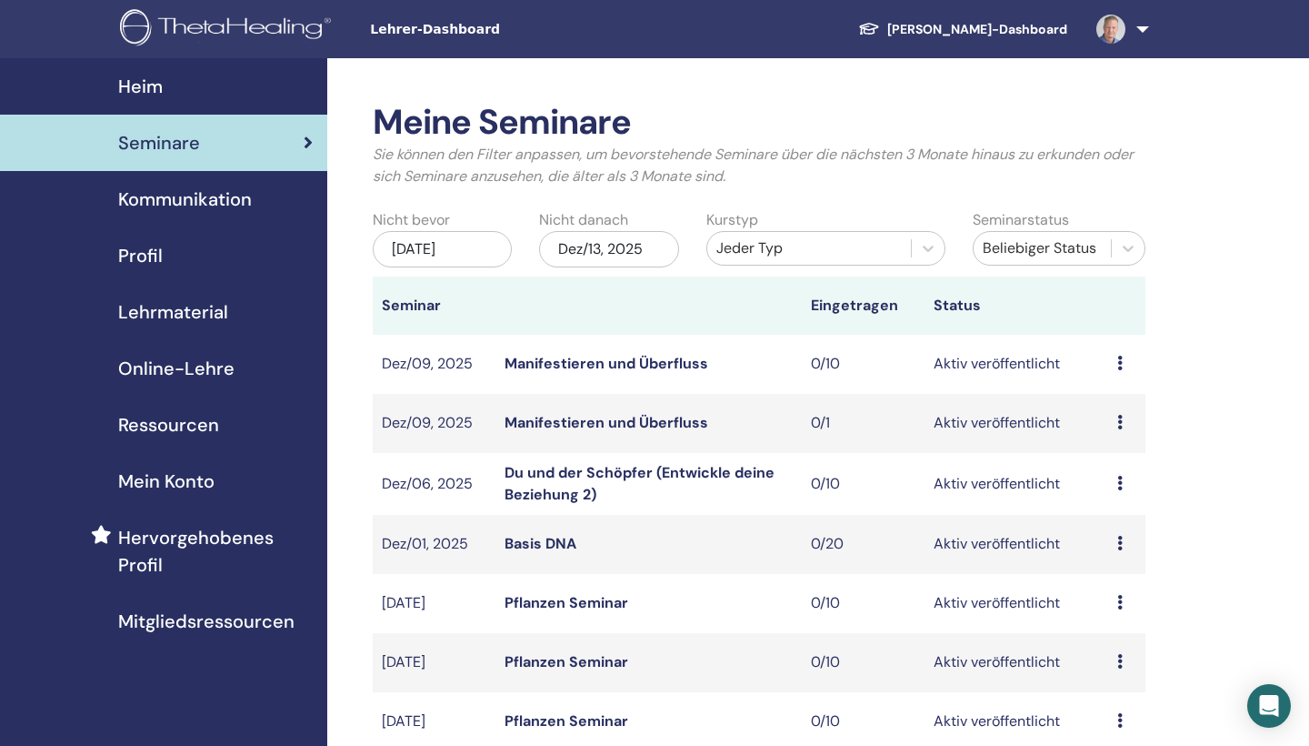
click at [1052, 240] on div "Beliebiger Status" at bounding box center [1042, 248] width 119 height 22
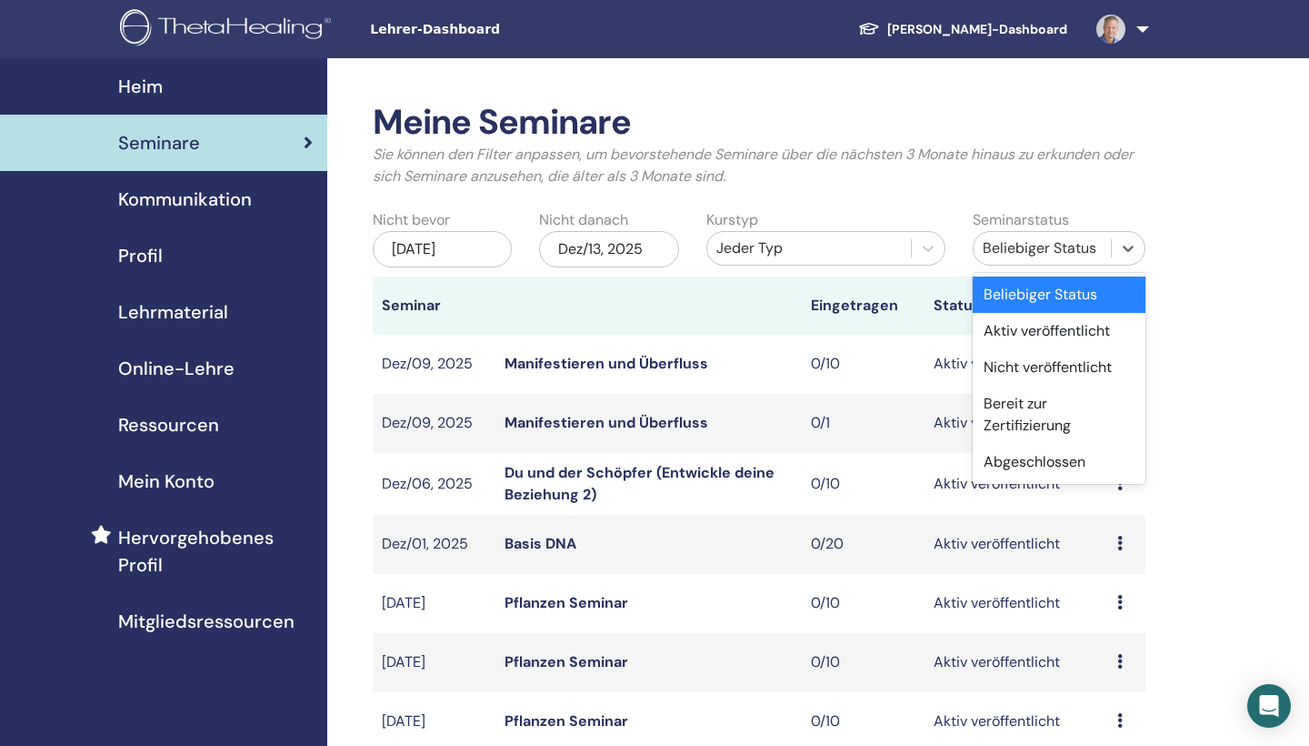
click at [766, 238] on div "Jeder Typ" at bounding box center [809, 248] width 185 height 22
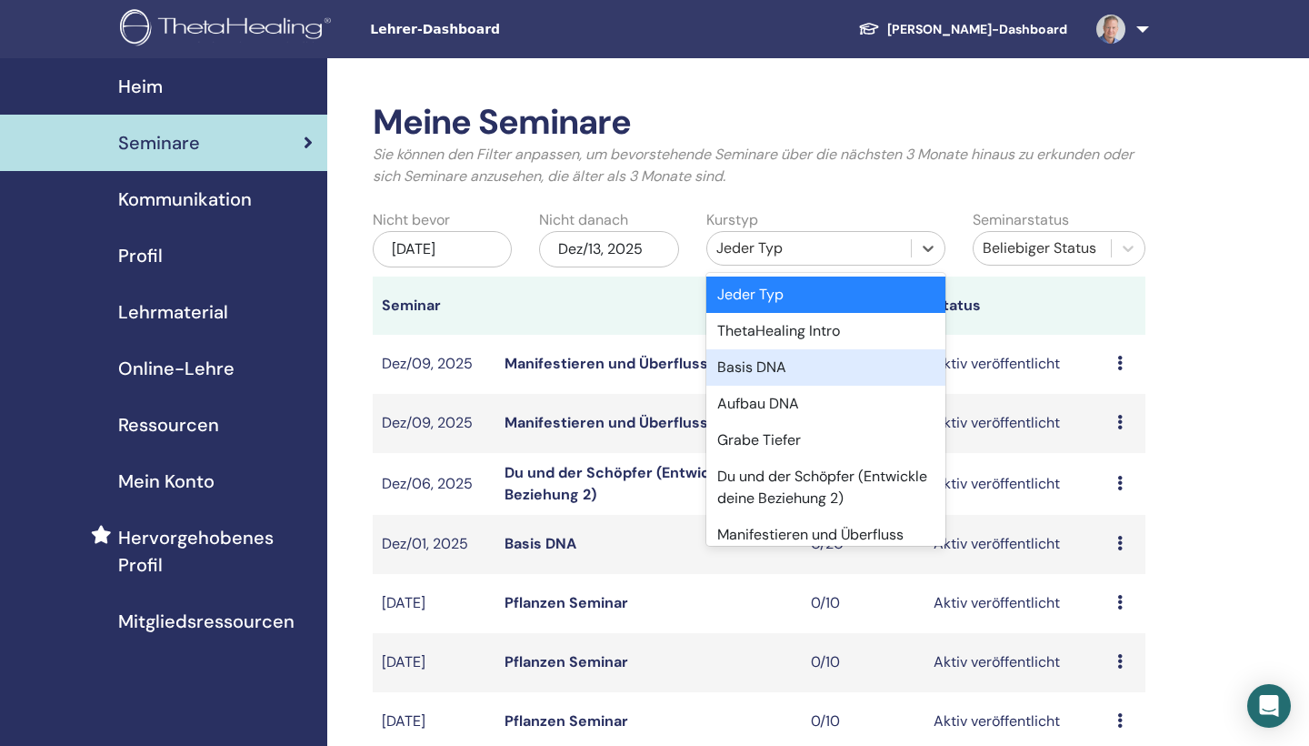
click at [768, 366] on div "Basis DNA" at bounding box center [826, 367] width 239 height 36
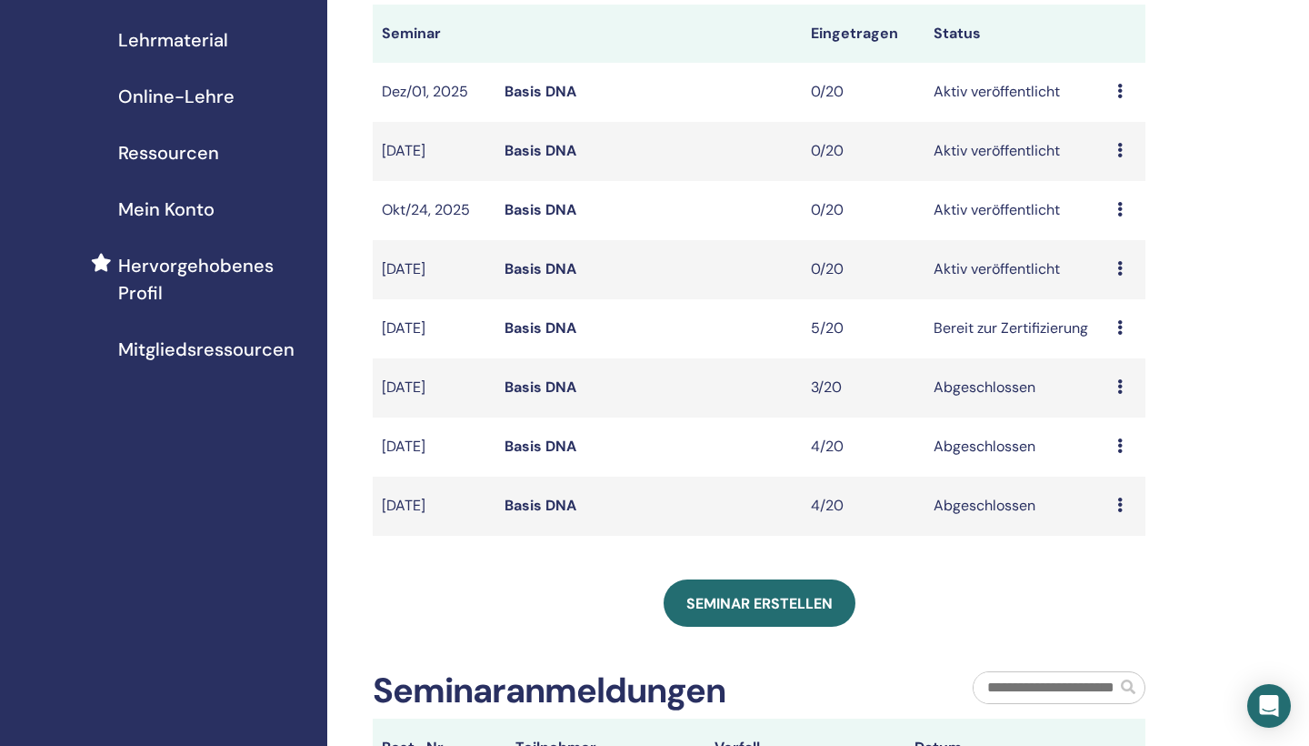
scroll to position [271, 0]
click at [549, 331] on link "Basis DNA" at bounding box center [541, 328] width 72 height 19
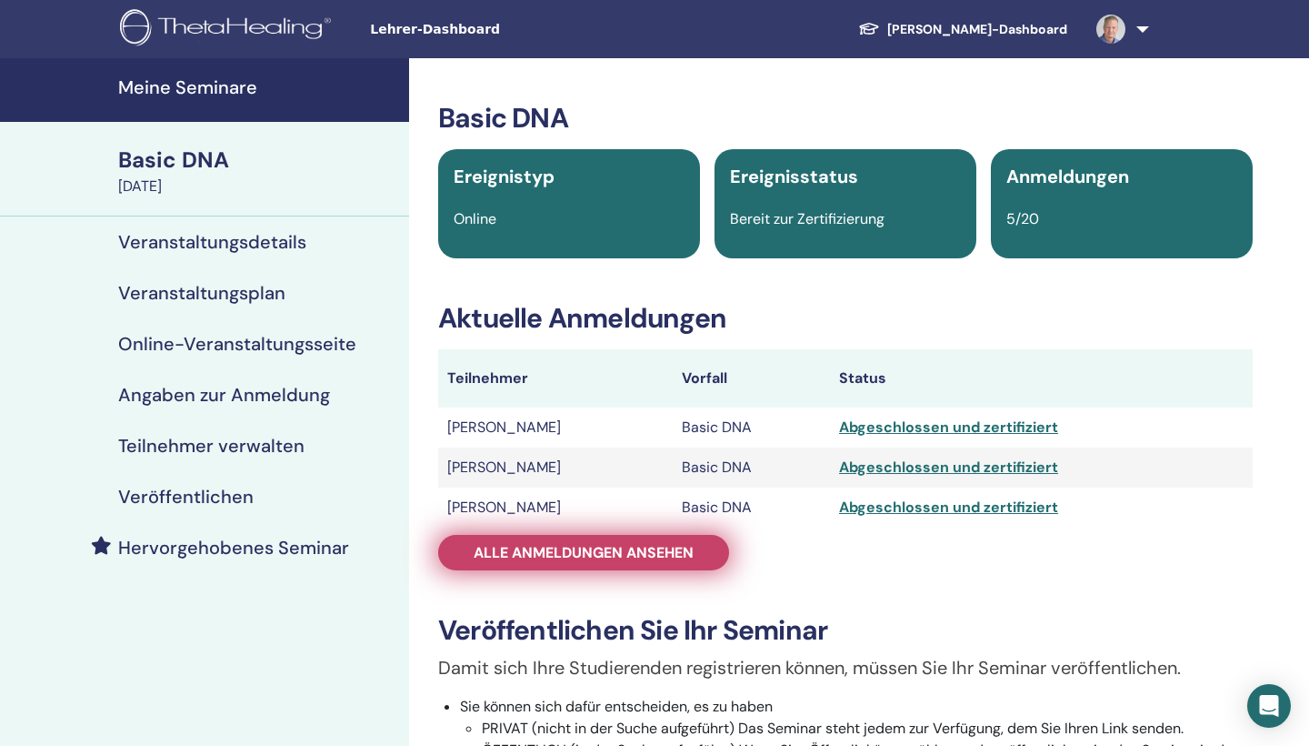
click at [606, 546] on span "Alle Anmeldungen ansehen" at bounding box center [584, 552] width 220 height 19
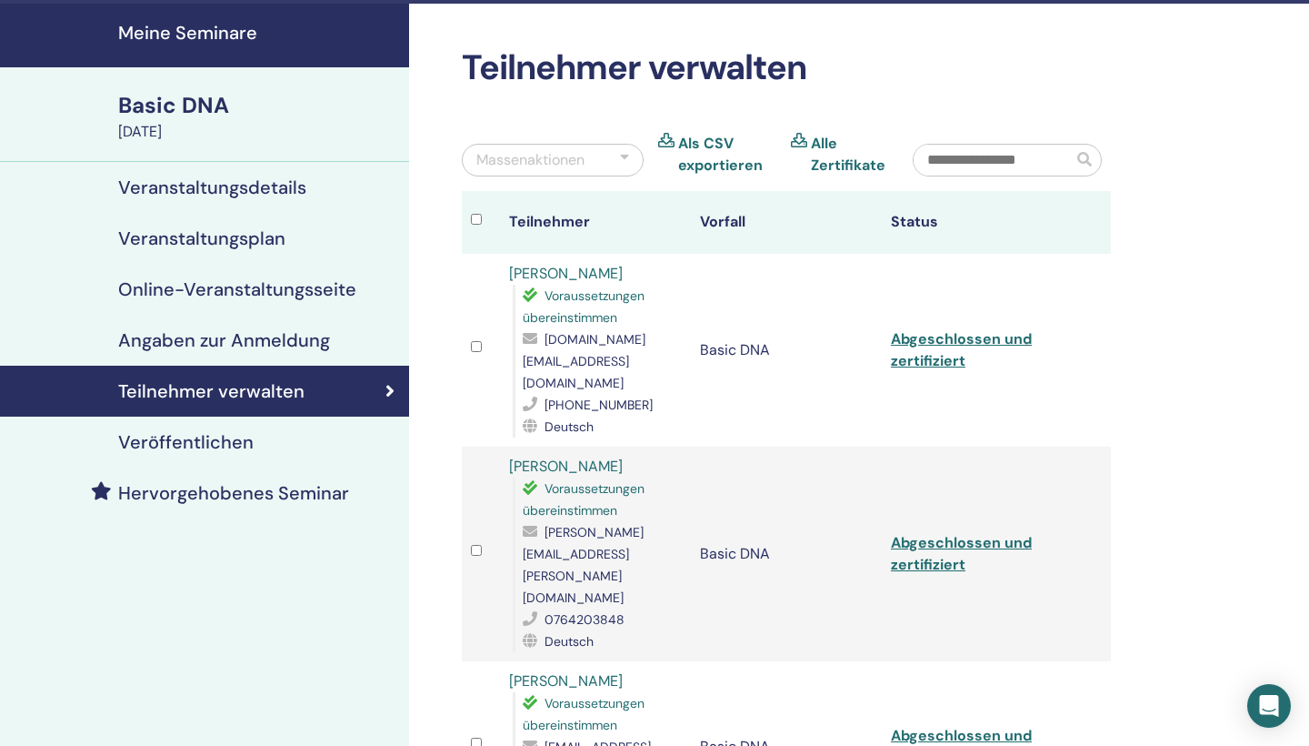
scroll to position [51, 0]
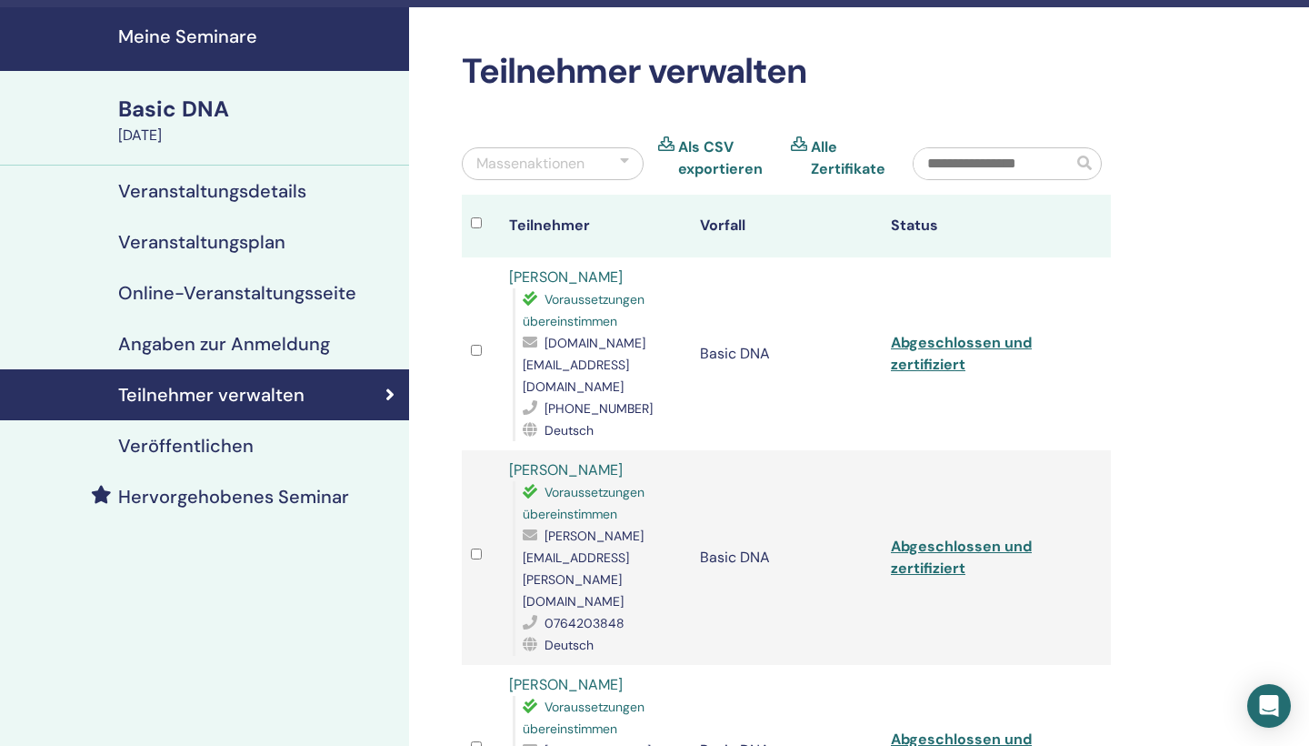
click at [930, 357] on link "Abgeschlossen und zertifiziert" at bounding box center [961, 353] width 141 height 41
click at [523, 274] on link "[PERSON_NAME]" at bounding box center [566, 276] width 114 height 19
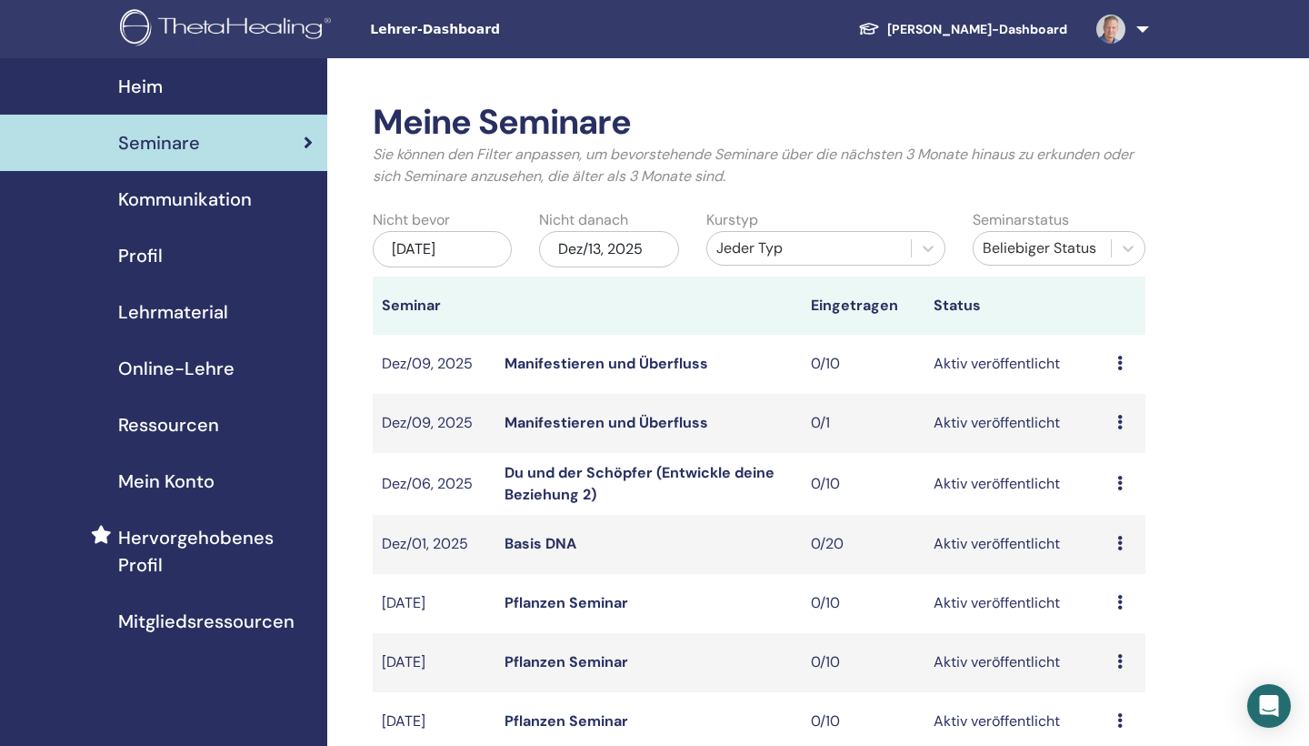
click at [865, 246] on div "Jeder Typ" at bounding box center [809, 248] width 185 height 22
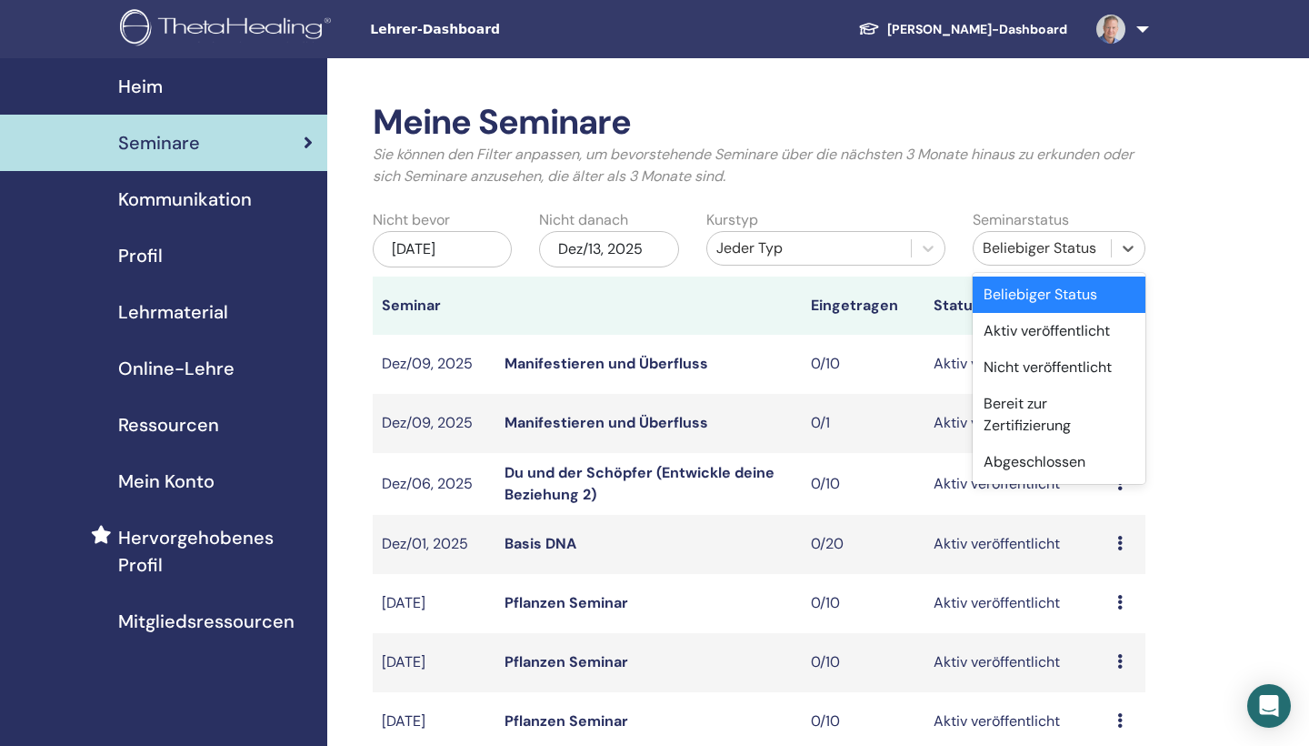
click at [1014, 246] on div "Beliebiger Status" at bounding box center [1042, 248] width 119 height 22
click at [1027, 454] on div "Abgeschlossen" at bounding box center [1059, 462] width 173 height 36
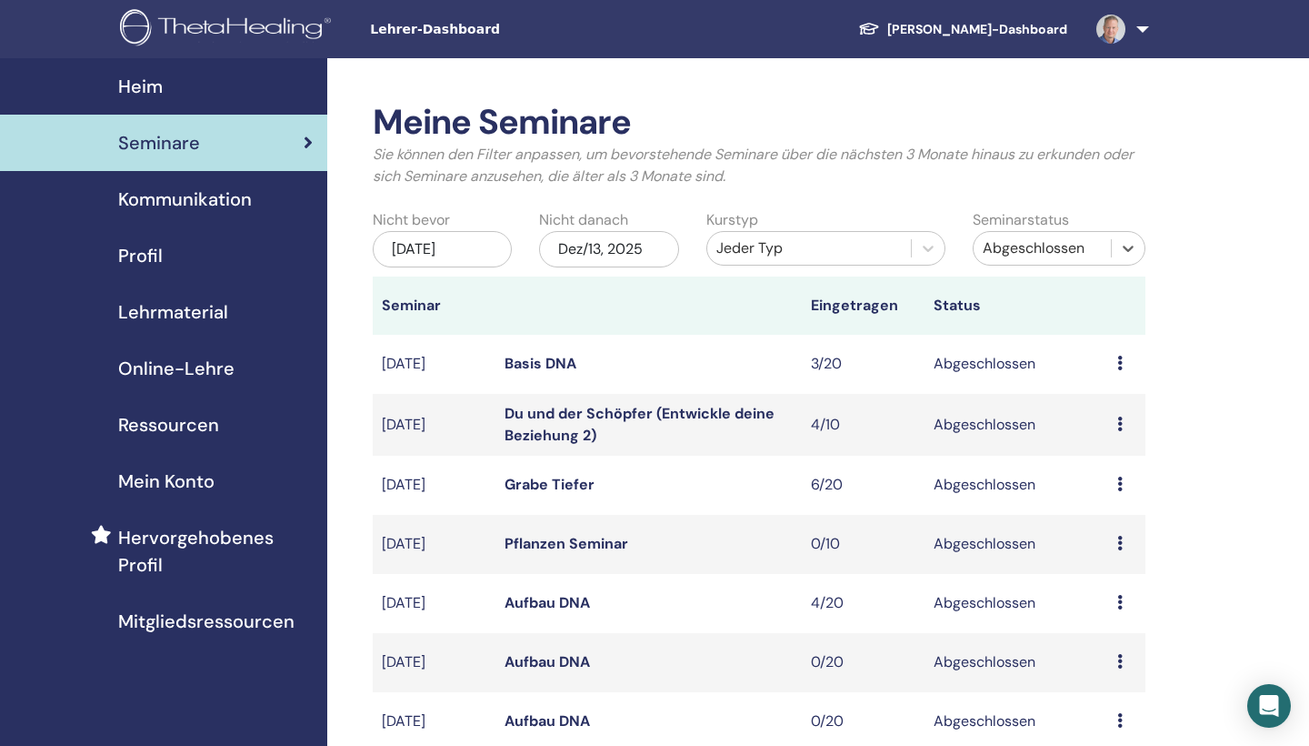
click at [847, 252] on div "Jeder Typ" at bounding box center [809, 248] width 185 height 22
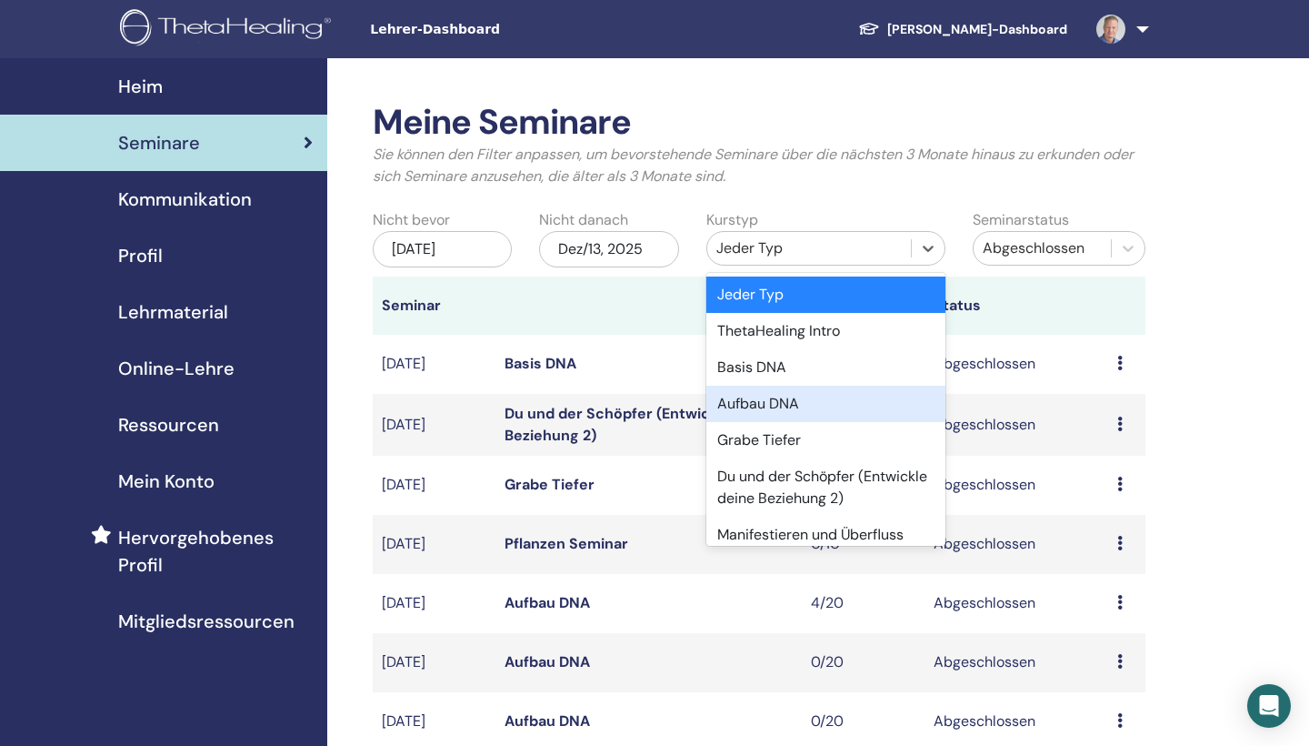
click at [800, 397] on div "Aufbau DNA" at bounding box center [826, 404] width 239 height 36
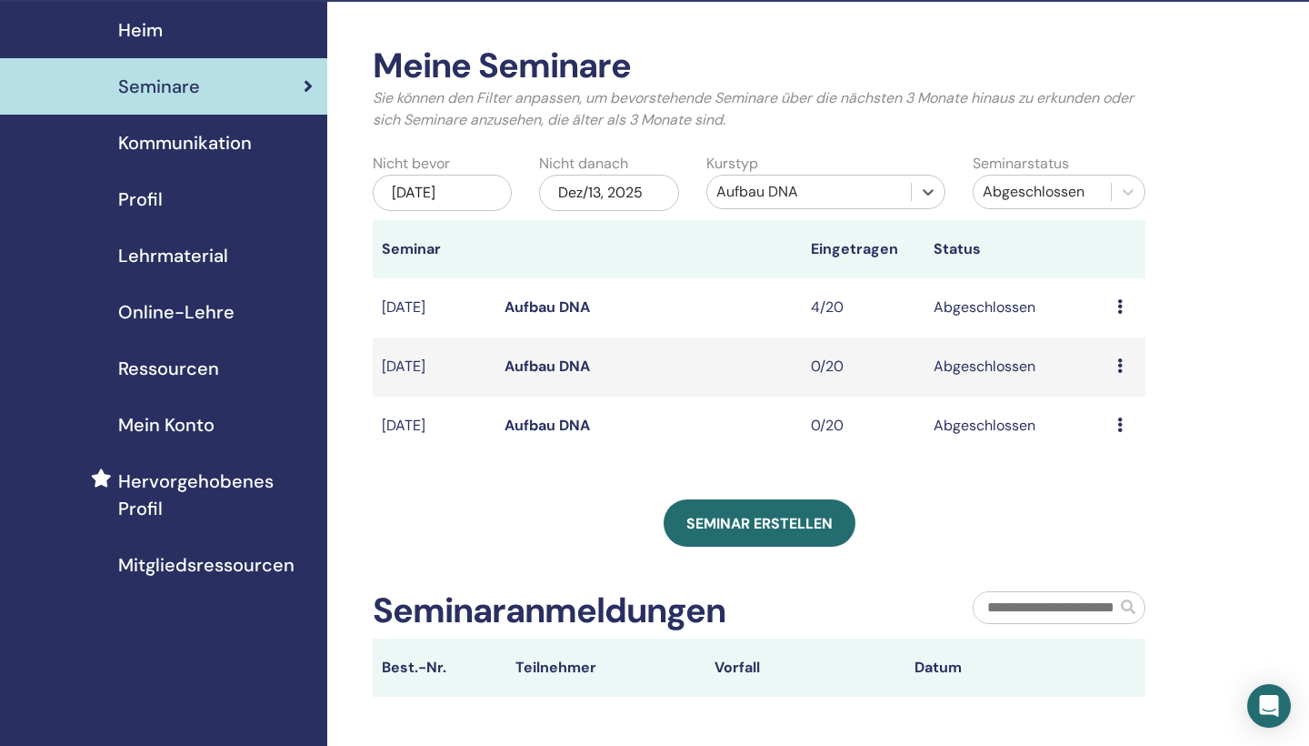
scroll to position [27, 0]
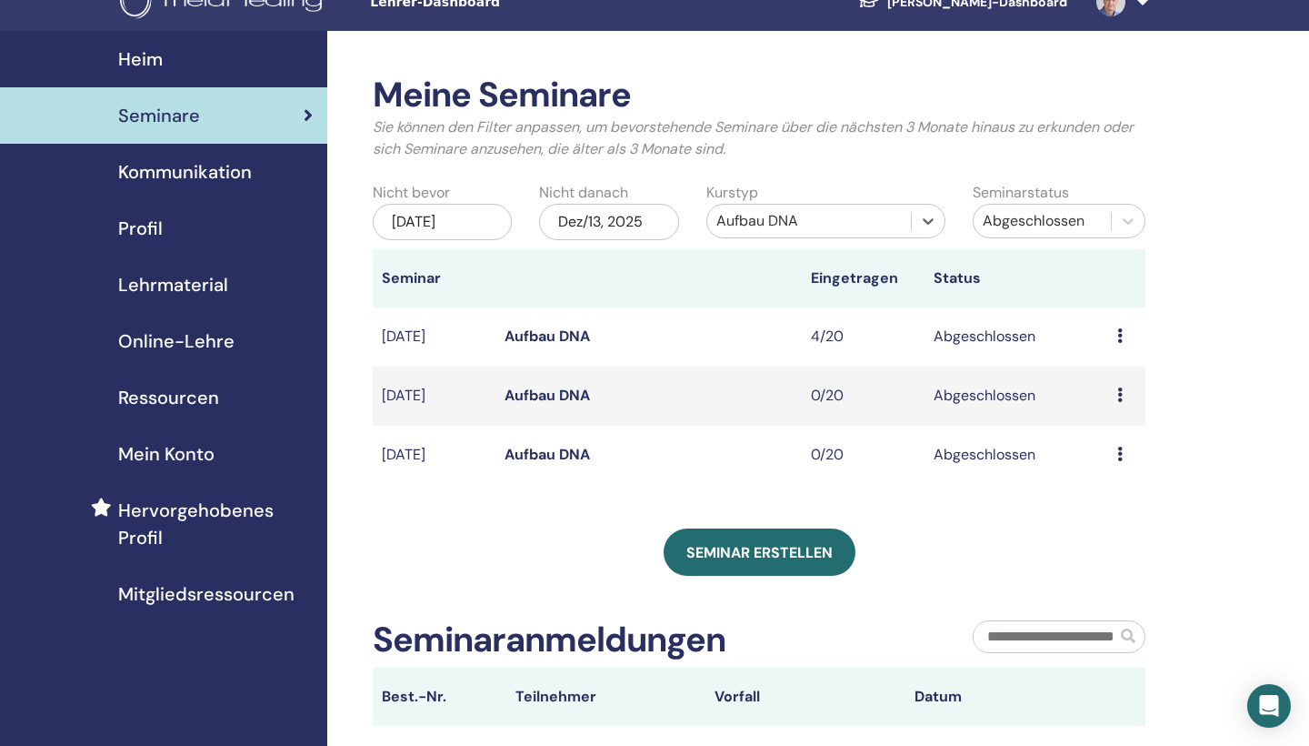
click at [466, 211] on div "[DATE]" at bounding box center [442, 222] width 139 height 36
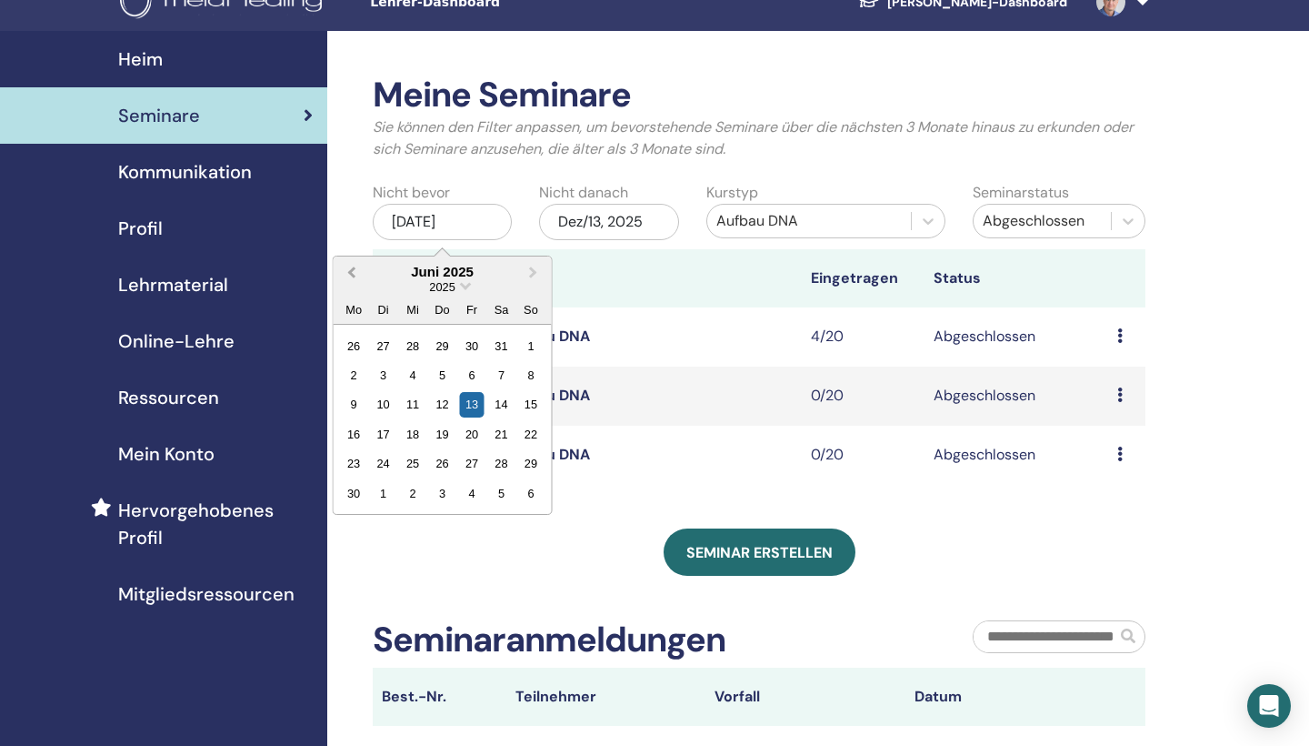
click at [352, 270] on span "Previous Month" at bounding box center [352, 271] width 0 height 19
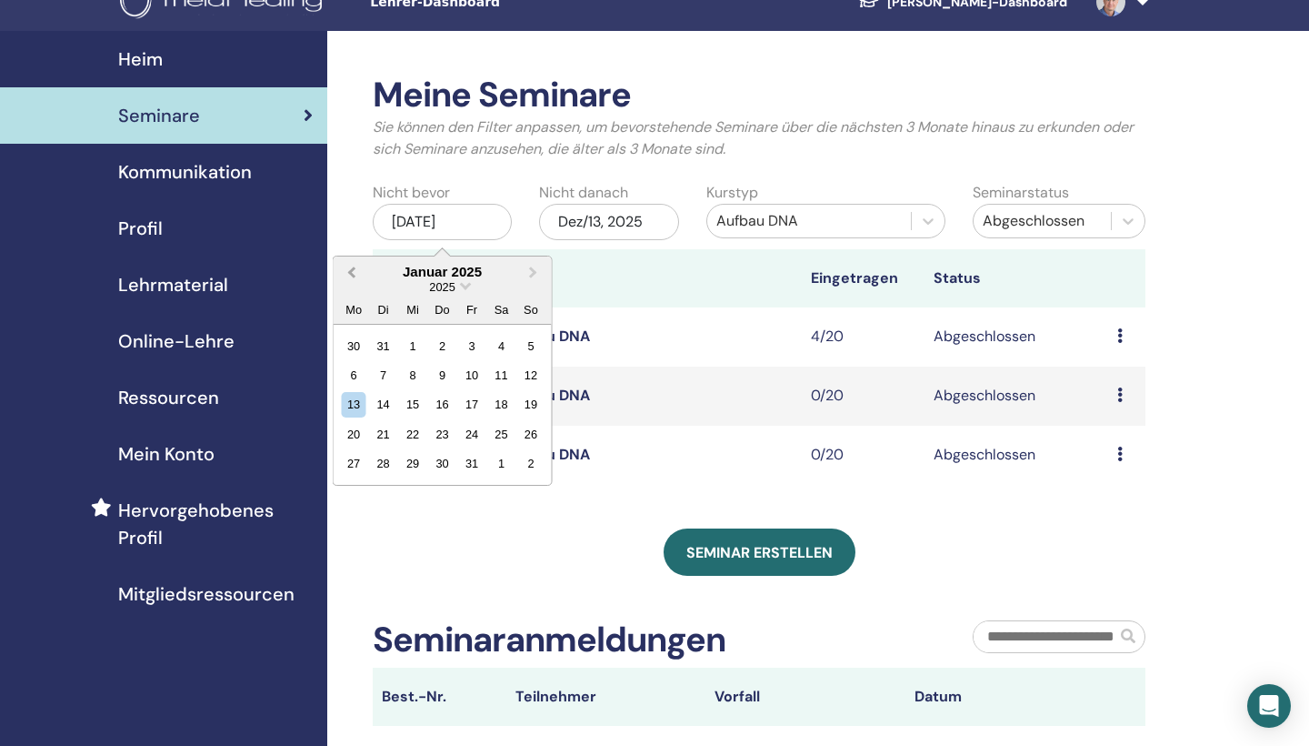
click at [352, 270] on span "Previous Month" at bounding box center [352, 271] width 0 height 19
click at [361, 344] on div "30" at bounding box center [354, 345] width 25 height 25
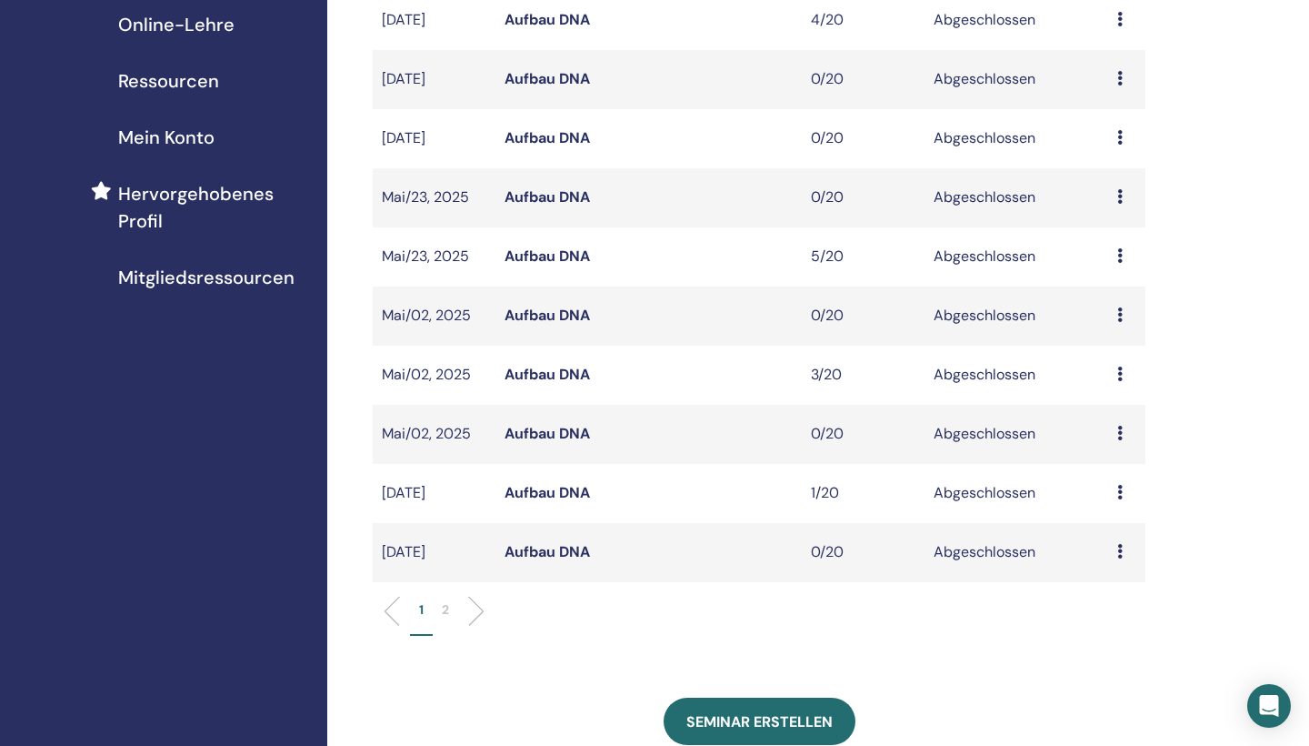
scroll to position [347, 0]
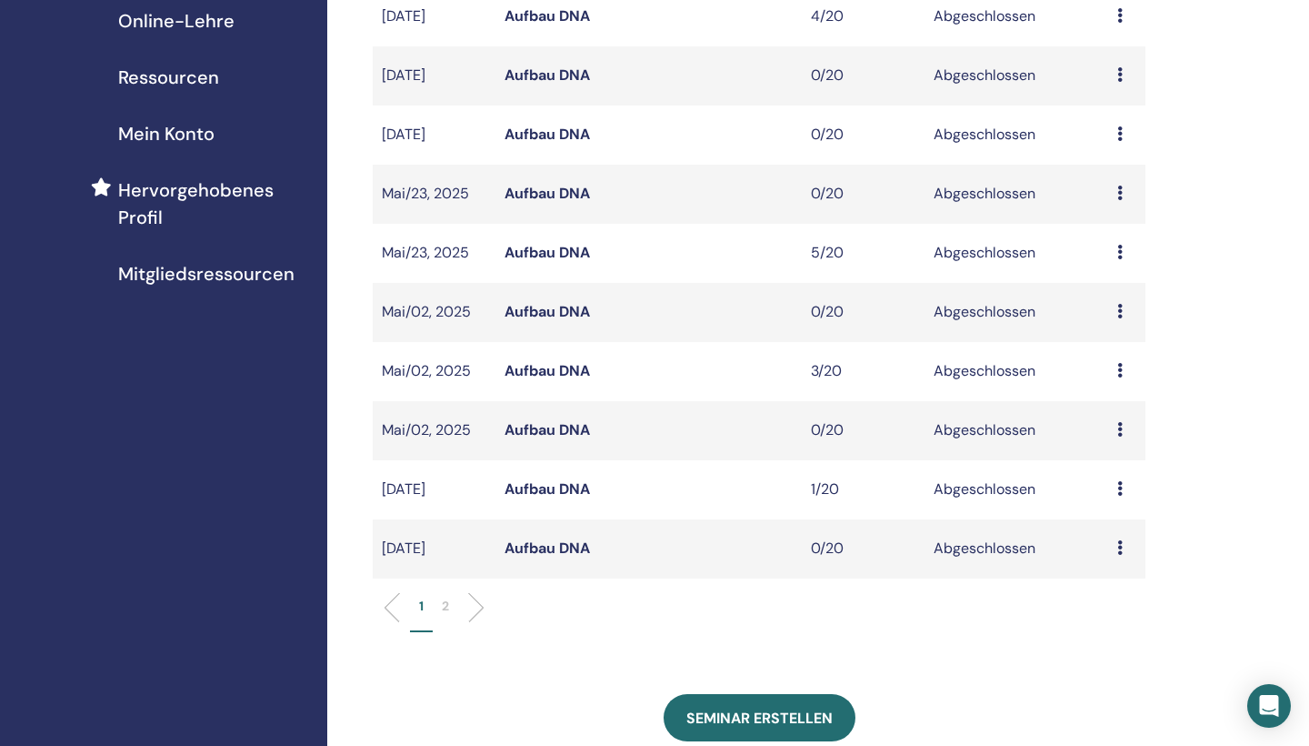
click at [565, 373] on link "Aufbau DNA" at bounding box center [547, 370] width 85 height 19
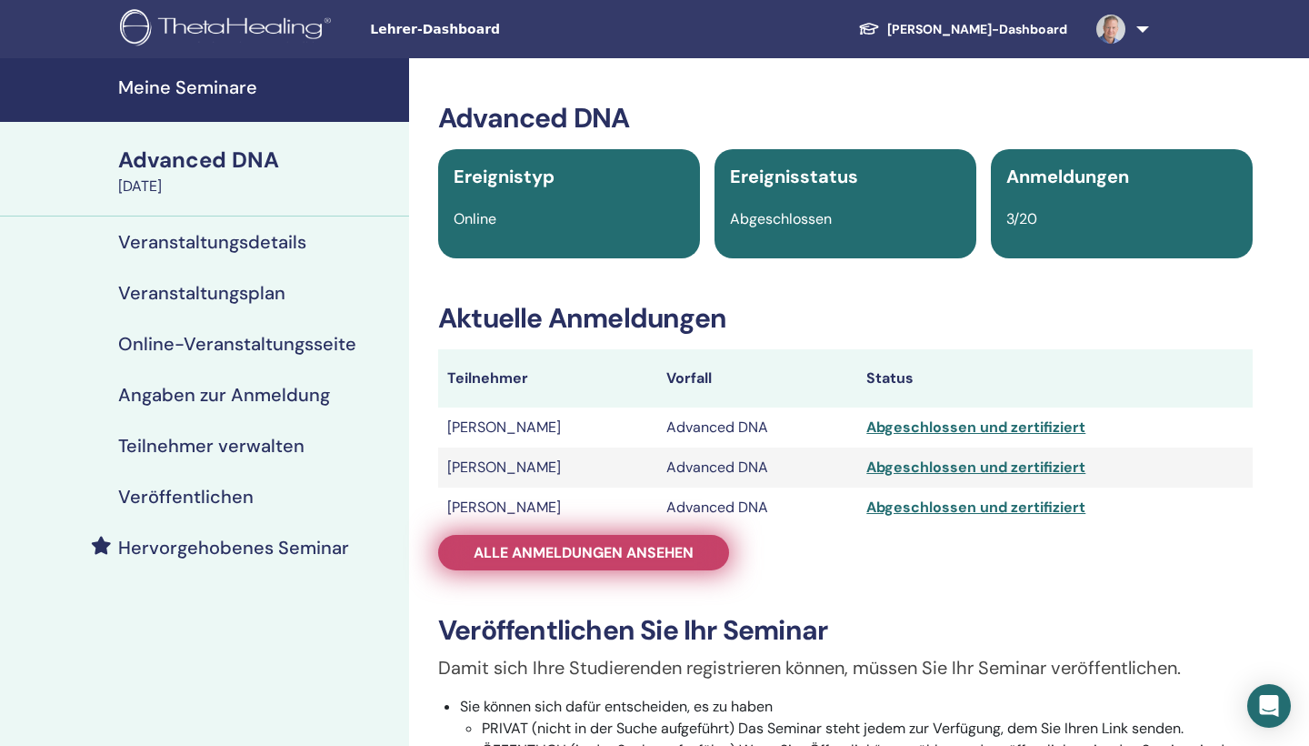
click at [572, 556] on span "Alle Anmeldungen ansehen" at bounding box center [584, 552] width 220 height 19
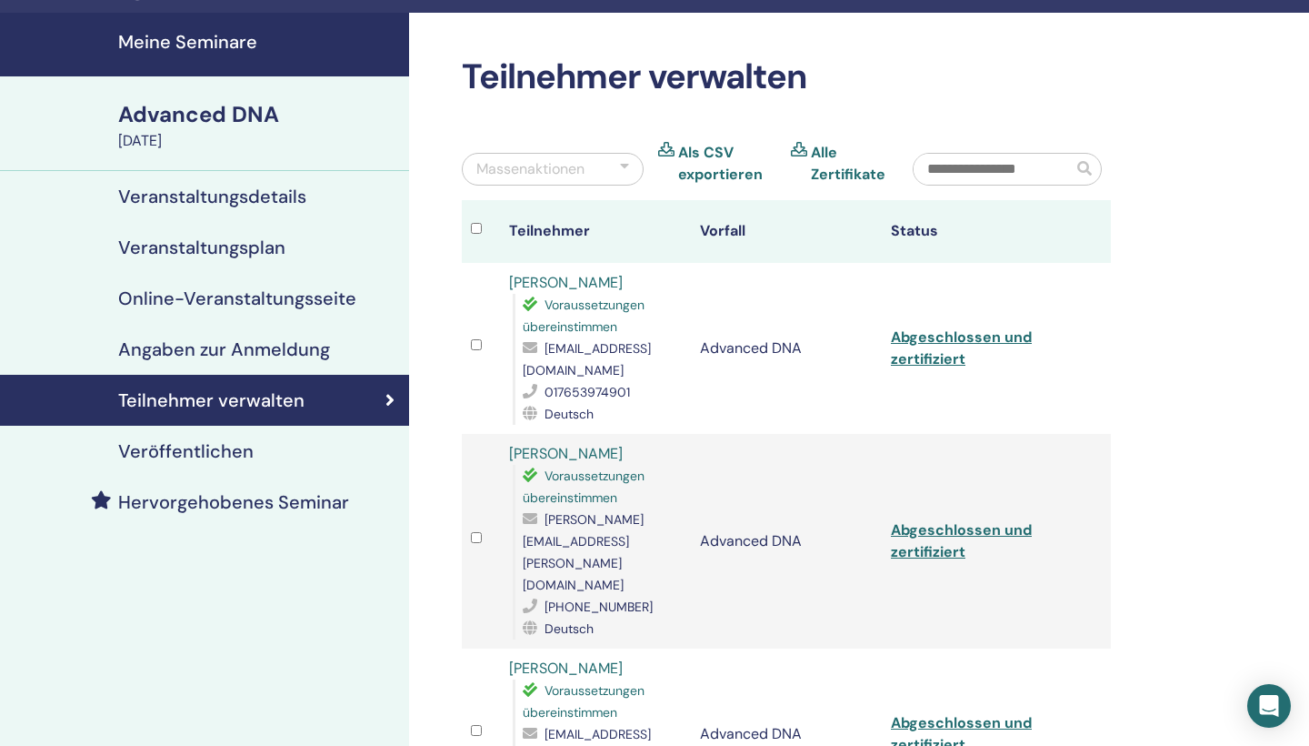
scroll to position [74, 0]
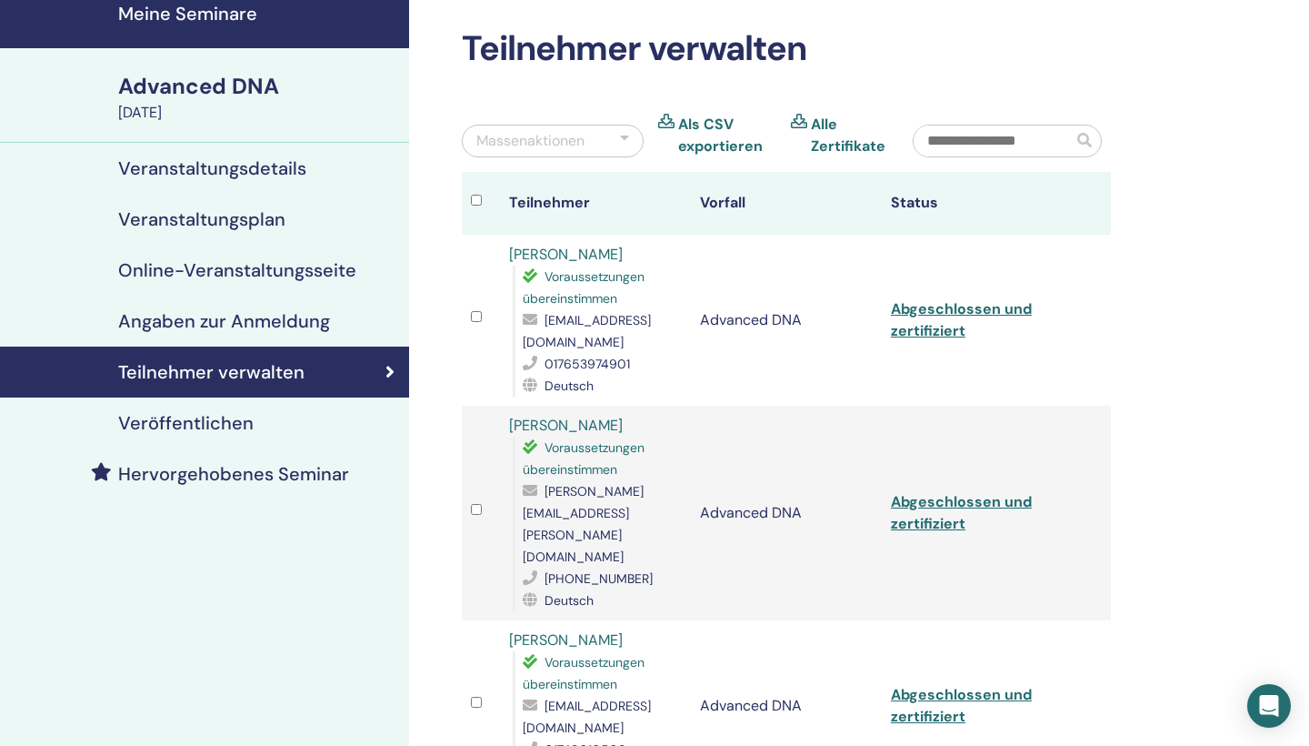
click at [569, 630] on link "[PERSON_NAME]" at bounding box center [566, 639] width 114 height 19
click at [587, 416] on link "[PERSON_NAME]" at bounding box center [566, 425] width 114 height 19
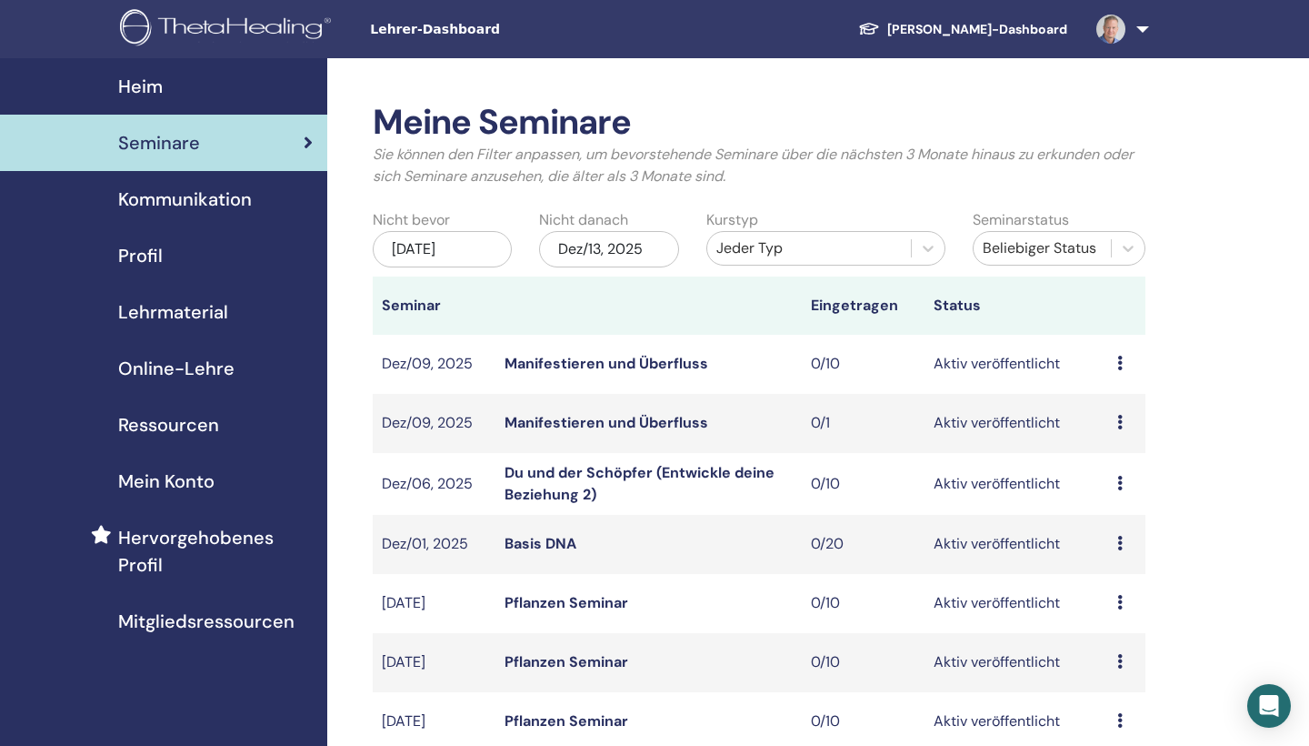
click at [466, 246] on div "[DATE]" at bounding box center [442, 249] width 139 height 36
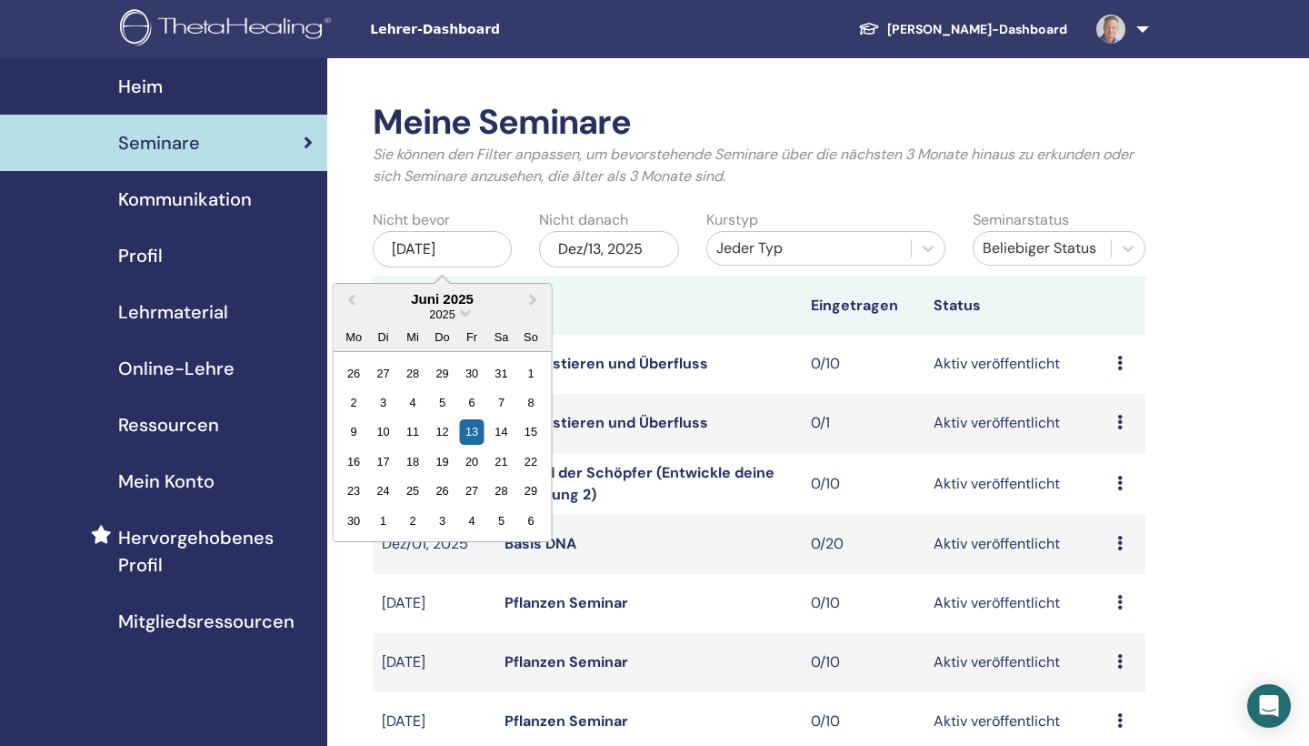
click at [1031, 234] on div "Beliebiger Status" at bounding box center [1042, 248] width 137 height 29
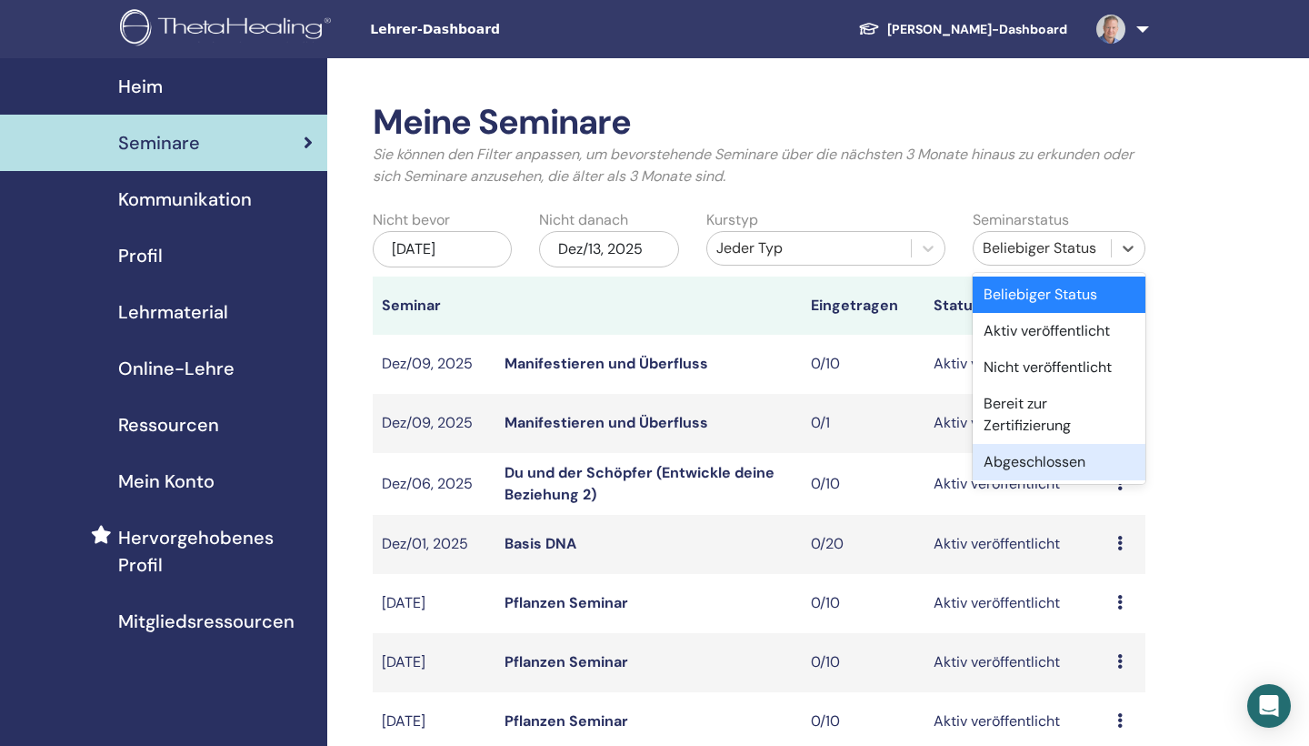
click at [1044, 465] on div "Abgeschlossen" at bounding box center [1059, 462] width 173 height 36
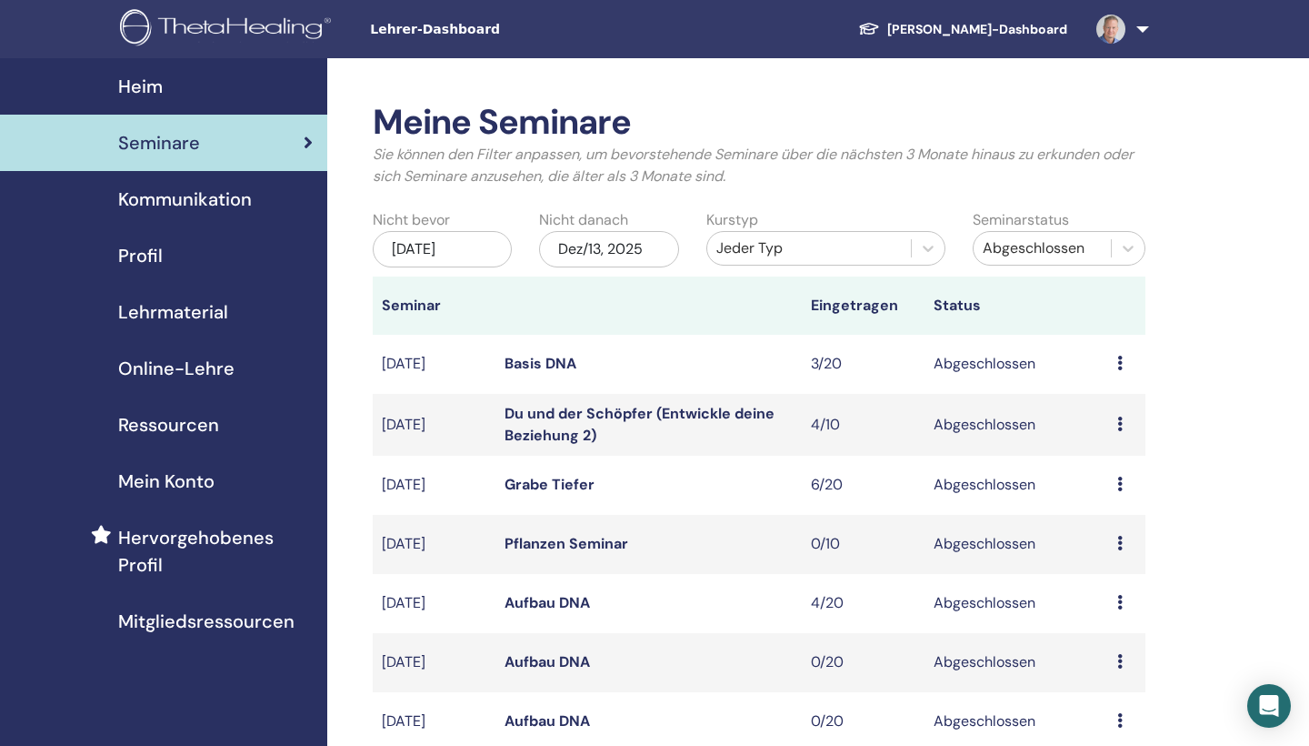
click at [446, 265] on div "[DATE]" at bounding box center [442, 249] width 139 height 36
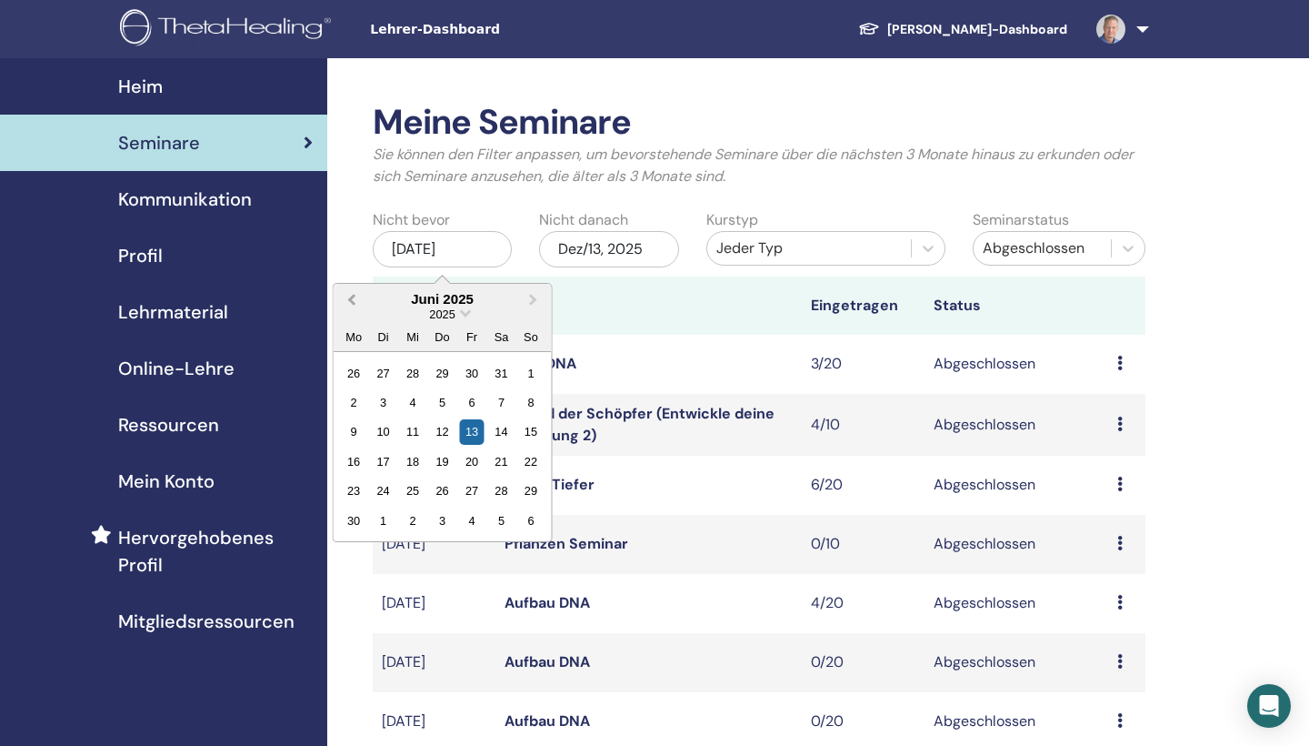
click at [352, 298] on span "Previous Month" at bounding box center [352, 298] width 0 height 19
click at [460, 313] on div "2025" at bounding box center [443, 313] width 218 height 15
click at [439, 313] on span "2025" at bounding box center [441, 314] width 25 height 14
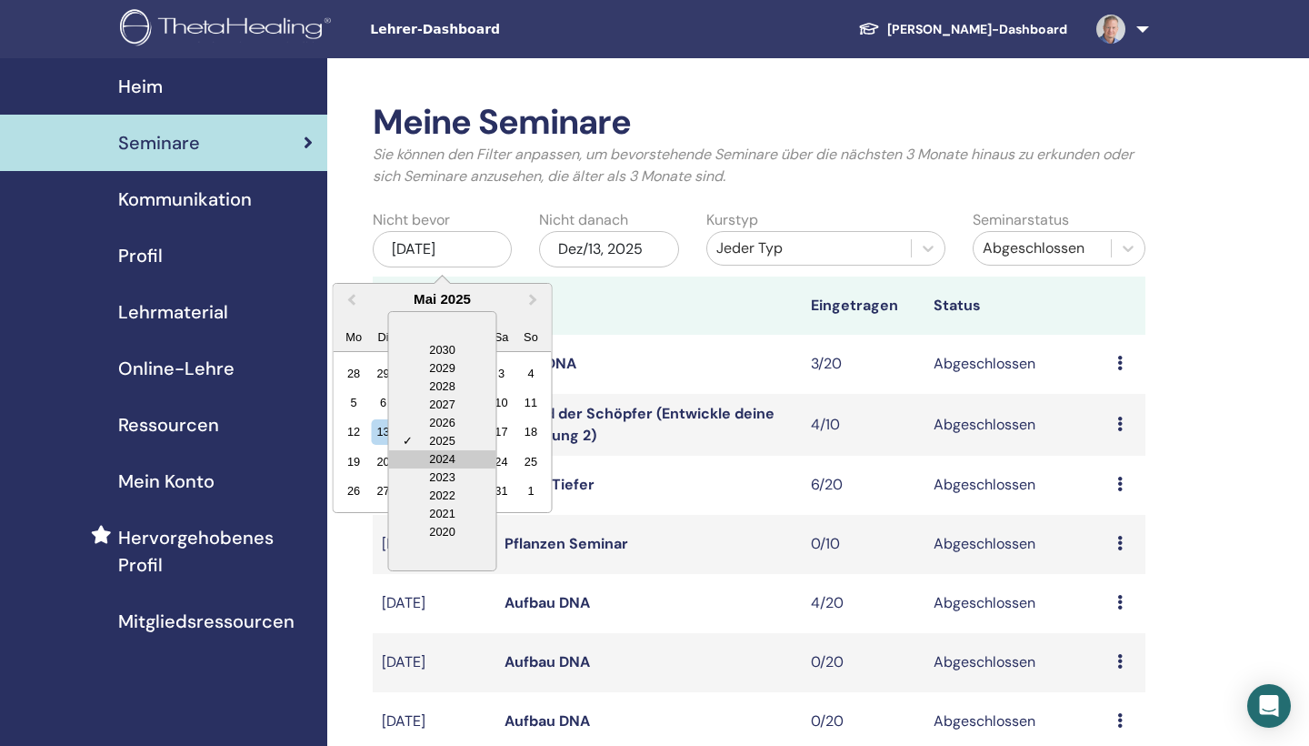
click at [445, 450] on div "2024" at bounding box center [442, 459] width 107 height 18
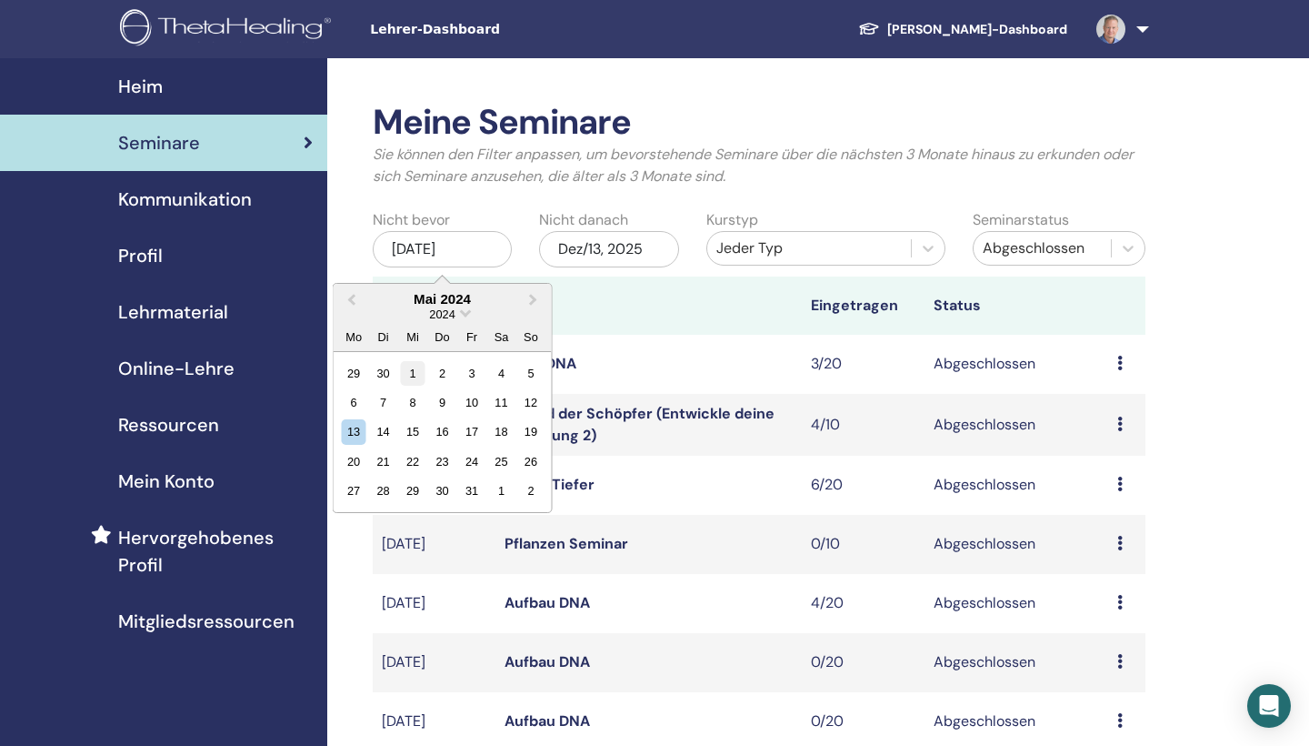
click at [417, 375] on div "1" at bounding box center [412, 372] width 25 height 25
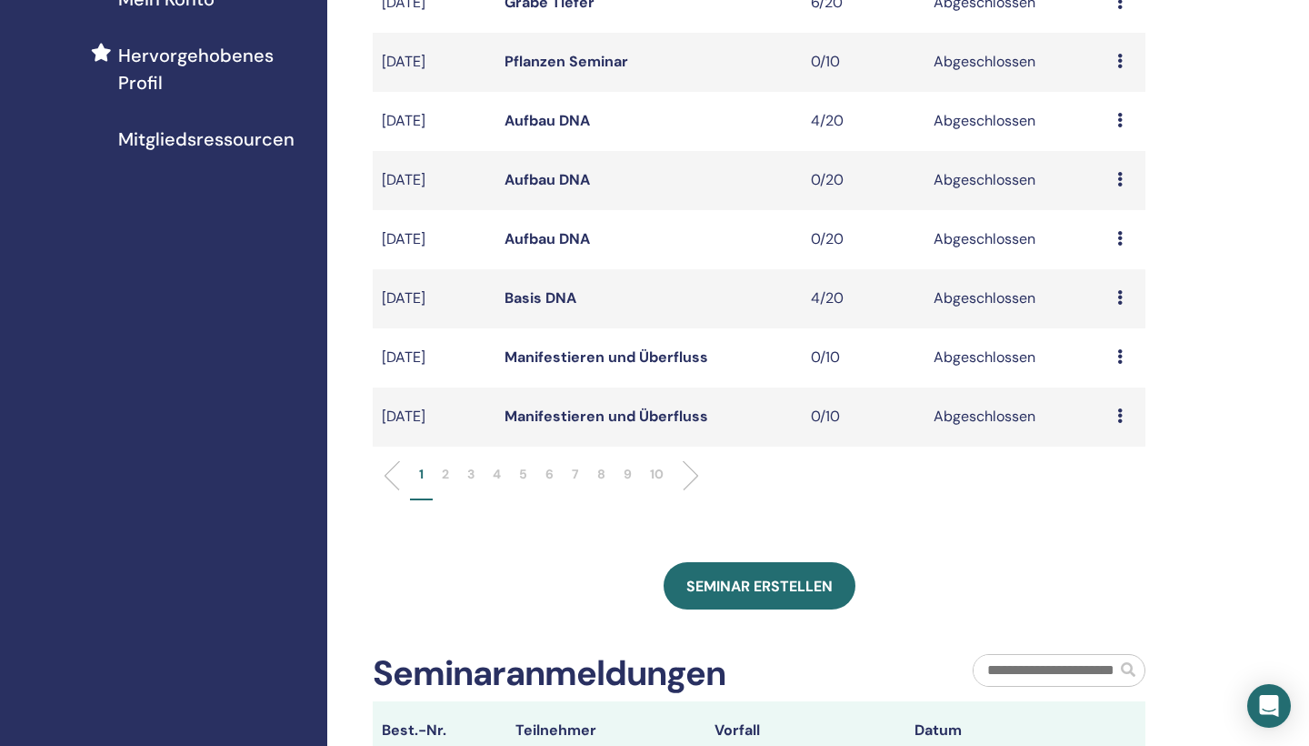
scroll to position [486, 0]
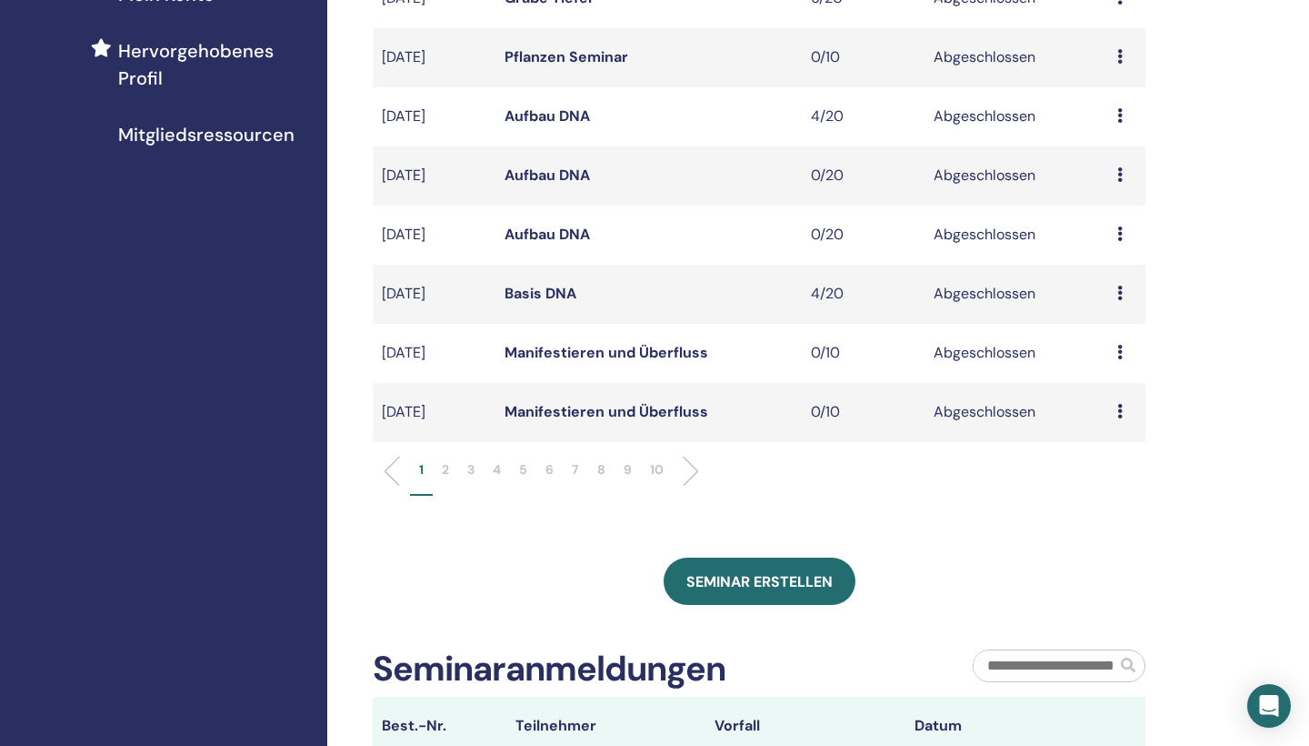
click at [680, 470] on li at bounding box center [683, 471] width 31 height 31
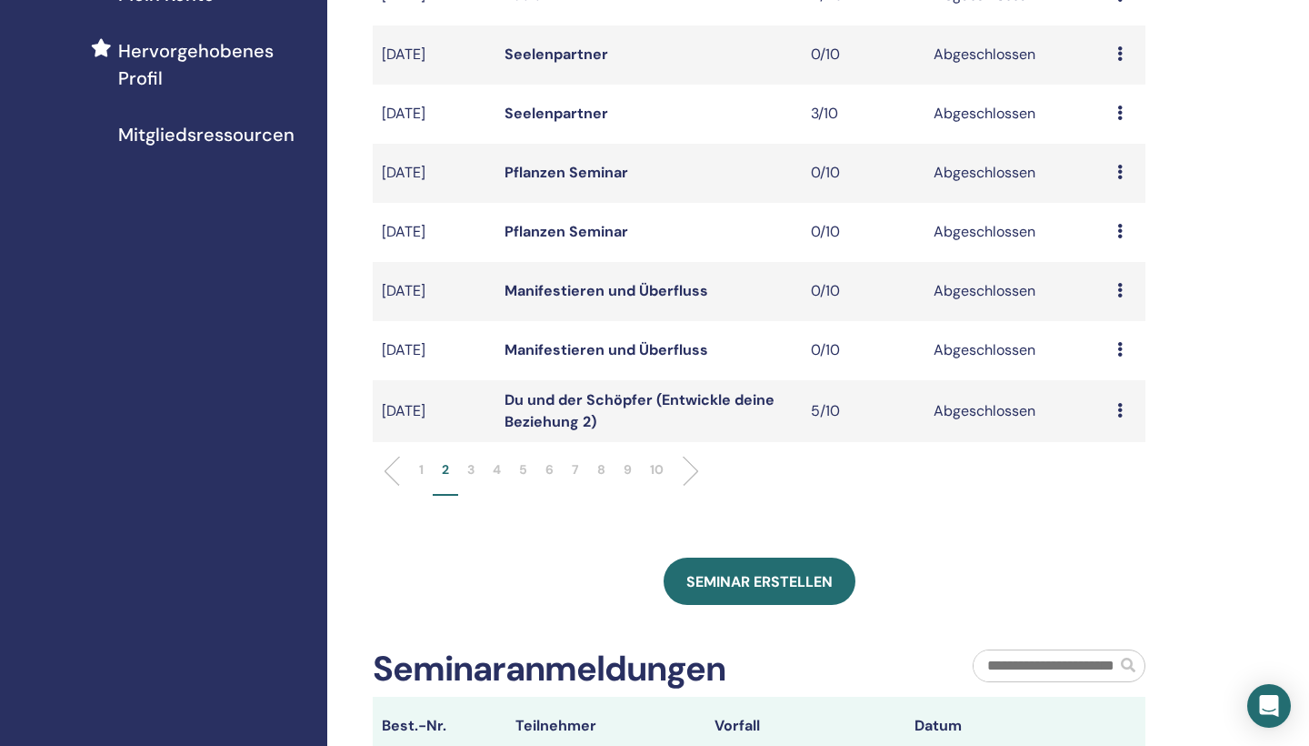
click at [680, 470] on li at bounding box center [683, 471] width 31 height 31
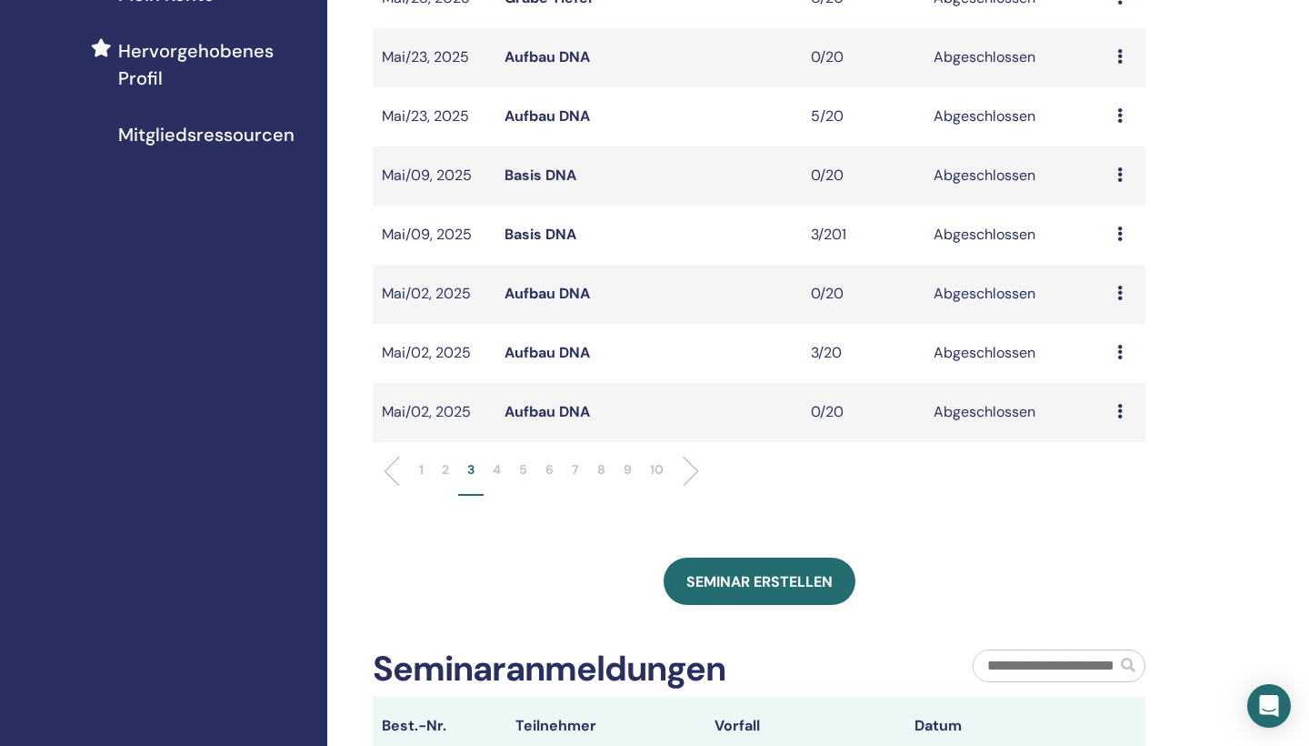
click at [680, 470] on li at bounding box center [683, 471] width 31 height 31
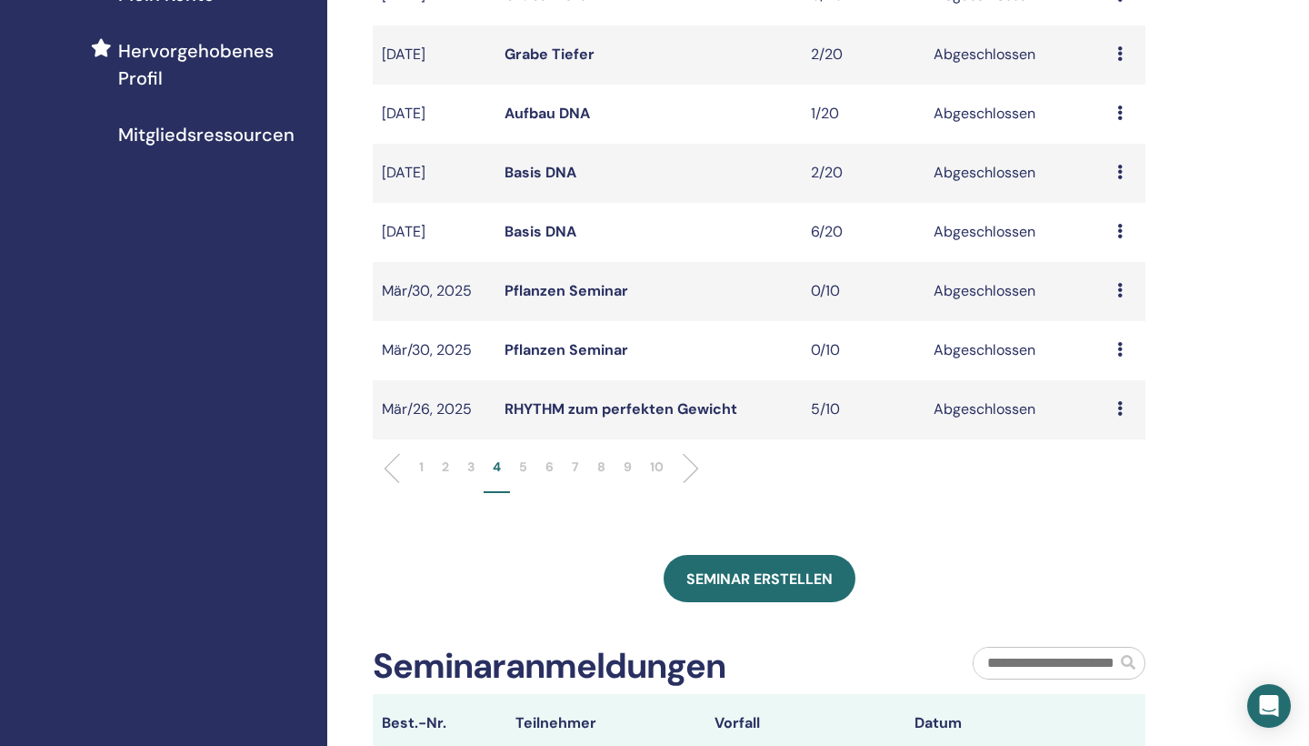
click at [551, 231] on link "Basis DNA" at bounding box center [541, 231] width 72 height 19
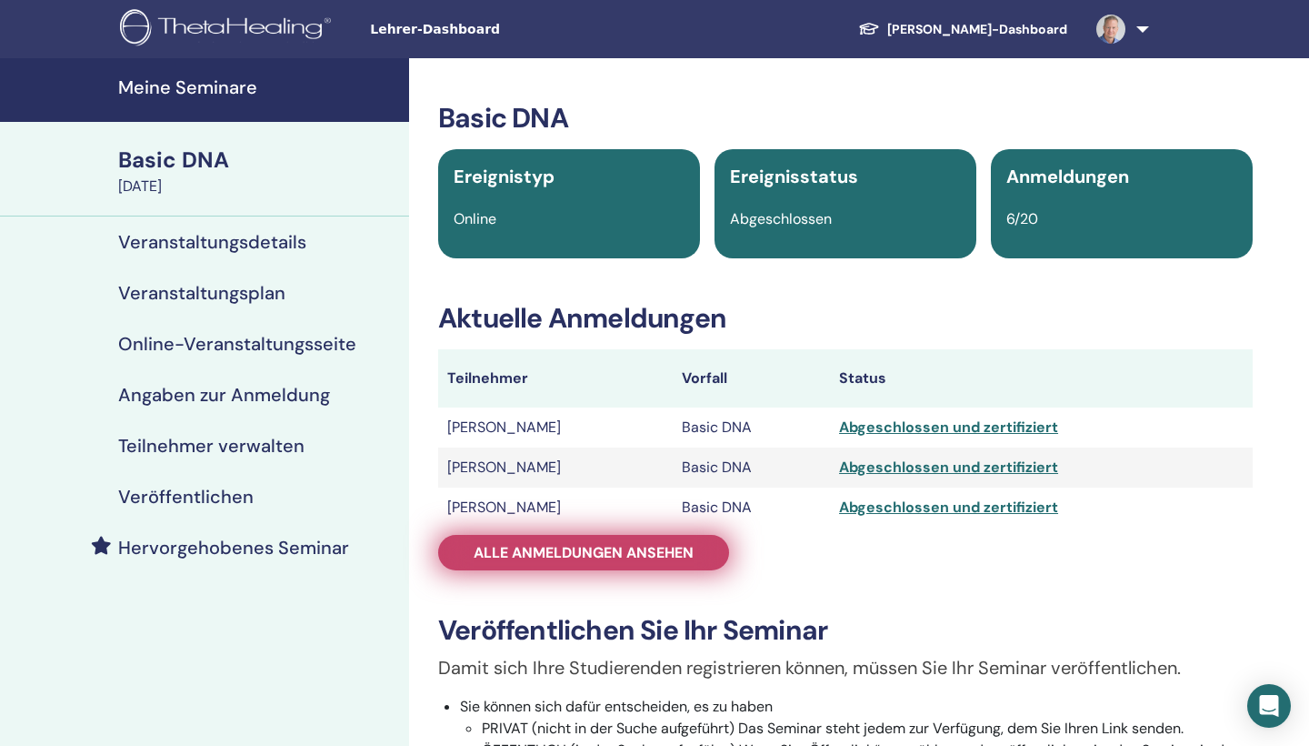
click at [654, 549] on span "Alle Anmeldungen ansehen" at bounding box center [584, 552] width 220 height 19
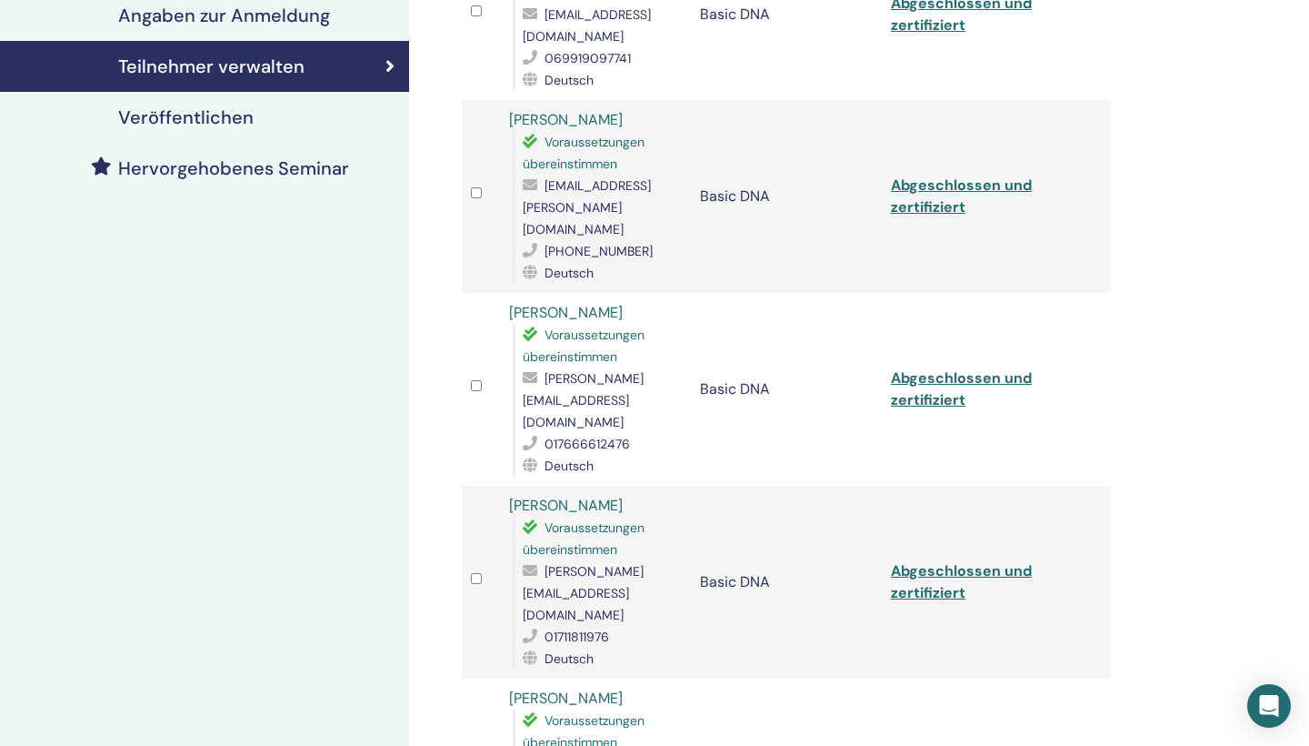
scroll to position [366, 0]
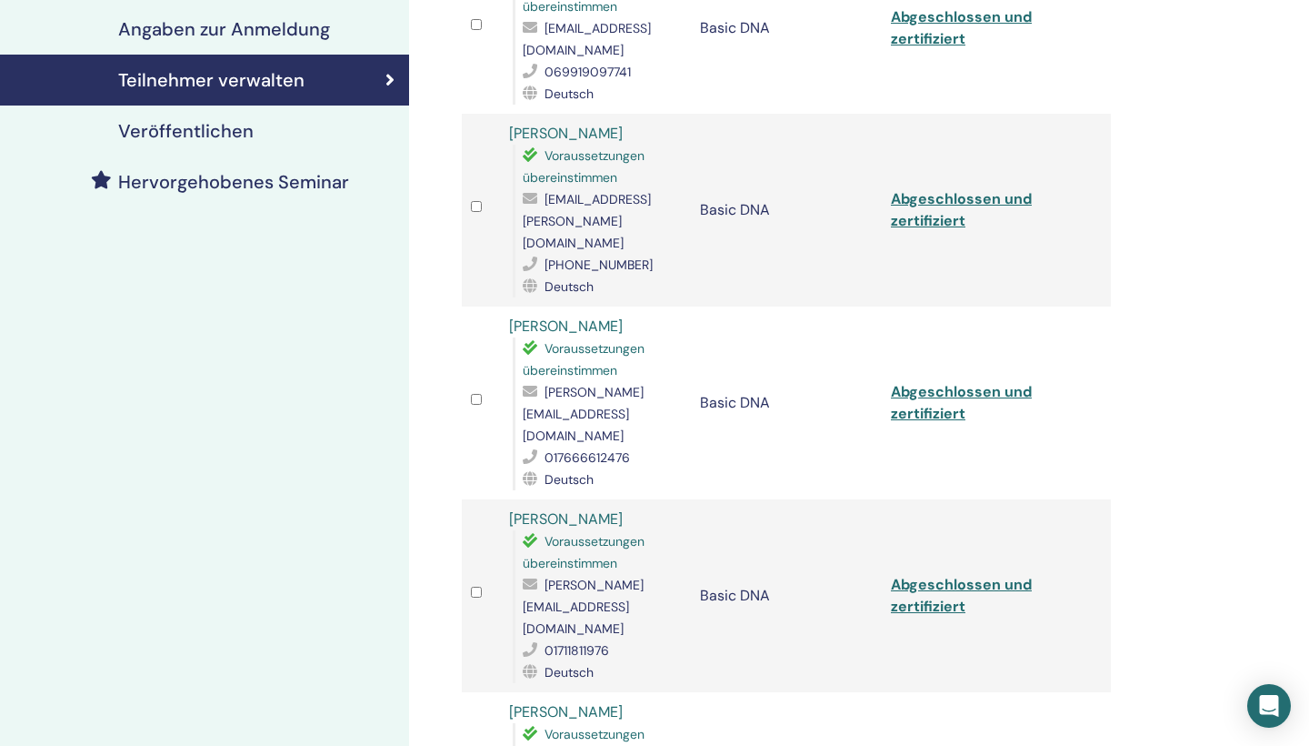
click at [607, 316] on link "[PERSON_NAME]" at bounding box center [566, 325] width 114 height 19
click at [569, 509] on link "[PERSON_NAME]" at bounding box center [566, 518] width 114 height 19
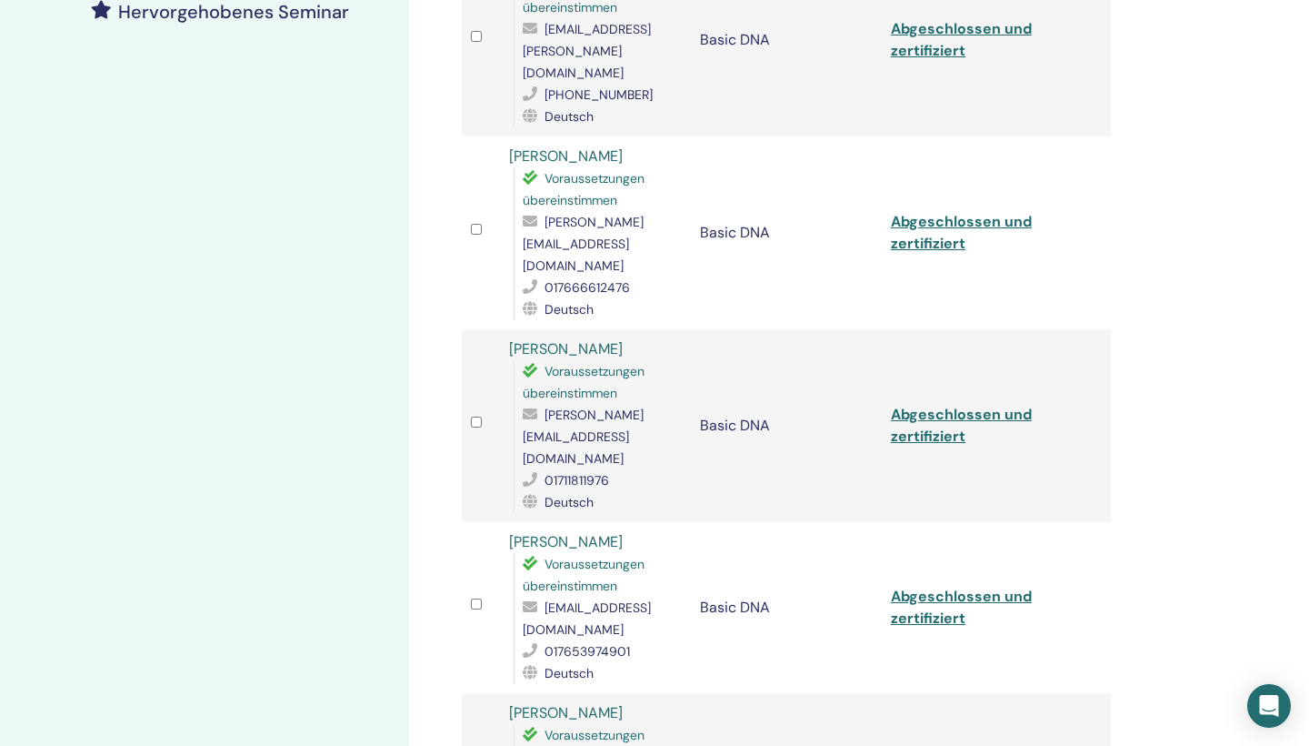
scroll to position [568, 0]
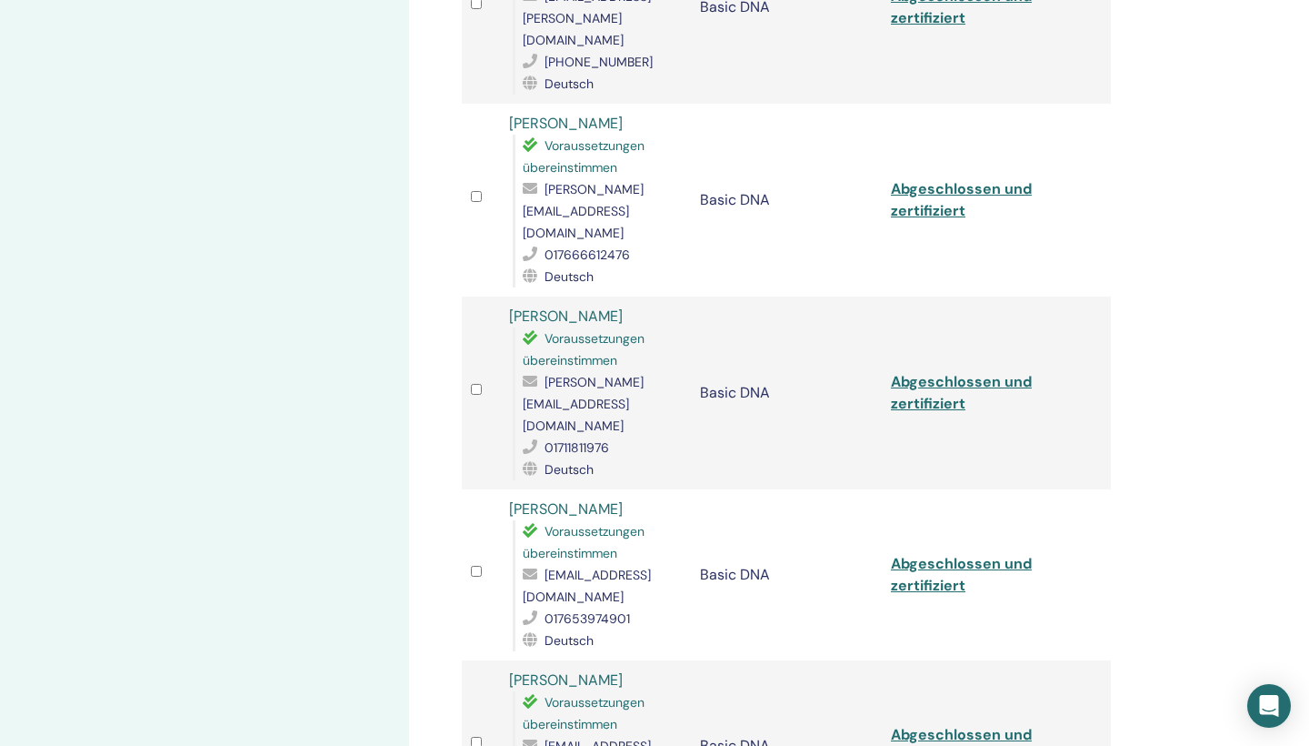
click at [544, 499] on link "[PERSON_NAME]" at bounding box center [566, 508] width 114 height 19
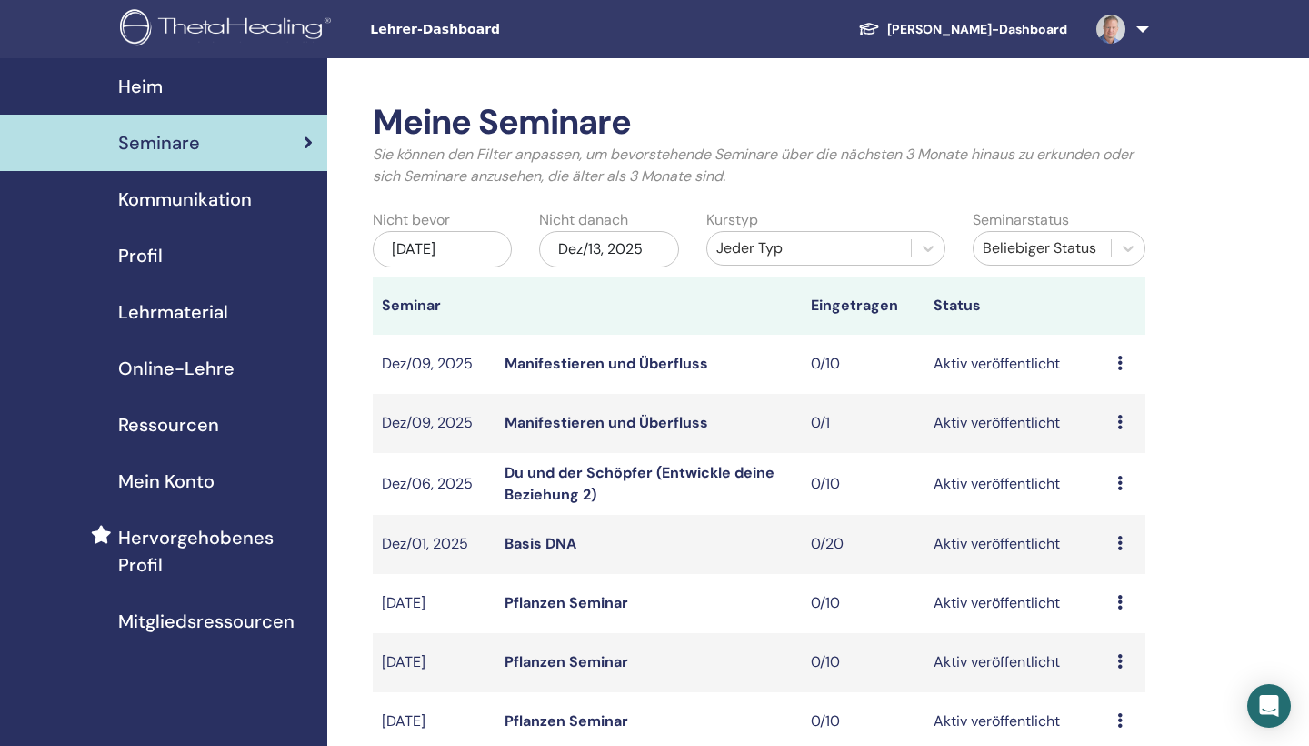
click at [996, 245] on div "Beliebiger Status" at bounding box center [1042, 248] width 119 height 22
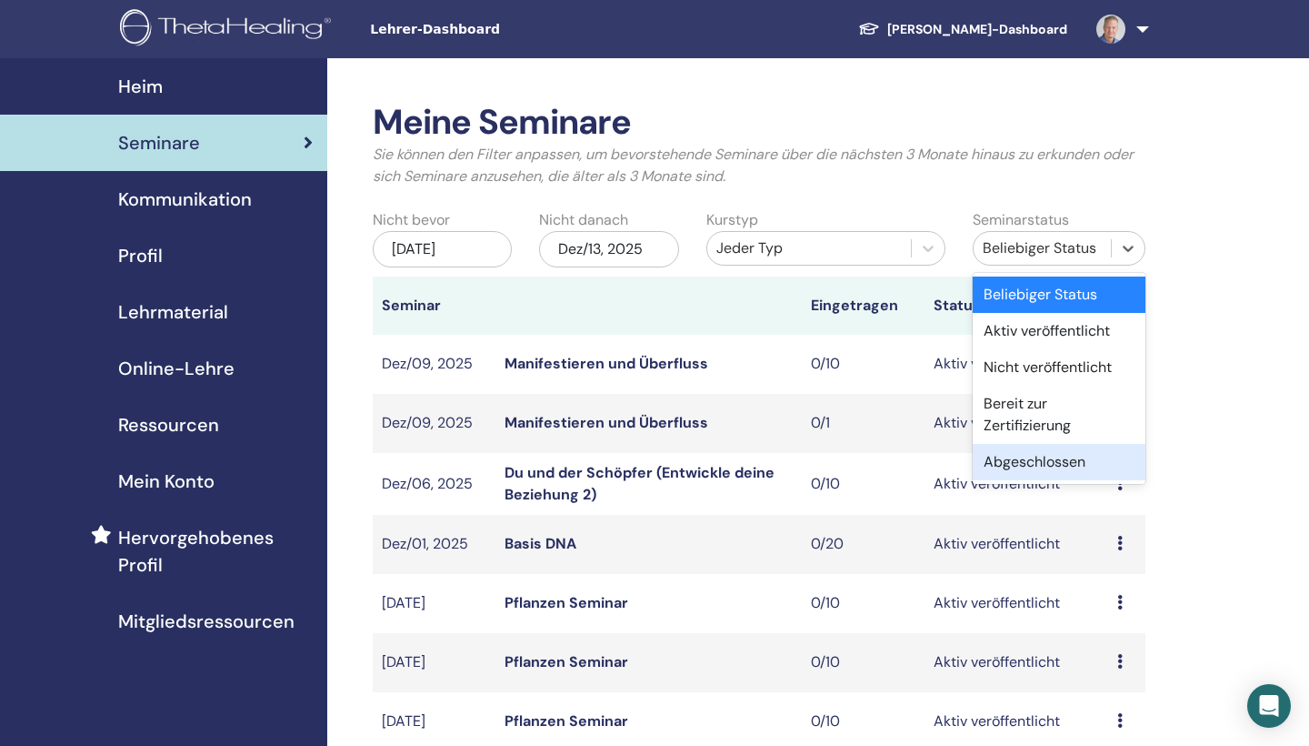
click at [1015, 456] on div "Abgeschlossen" at bounding box center [1059, 462] width 173 height 36
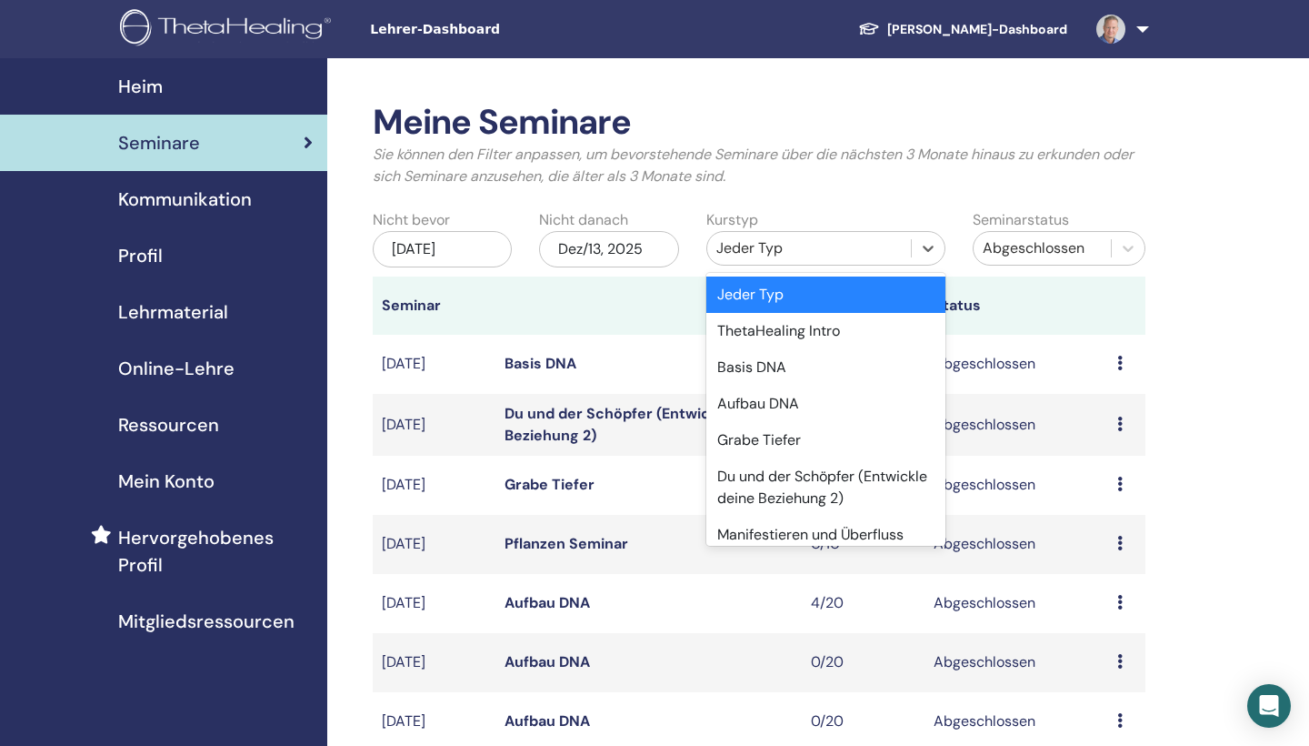
click at [775, 244] on div "Jeder Typ" at bounding box center [809, 248] width 185 height 22
click at [778, 436] on div "Grabe Tiefer" at bounding box center [826, 440] width 239 height 36
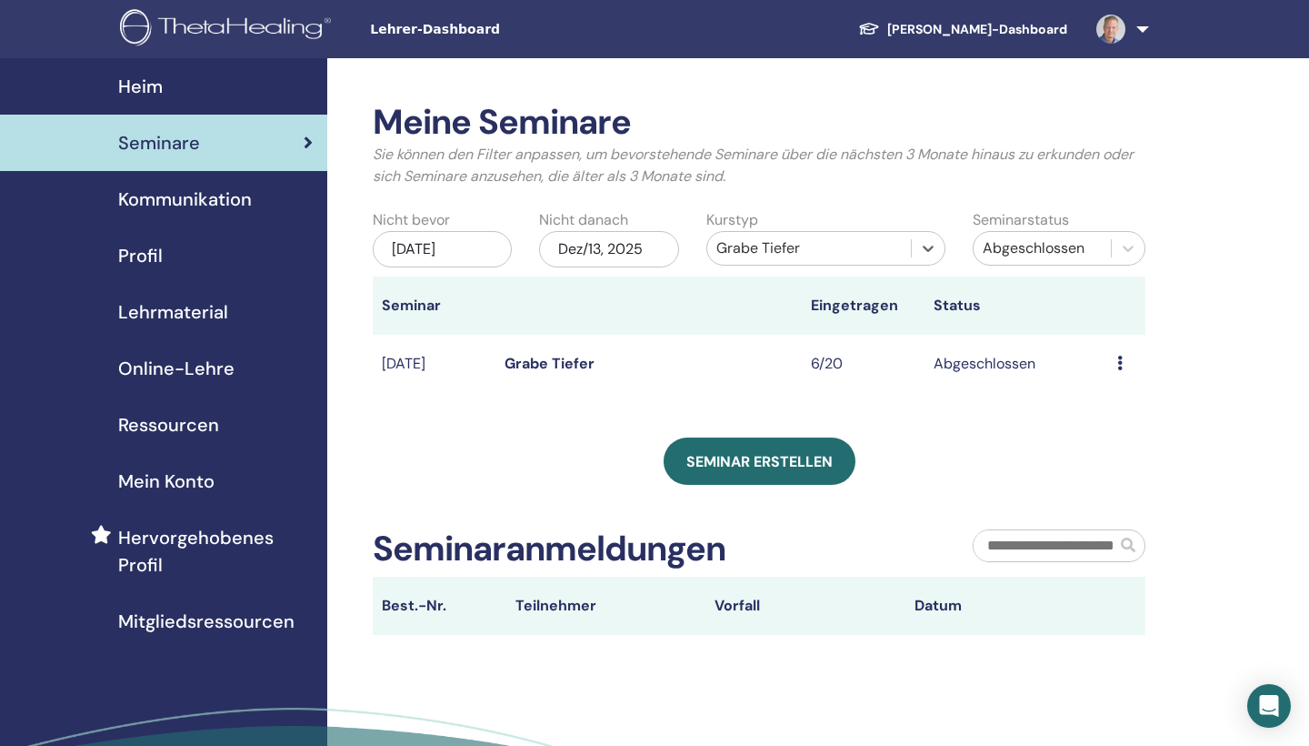
click at [460, 262] on div "[DATE]" at bounding box center [442, 249] width 139 height 36
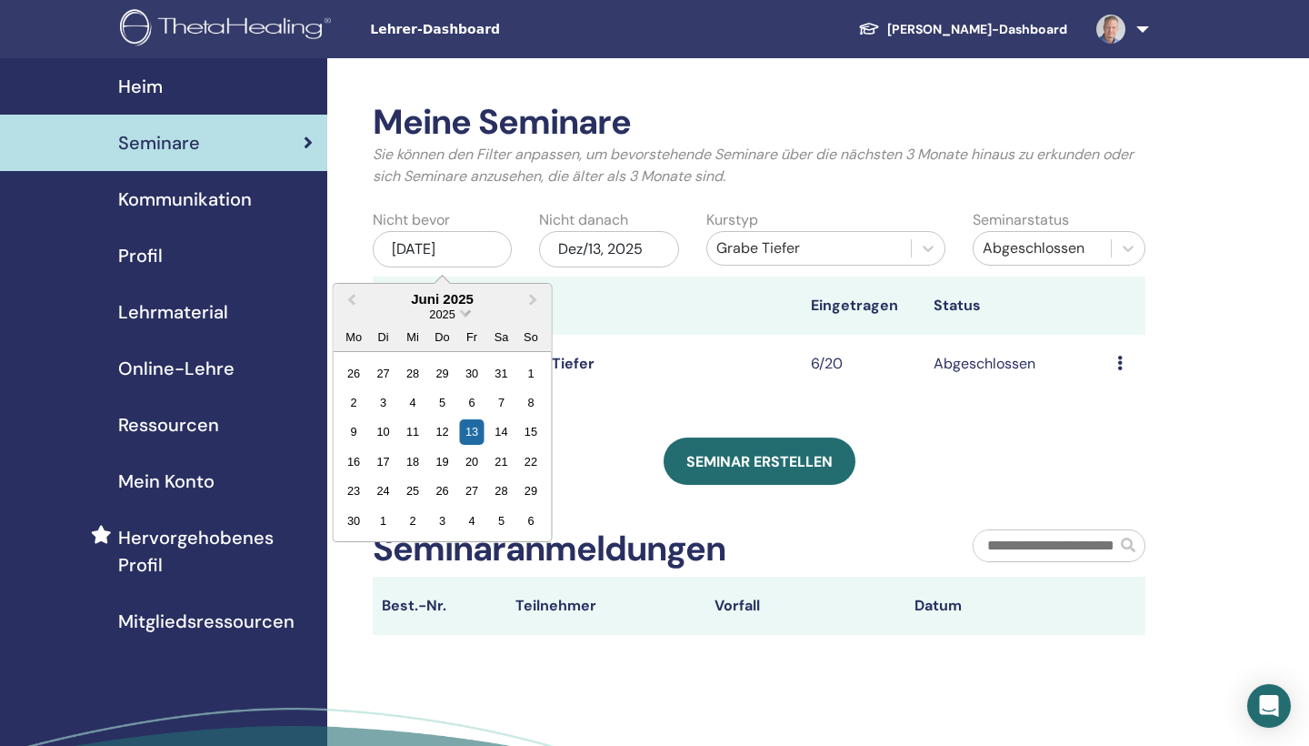
click at [451, 307] on span "2025" at bounding box center [441, 314] width 25 height 14
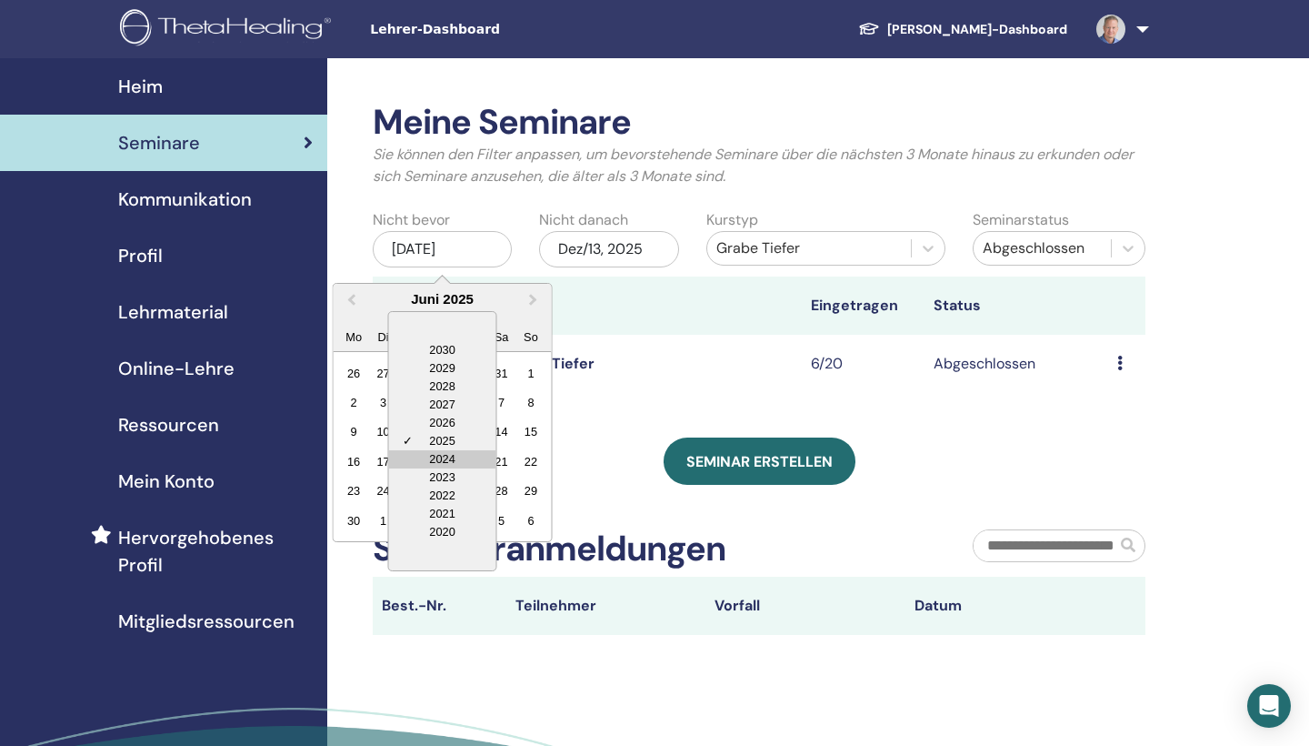
click at [457, 454] on div "2024" at bounding box center [442, 459] width 107 height 18
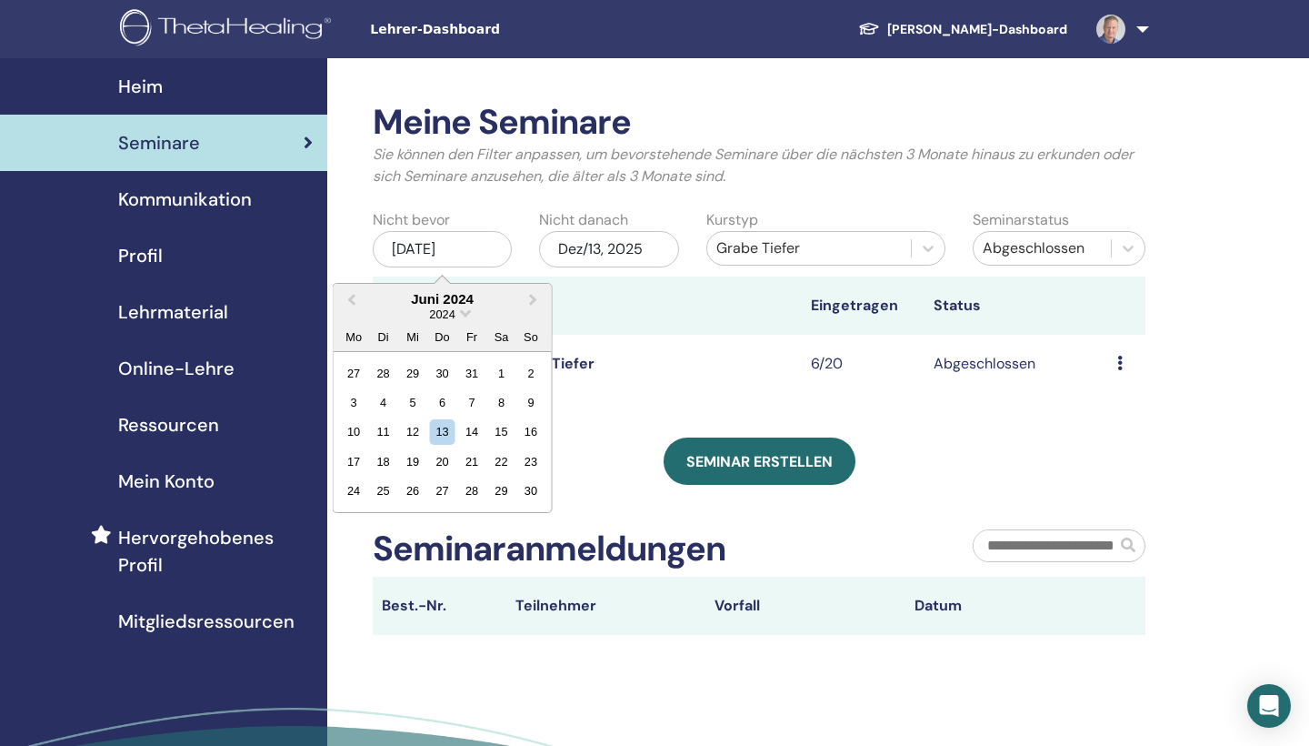
click at [447, 416] on div "3 4 5 6 7 8 9" at bounding box center [442, 401] width 206 height 29
click at [587, 254] on div "Dez/13, 2025" at bounding box center [608, 249] width 139 height 36
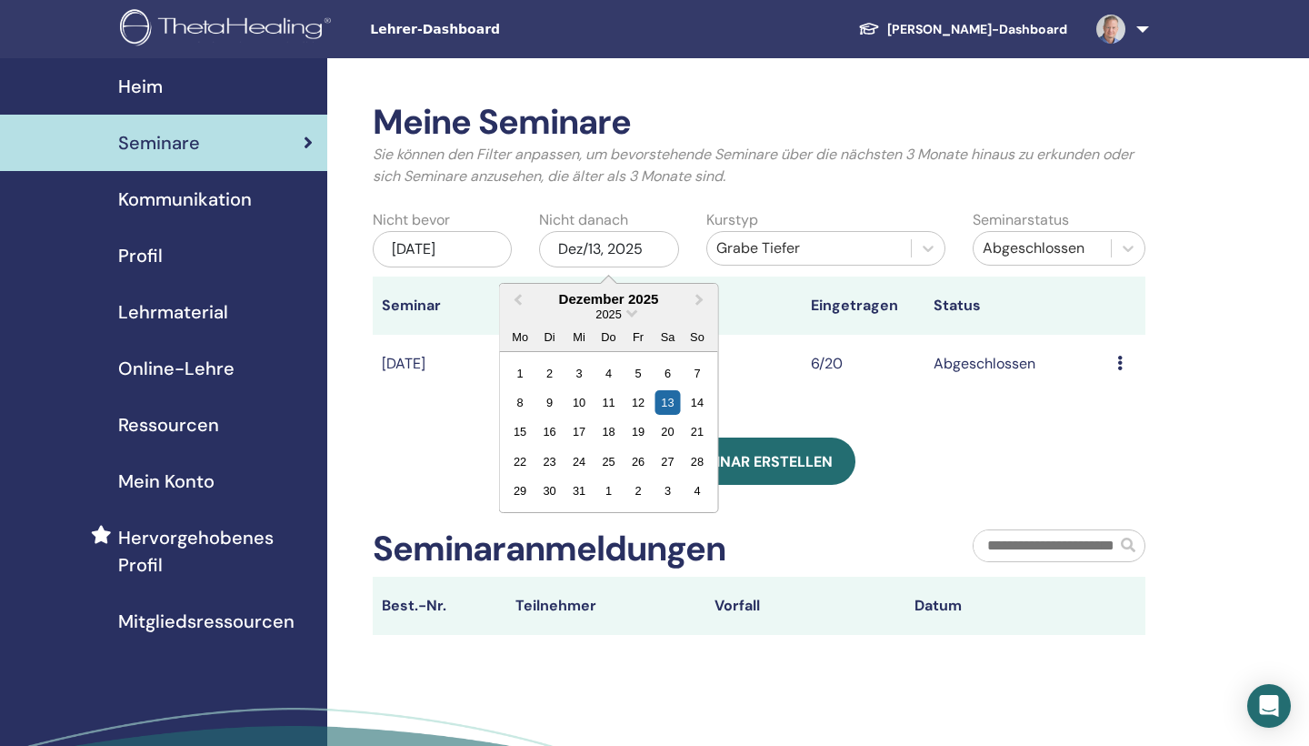
click at [485, 254] on div "[DATE]" at bounding box center [442, 249] width 139 height 36
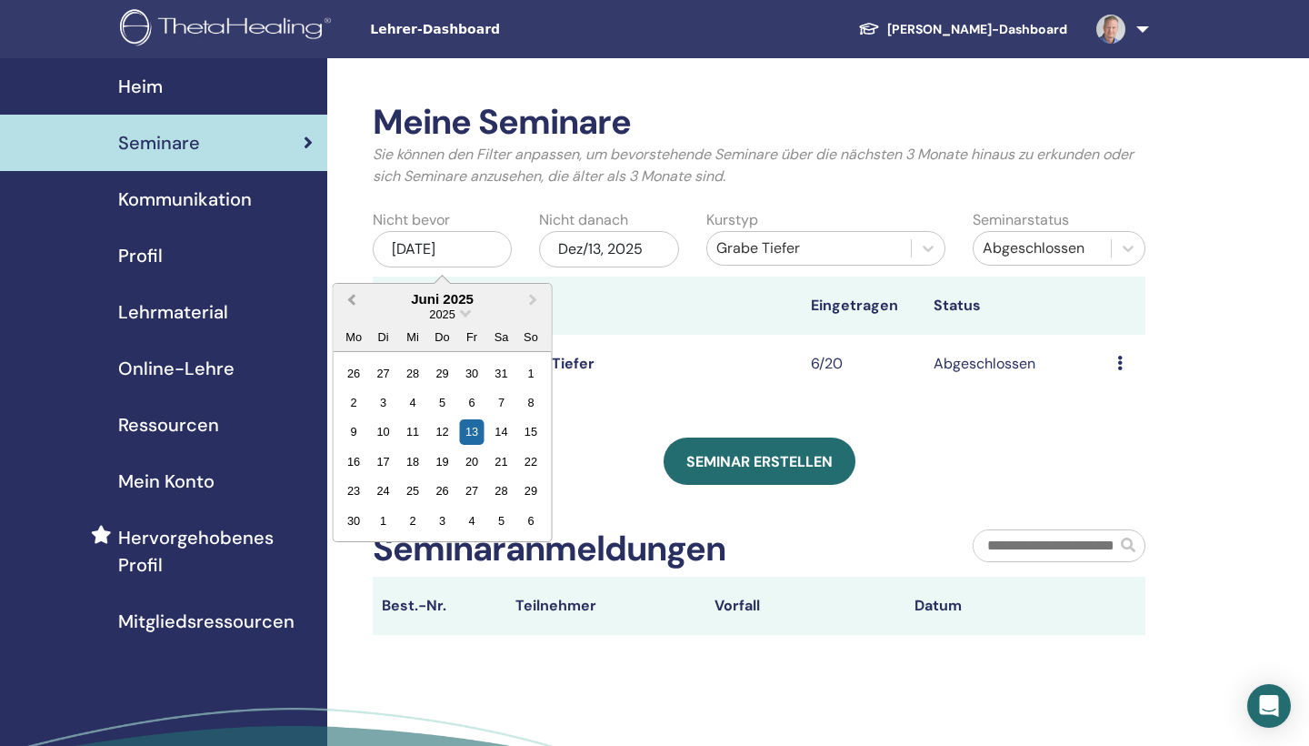
click at [352, 295] on span "Previous Month" at bounding box center [352, 298] width 0 height 19
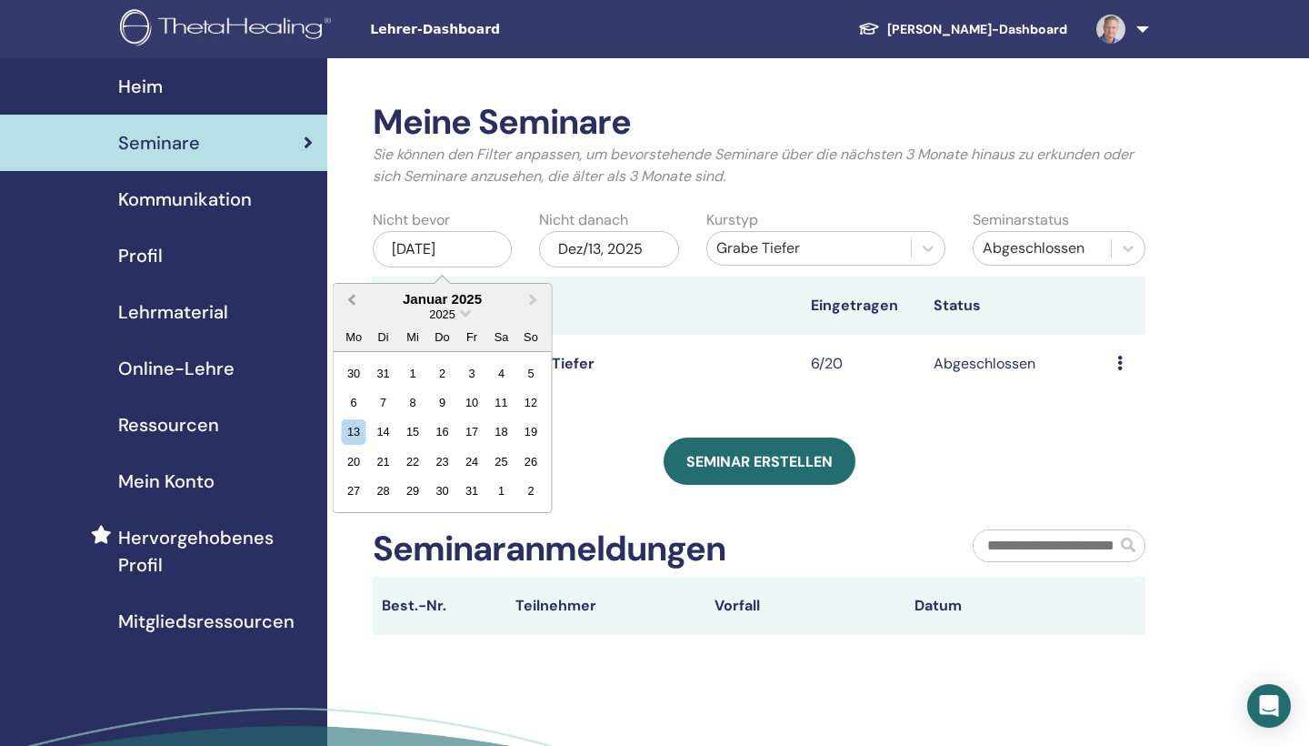
click at [352, 295] on span "Previous Month" at bounding box center [352, 298] width 0 height 19
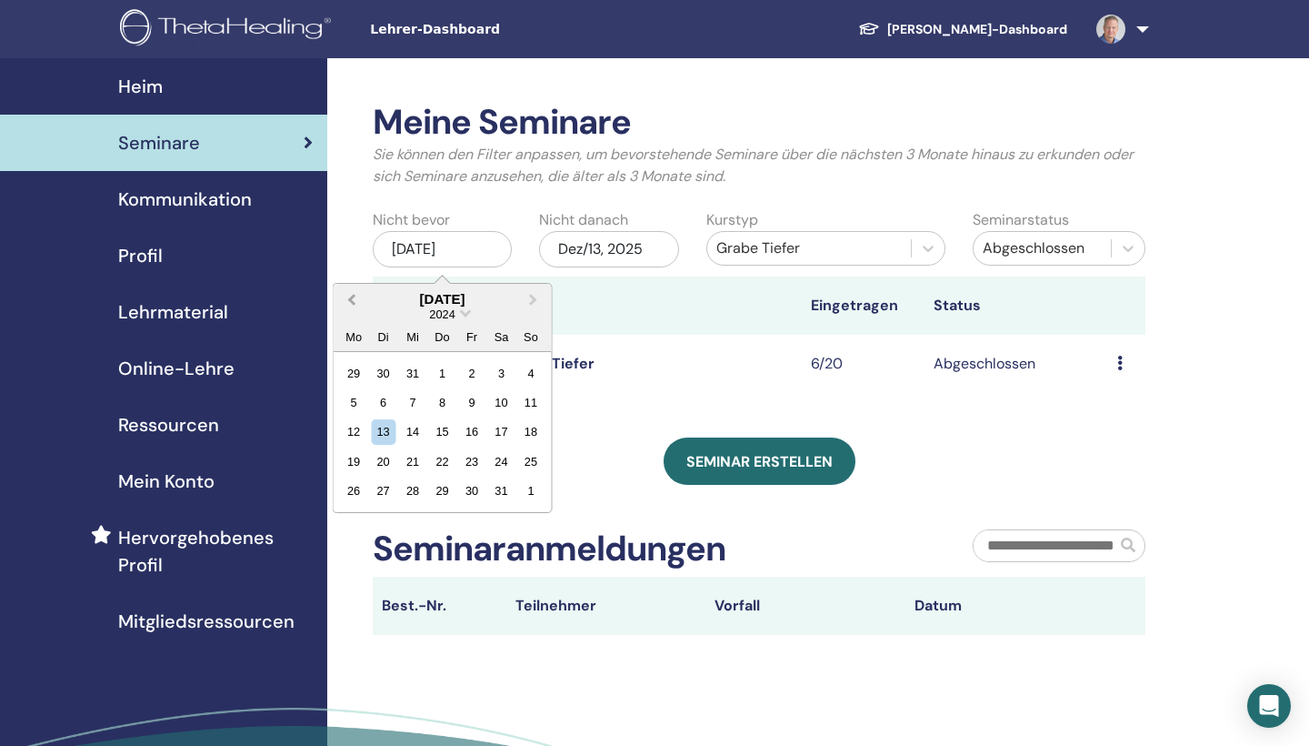
click at [352, 295] on span "Previous Month" at bounding box center [352, 298] width 0 height 19
click at [386, 370] on div "2" at bounding box center [383, 372] width 25 height 25
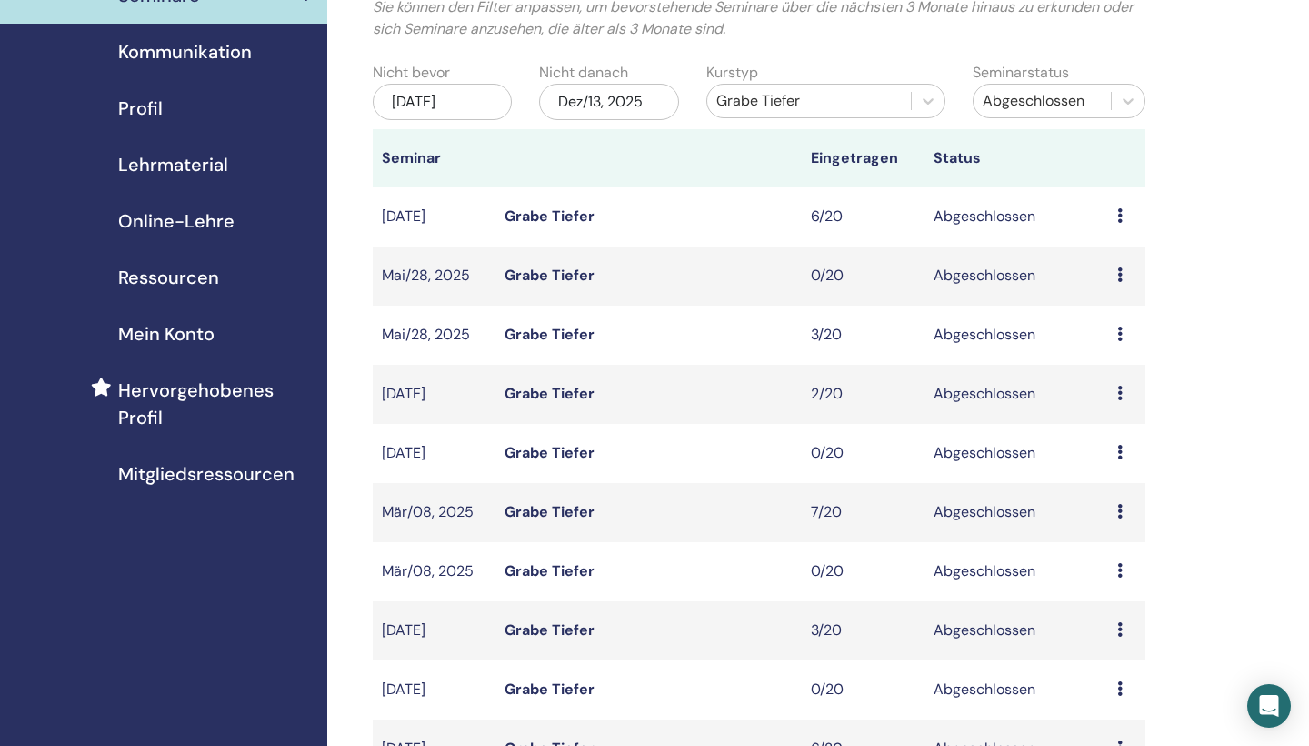
scroll to position [262, 0]
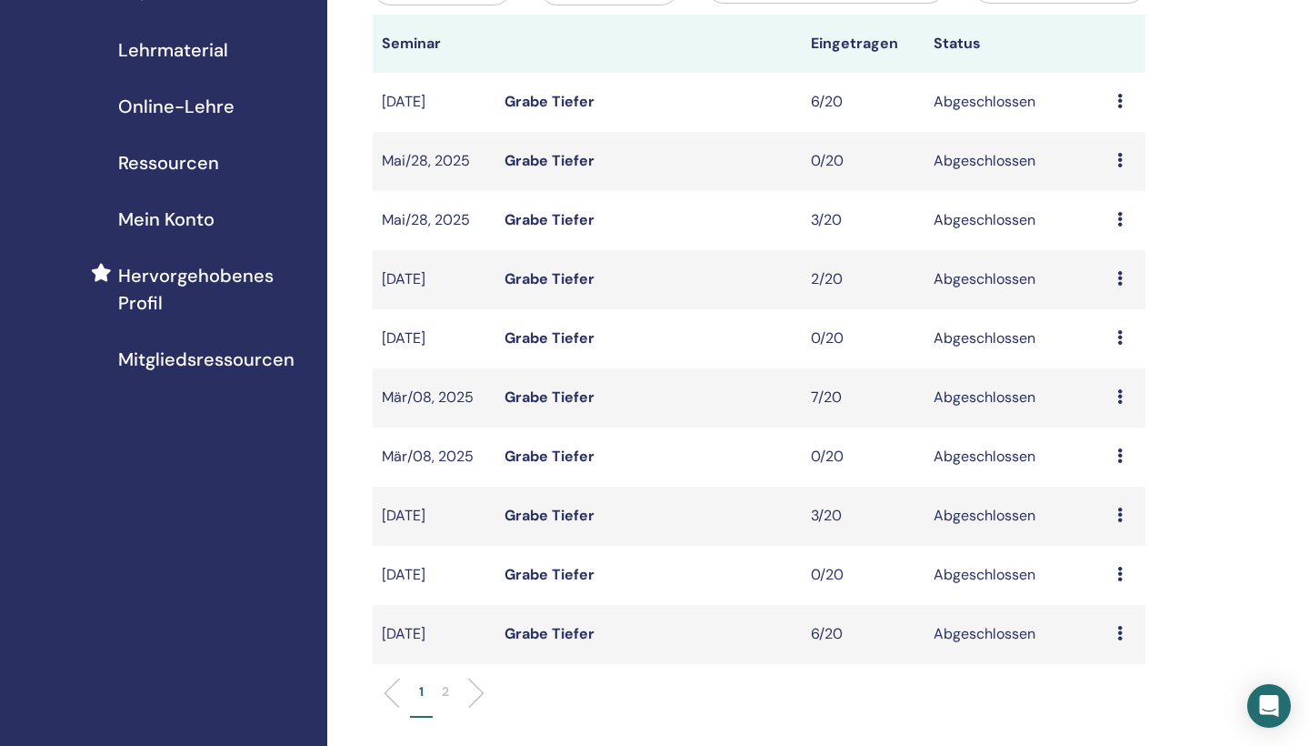
click at [549, 392] on link "Grabe Tiefer" at bounding box center [550, 396] width 90 height 19
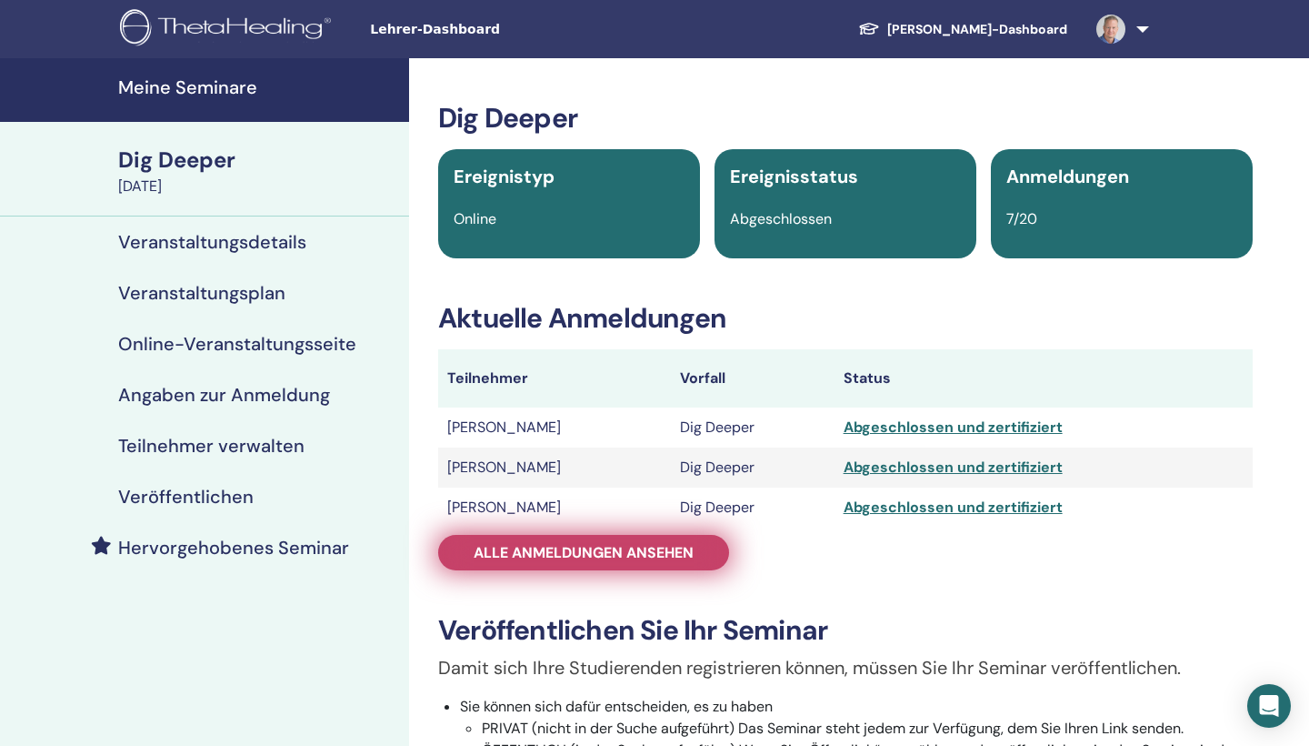
click at [612, 549] on span "Alle Anmeldungen ansehen" at bounding box center [584, 552] width 220 height 19
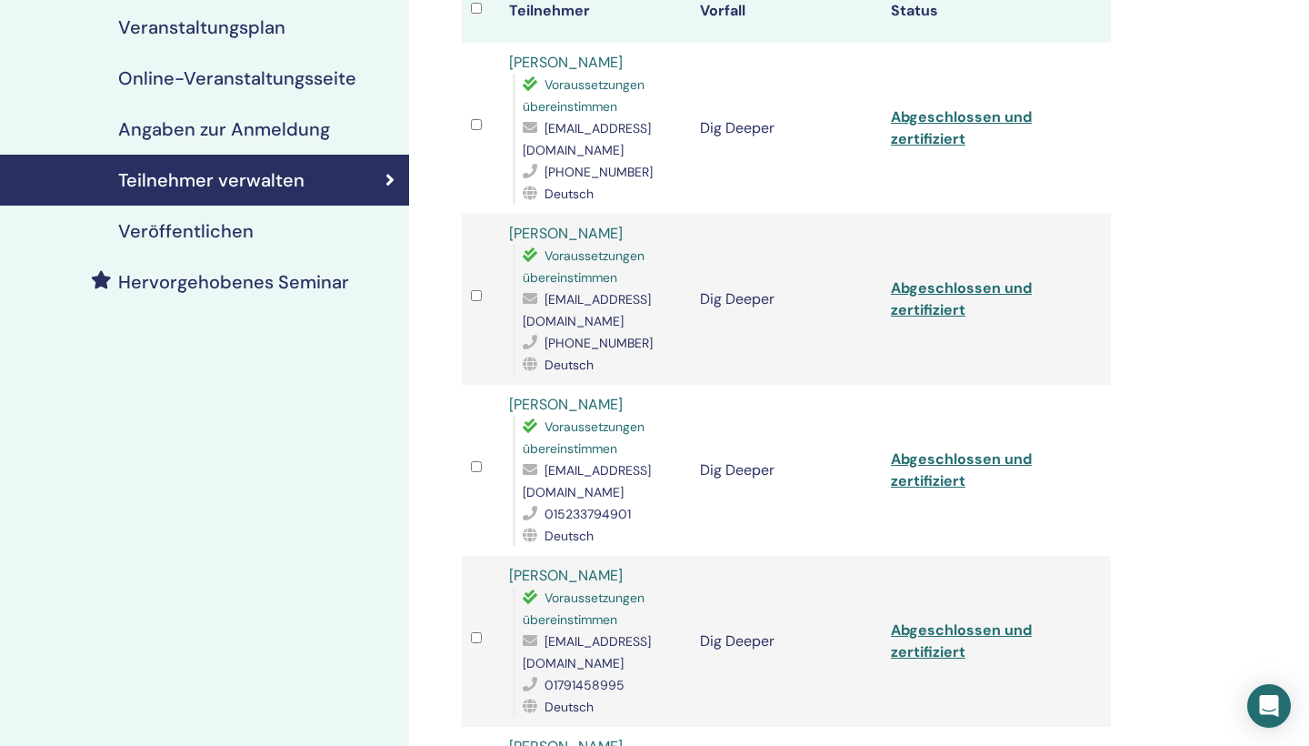
scroll to position [278, 0]
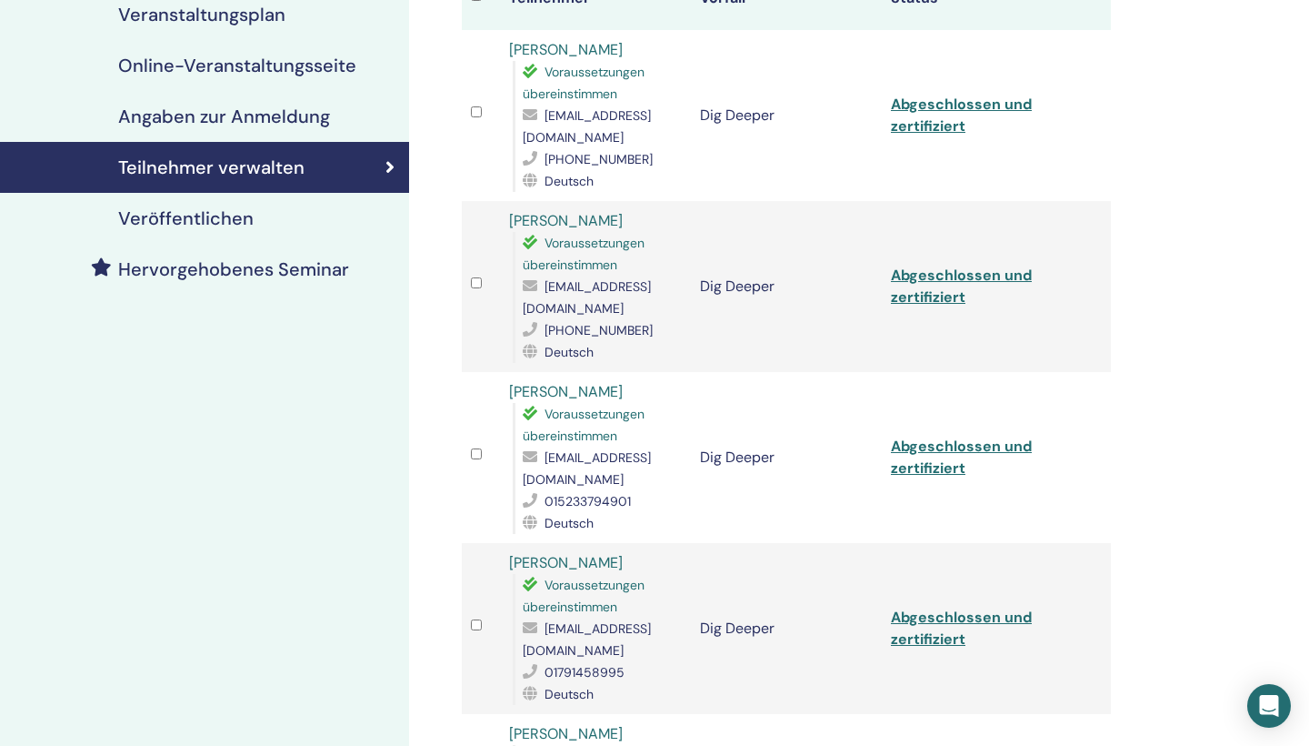
click at [577, 382] on link "[PERSON_NAME]" at bounding box center [566, 391] width 114 height 19
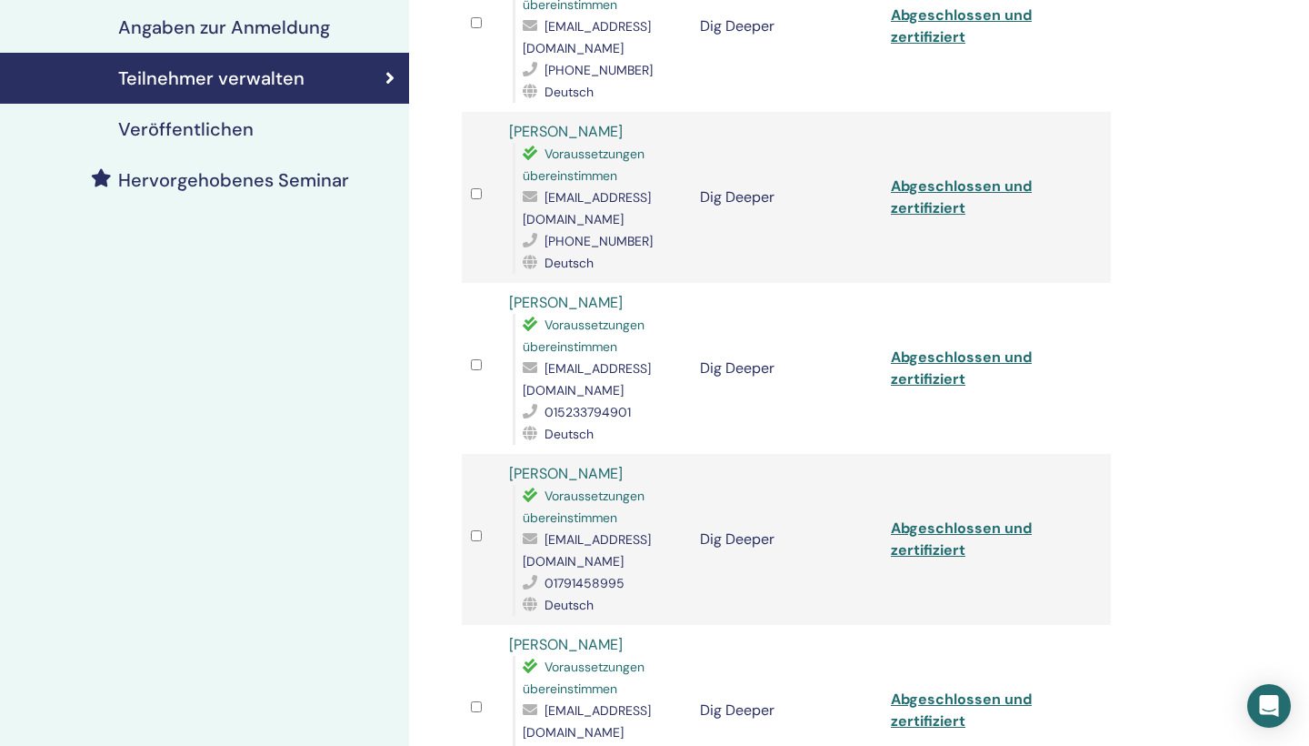
scroll to position [388, 0]
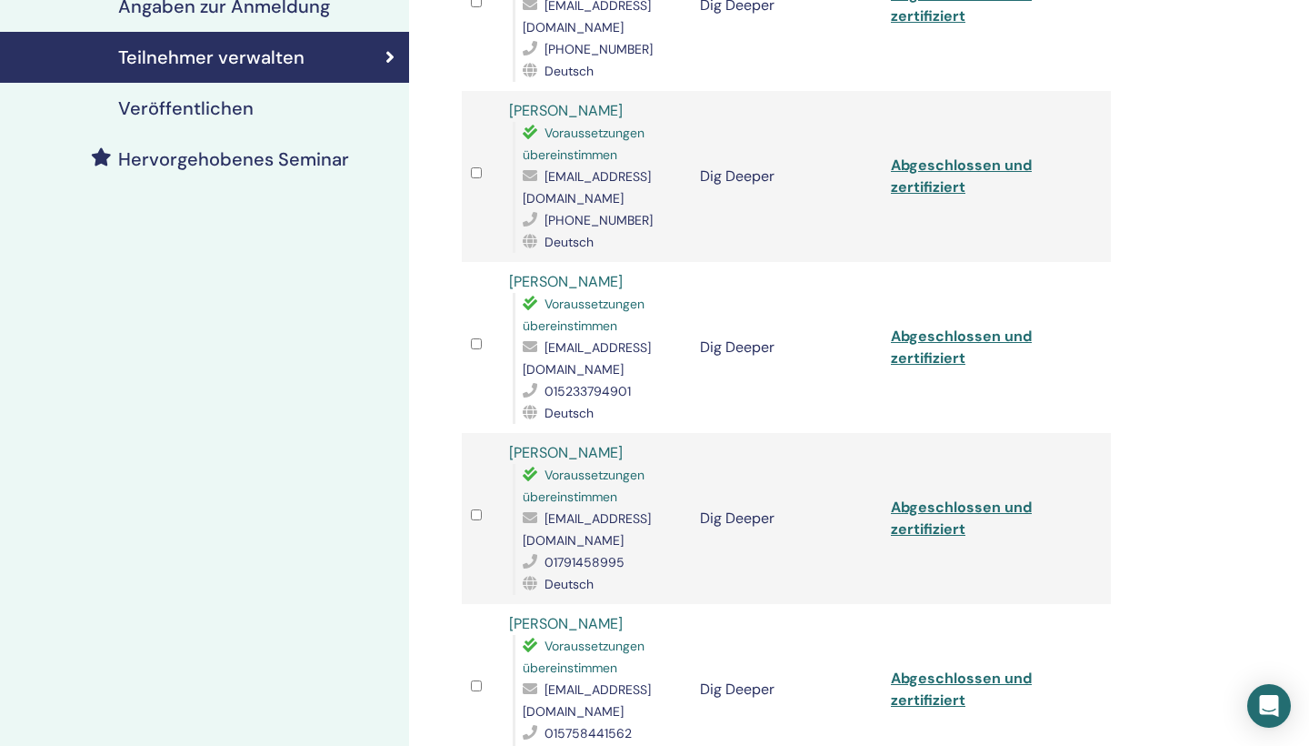
click at [573, 443] on link "[PERSON_NAME]" at bounding box center [566, 452] width 114 height 19
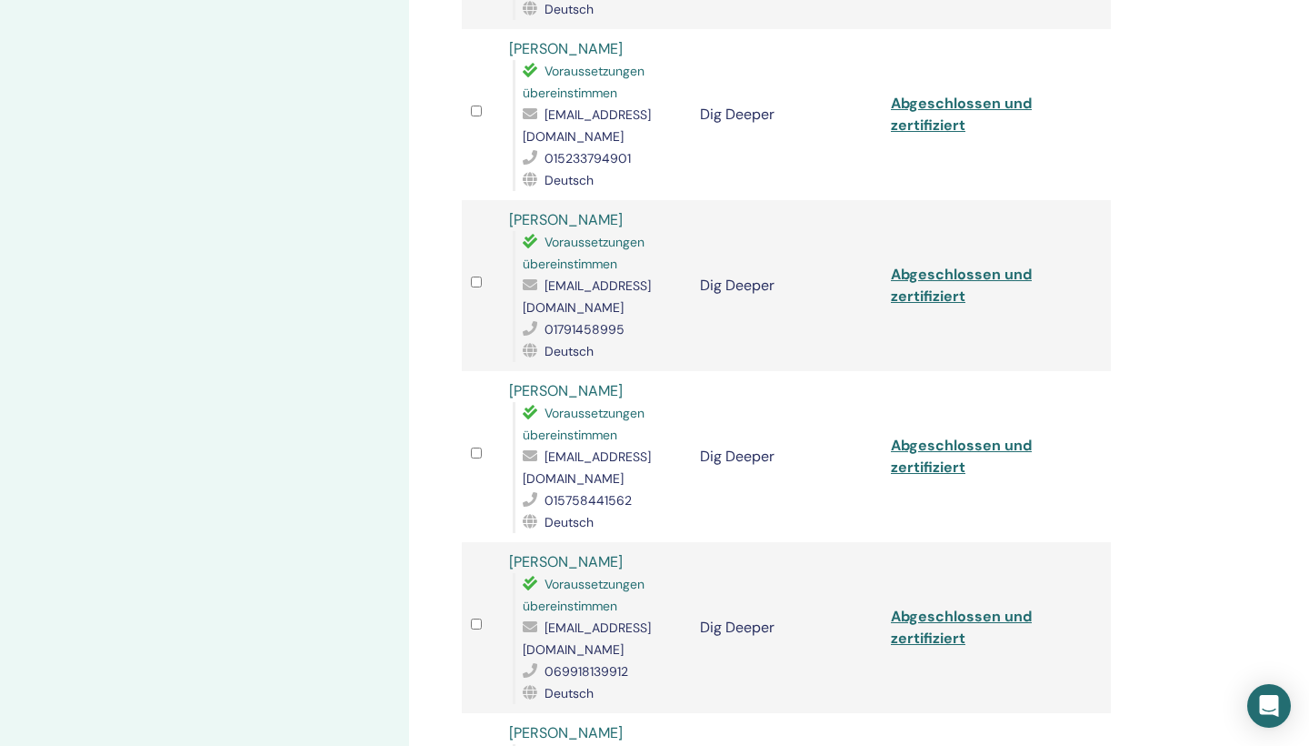
scroll to position [646, 0]
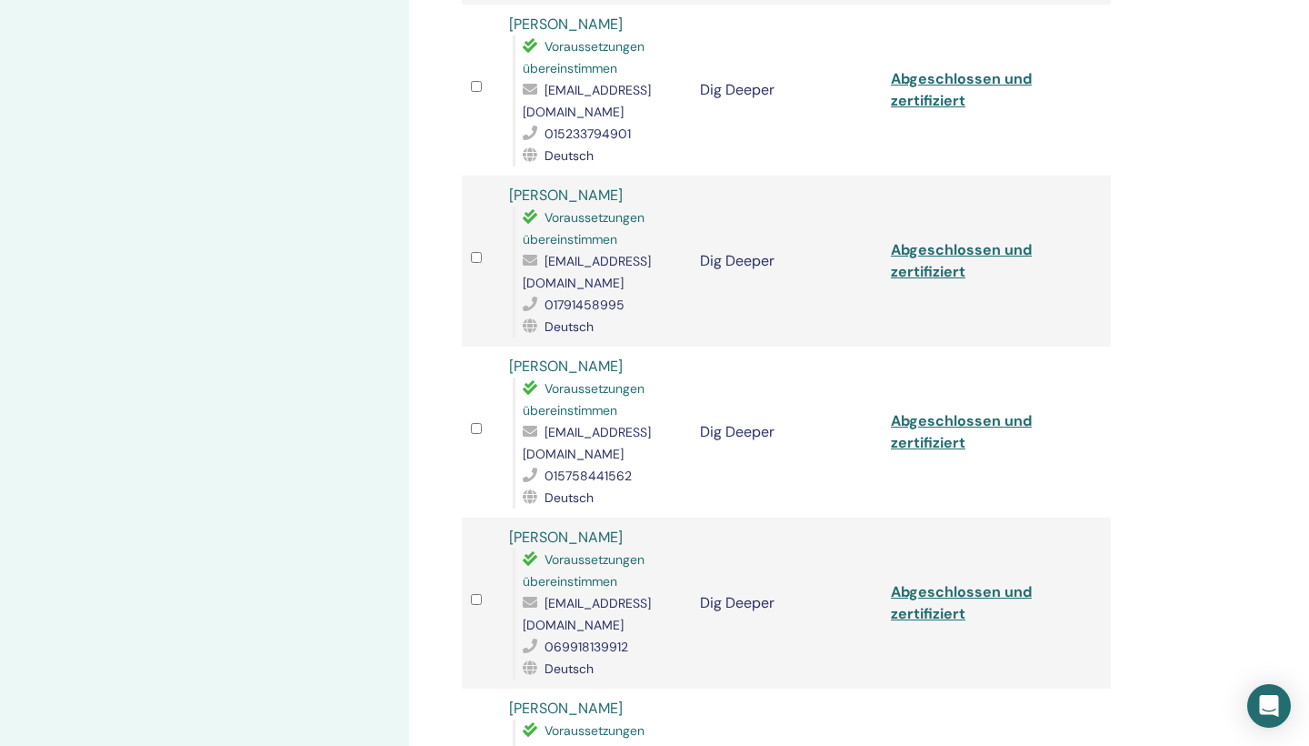
click at [576, 527] on link "[PERSON_NAME]" at bounding box center [566, 536] width 114 height 19
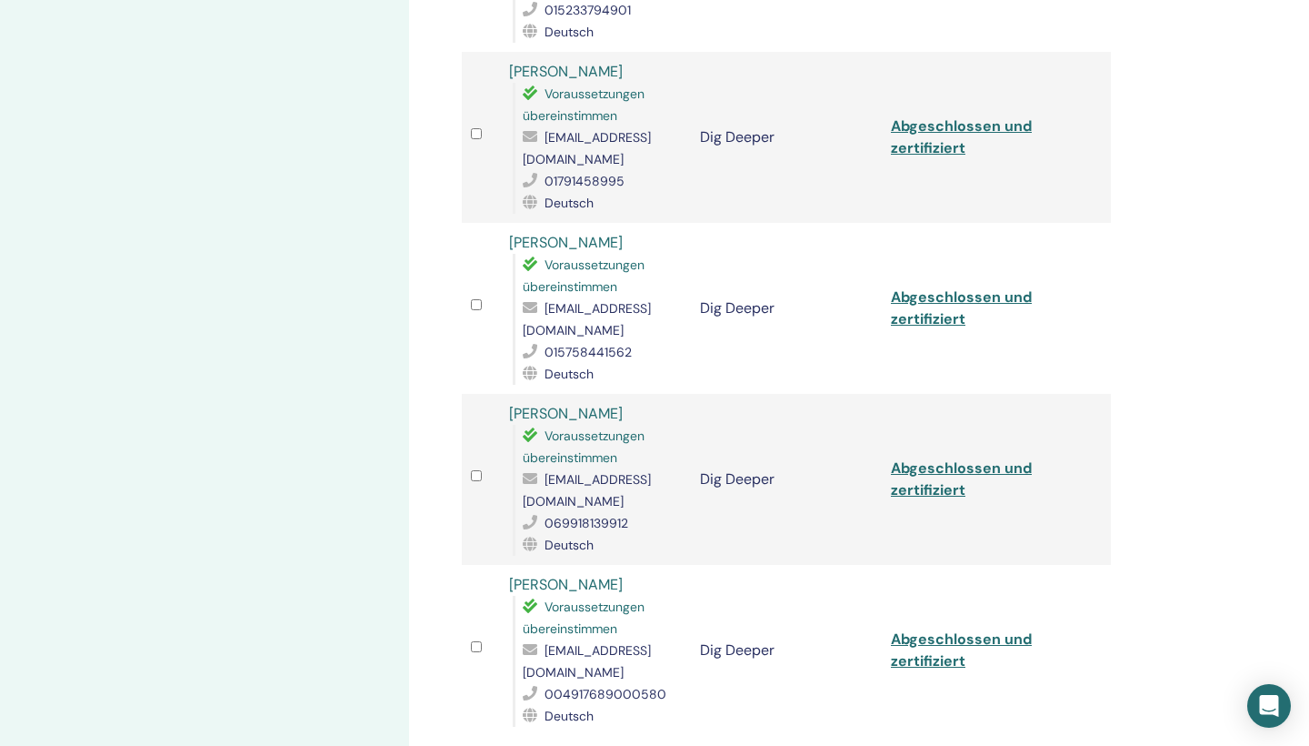
scroll to position [811, 0]
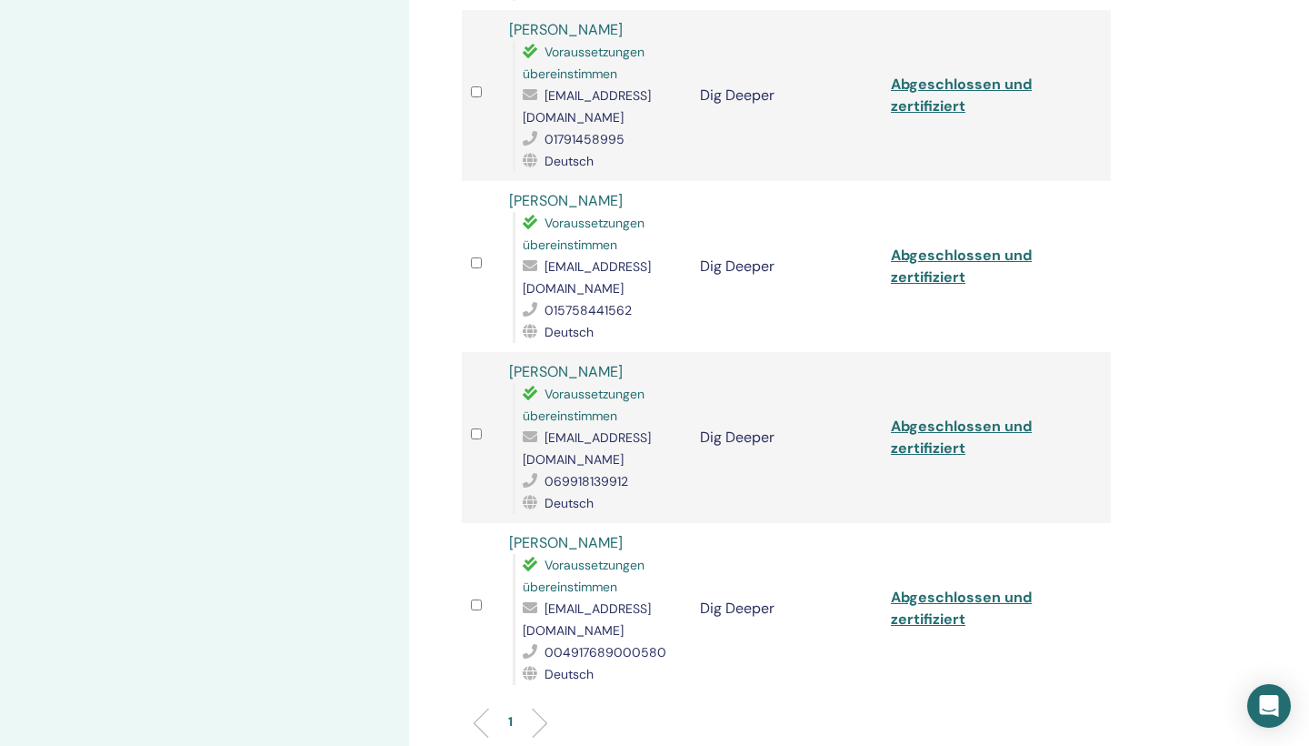
click at [540, 533] on link "[PERSON_NAME]" at bounding box center [566, 542] width 114 height 19
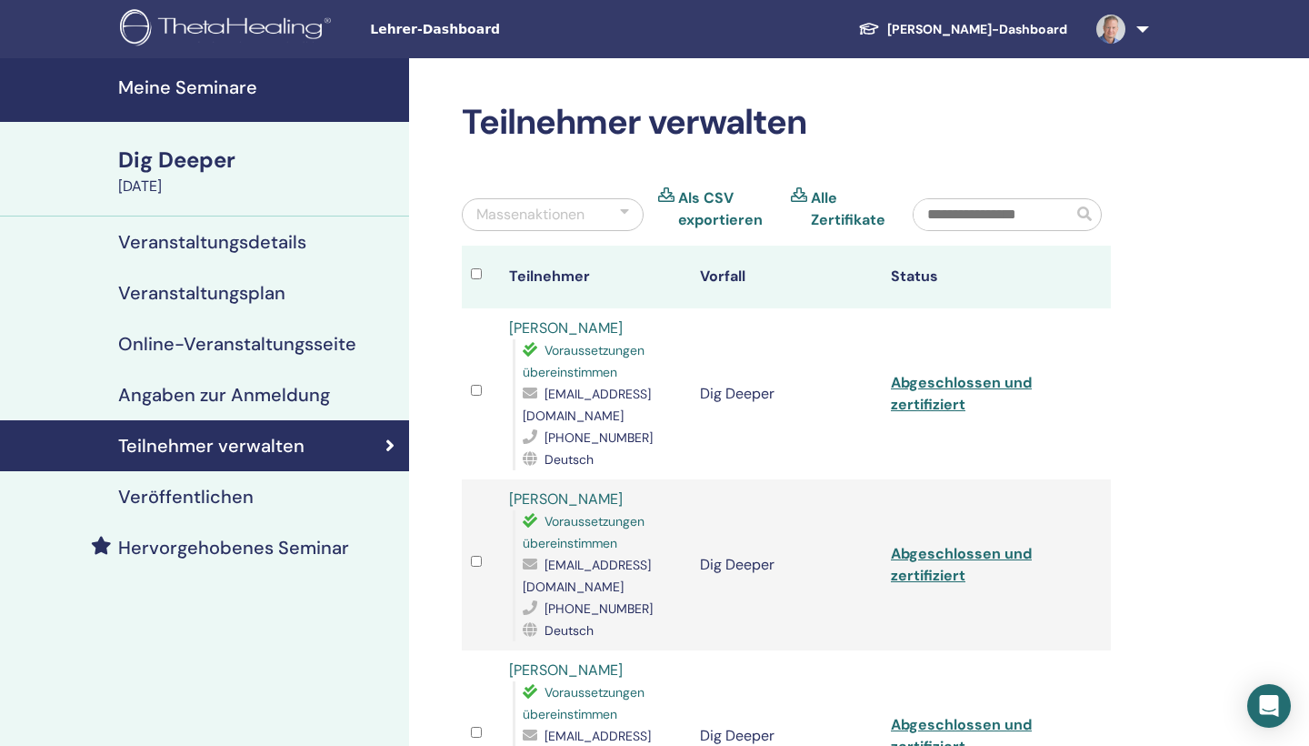
scroll to position [0, 0]
click at [535, 330] on link "[PERSON_NAME]" at bounding box center [566, 327] width 114 height 19
